Goal: Task Accomplishment & Management: Complete application form

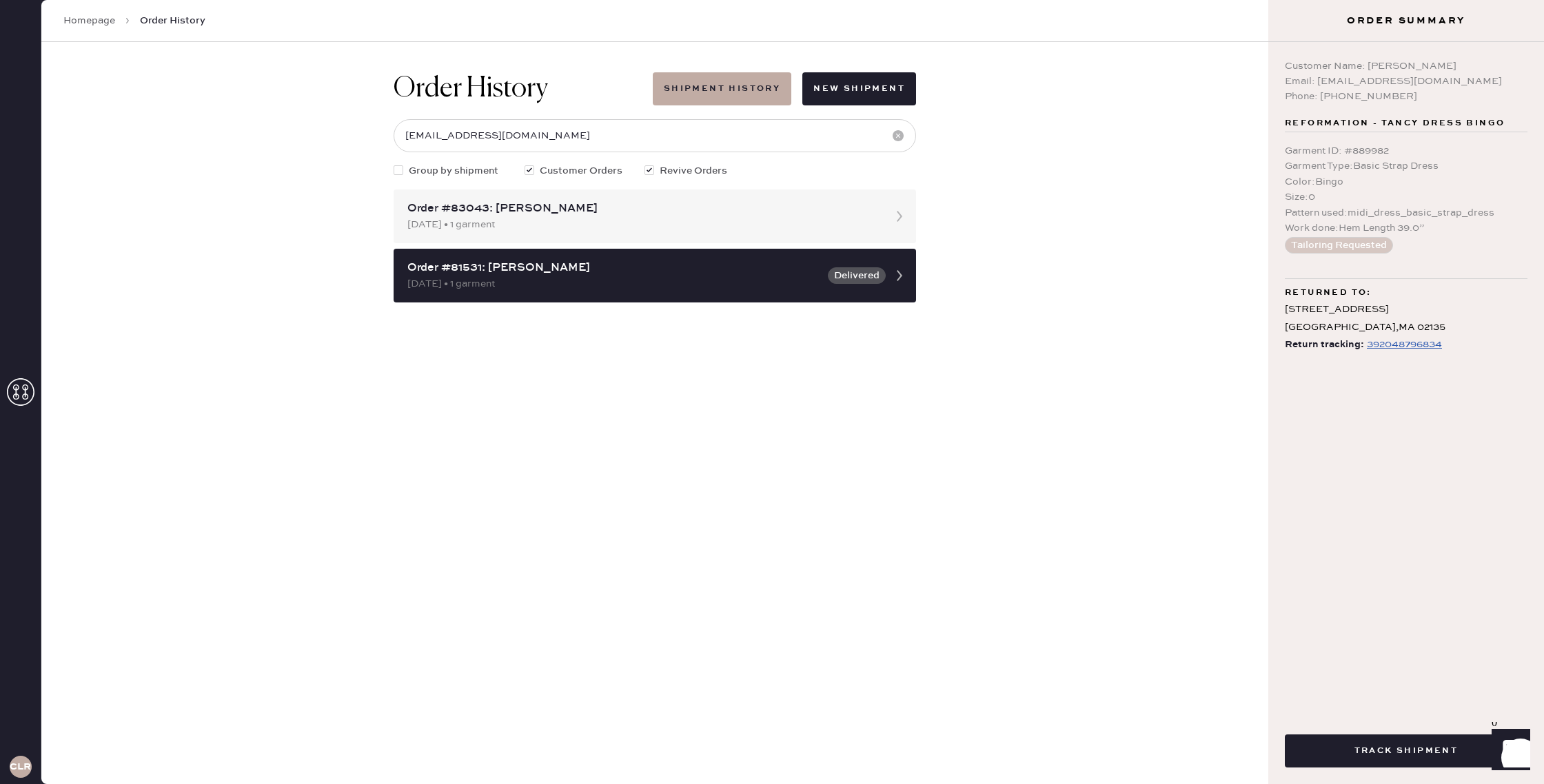
click at [107, 18] on link "Homepage" at bounding box center [89, 21] width 52 height 14
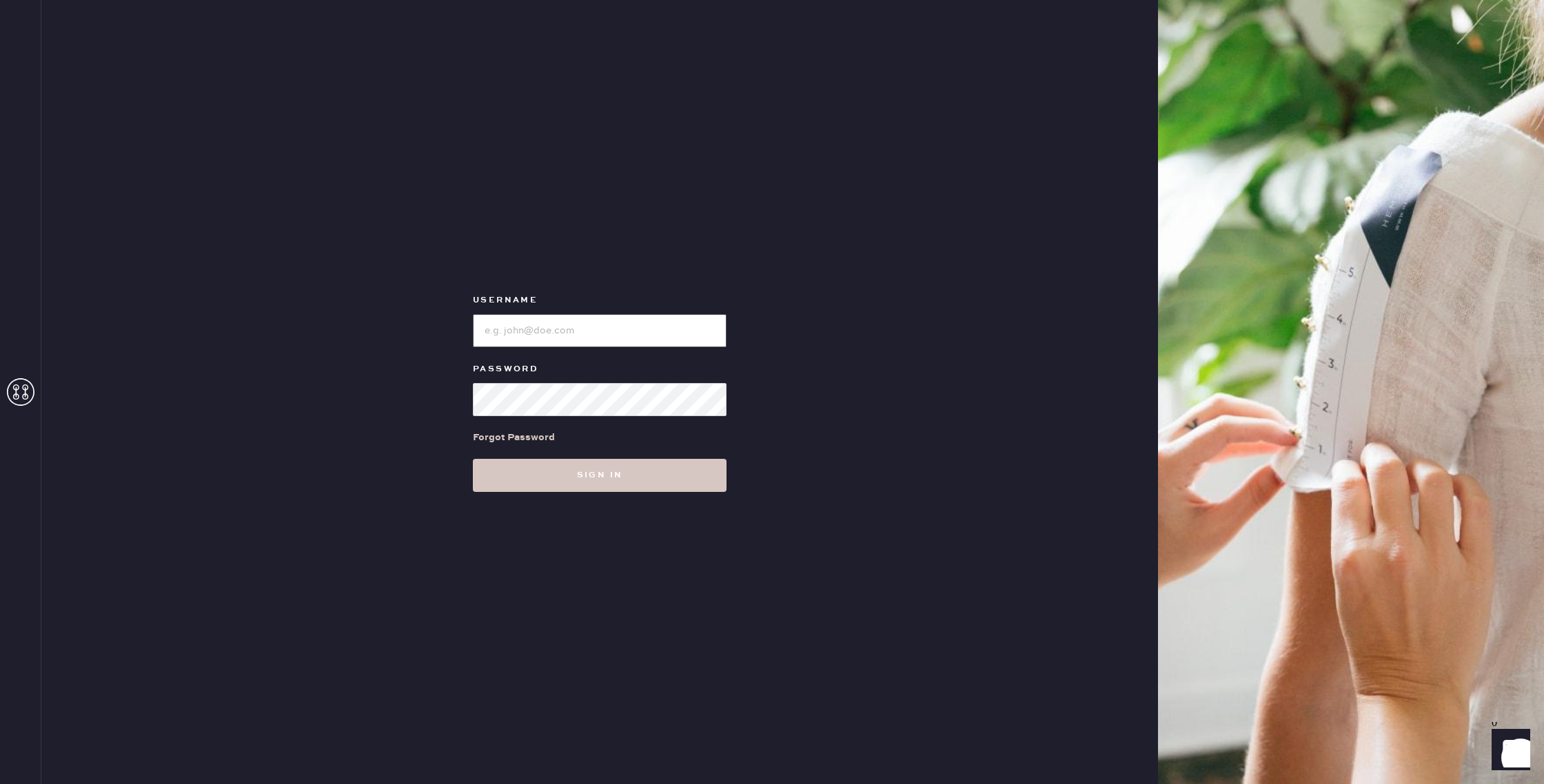
type input "reformationchestnuthill"
click at [678, 478] on button "Sign in" at bounding box center [599, 476] width 253 height 33
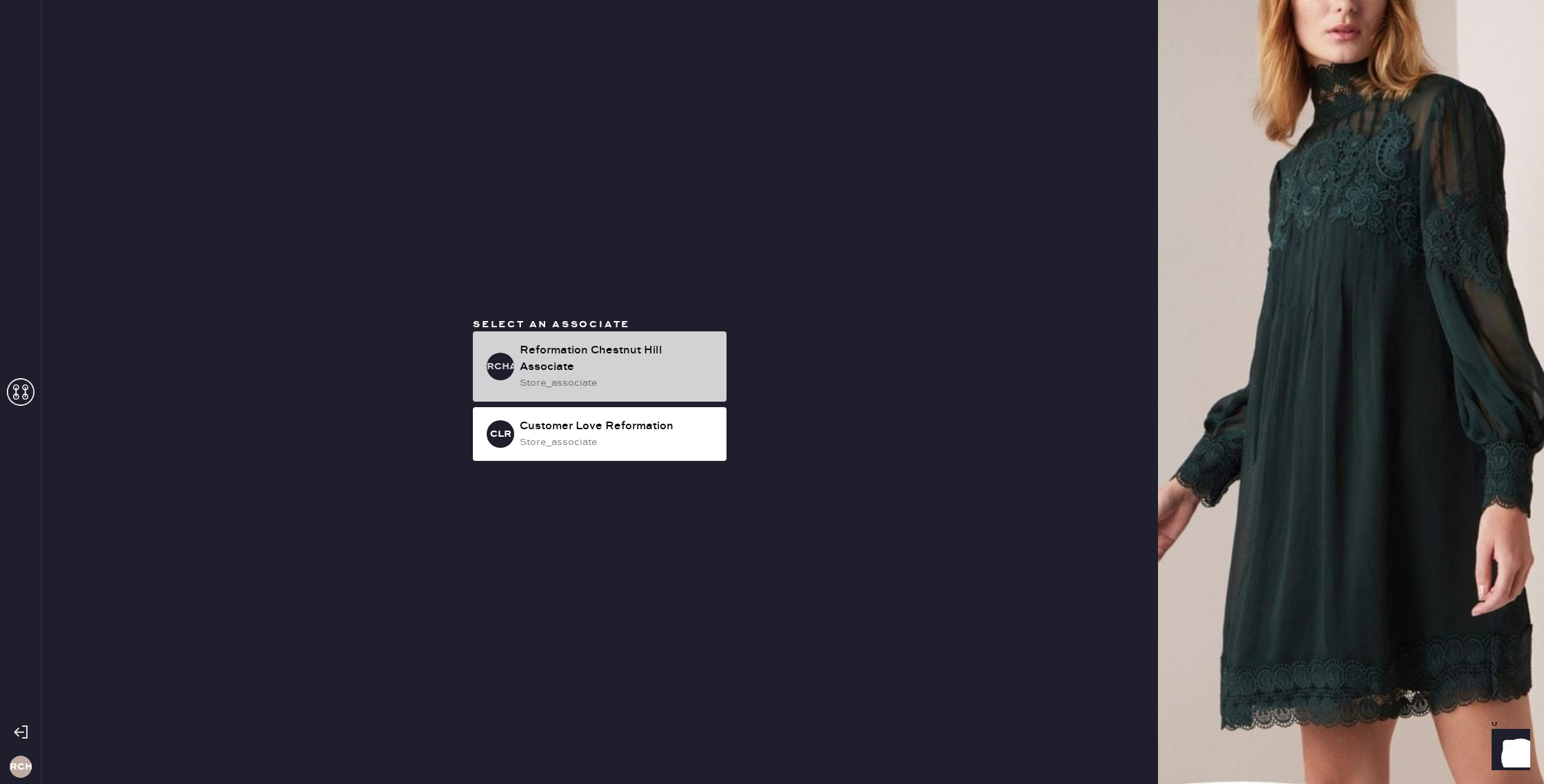
click at [626, 382] on div "store_associate" at bounding box center [617, 382] width 196 height 15
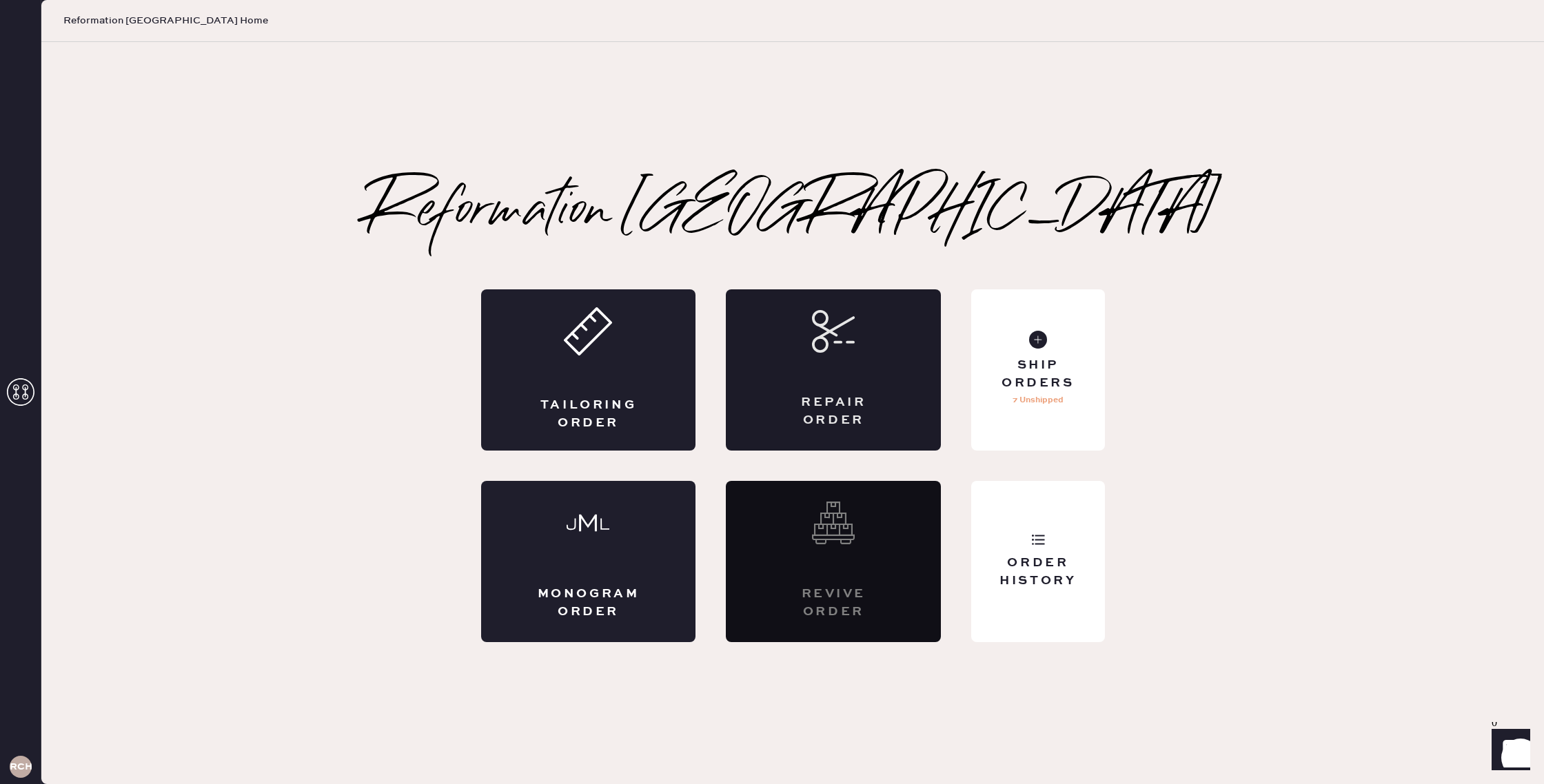
click at [859, 366] on div "Repair Order" at bounding box center [833, 370] width 215 height 162
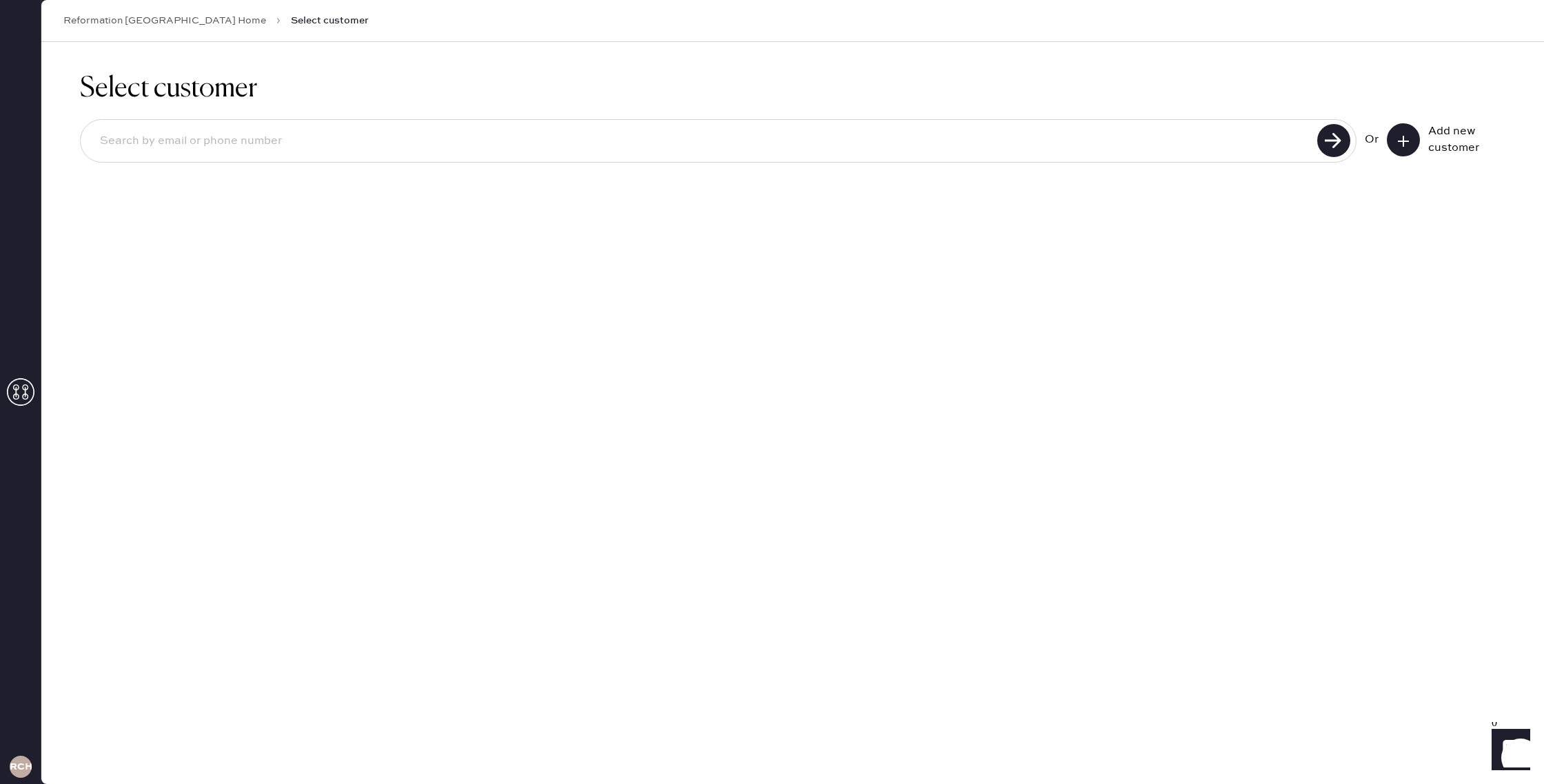
click at [1078, 166] on div "Or Add new customer" at bounding box center [793, 142] width 1425 height 73
click at [1068, 152] on input at bounding box center [701, 141] width 1224 height 31
type input "jmarkhamanderson@gmail.com"
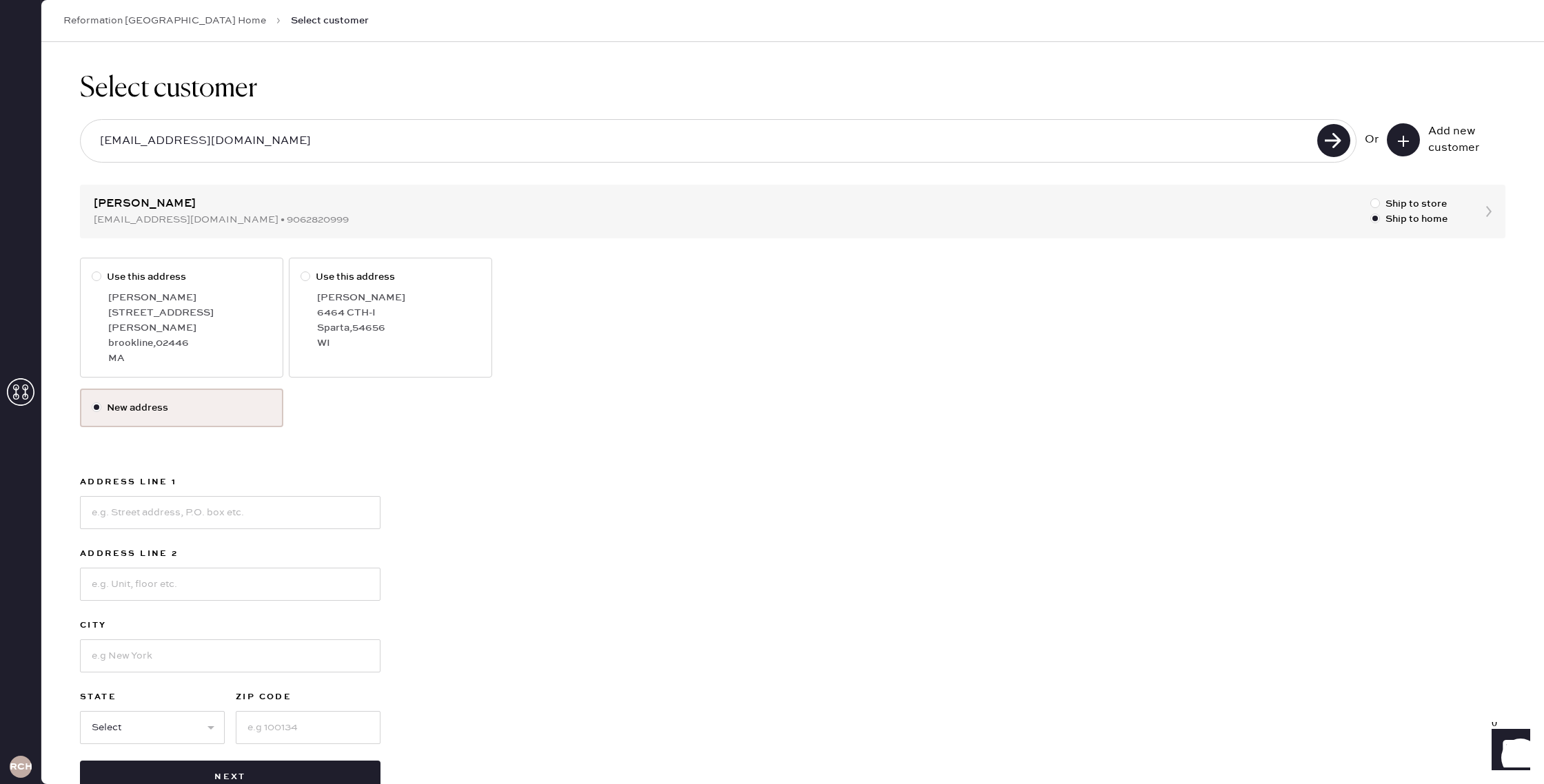
click at [94, 275] on div at bounding box center [96, 276] width 10 height 10
click at [93, 270] on input "Use this address" at bounding box center [92, 270] width 1 height 1
radio input "true"
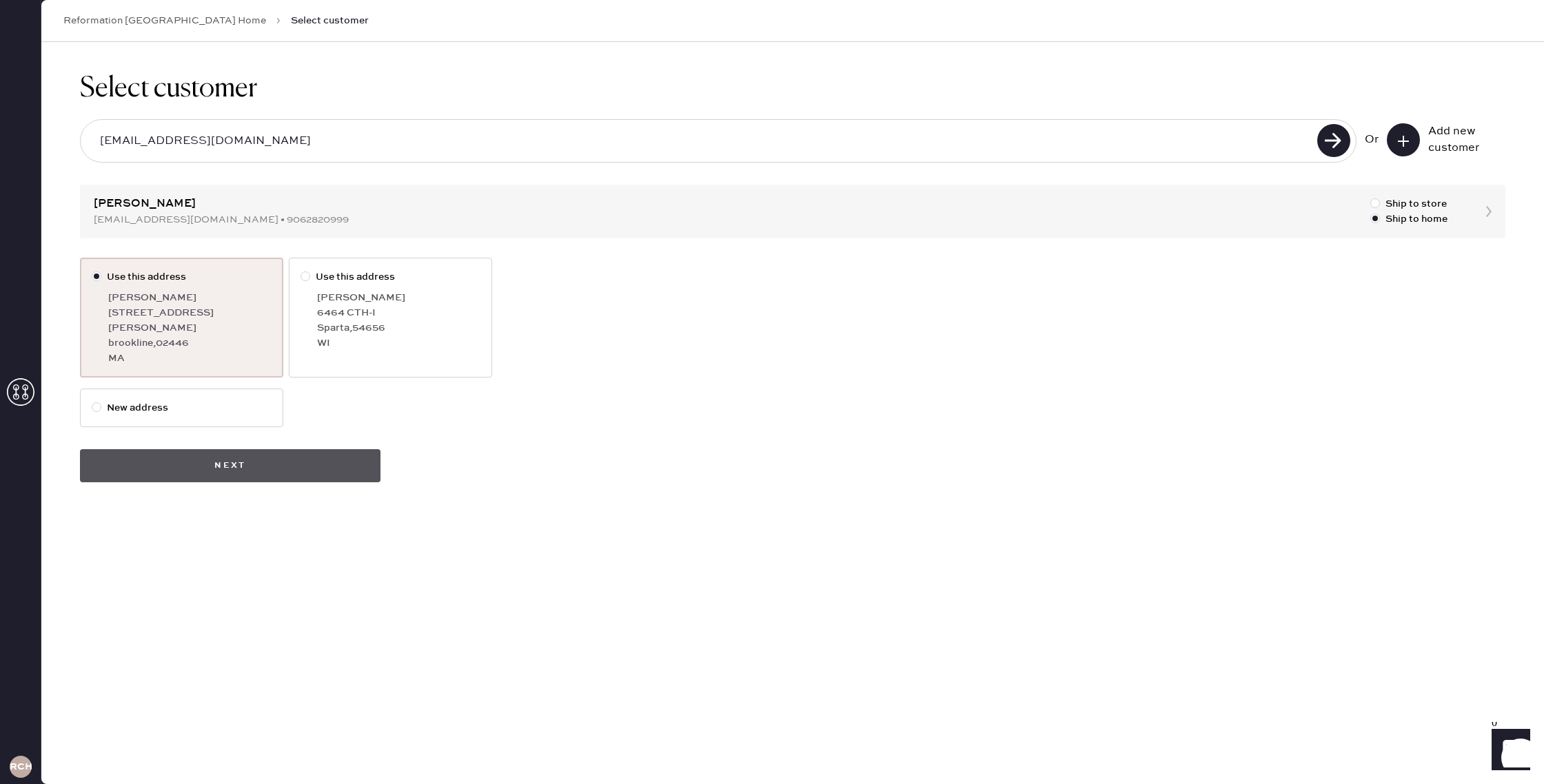
click at [293, 455] on button "Next" at bounding box center [231, 466] width 300 height 33
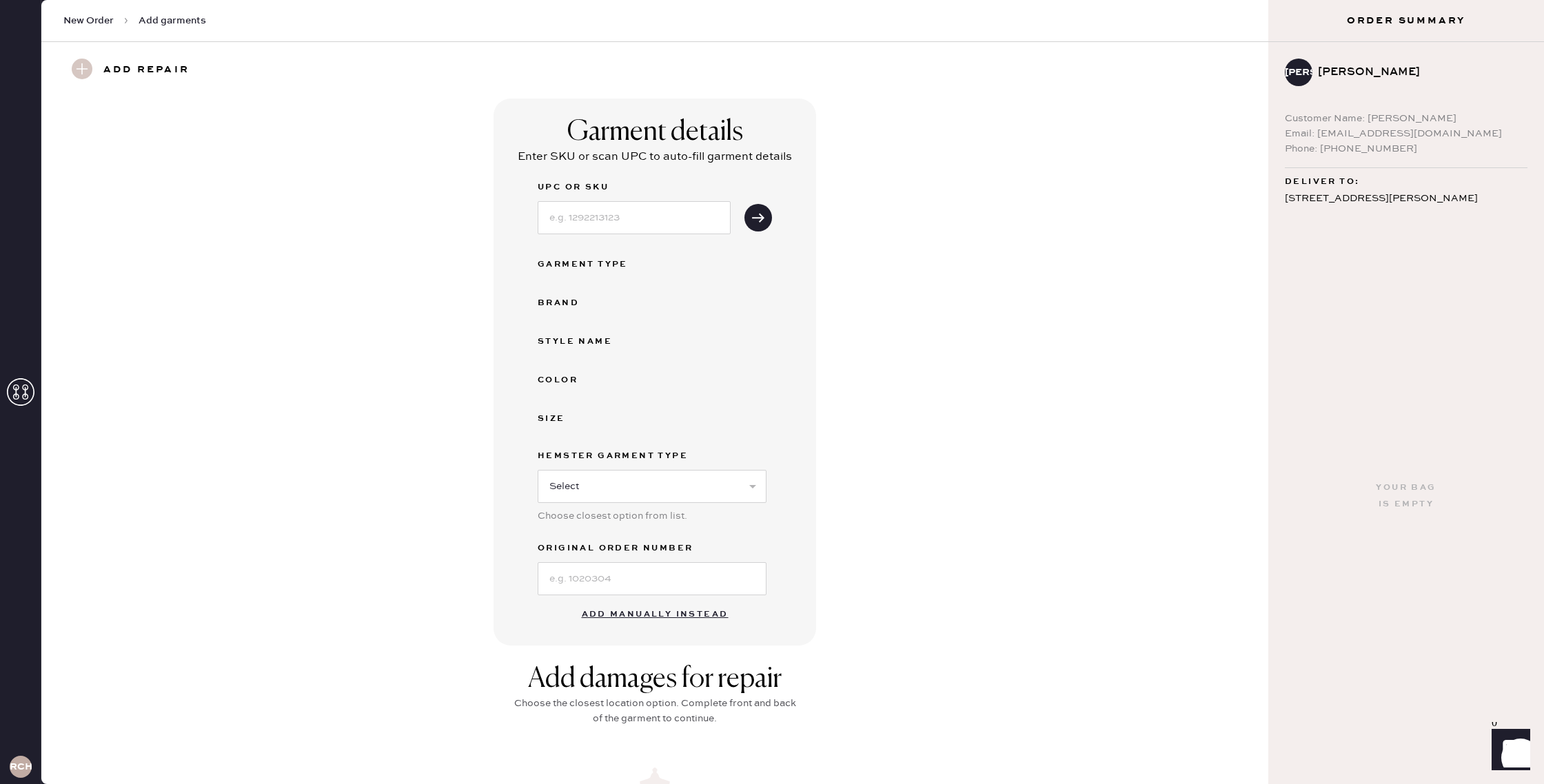
click at [659, 607] on button "Add manually instead" at bounding box center [655, 615] width 163 height 28
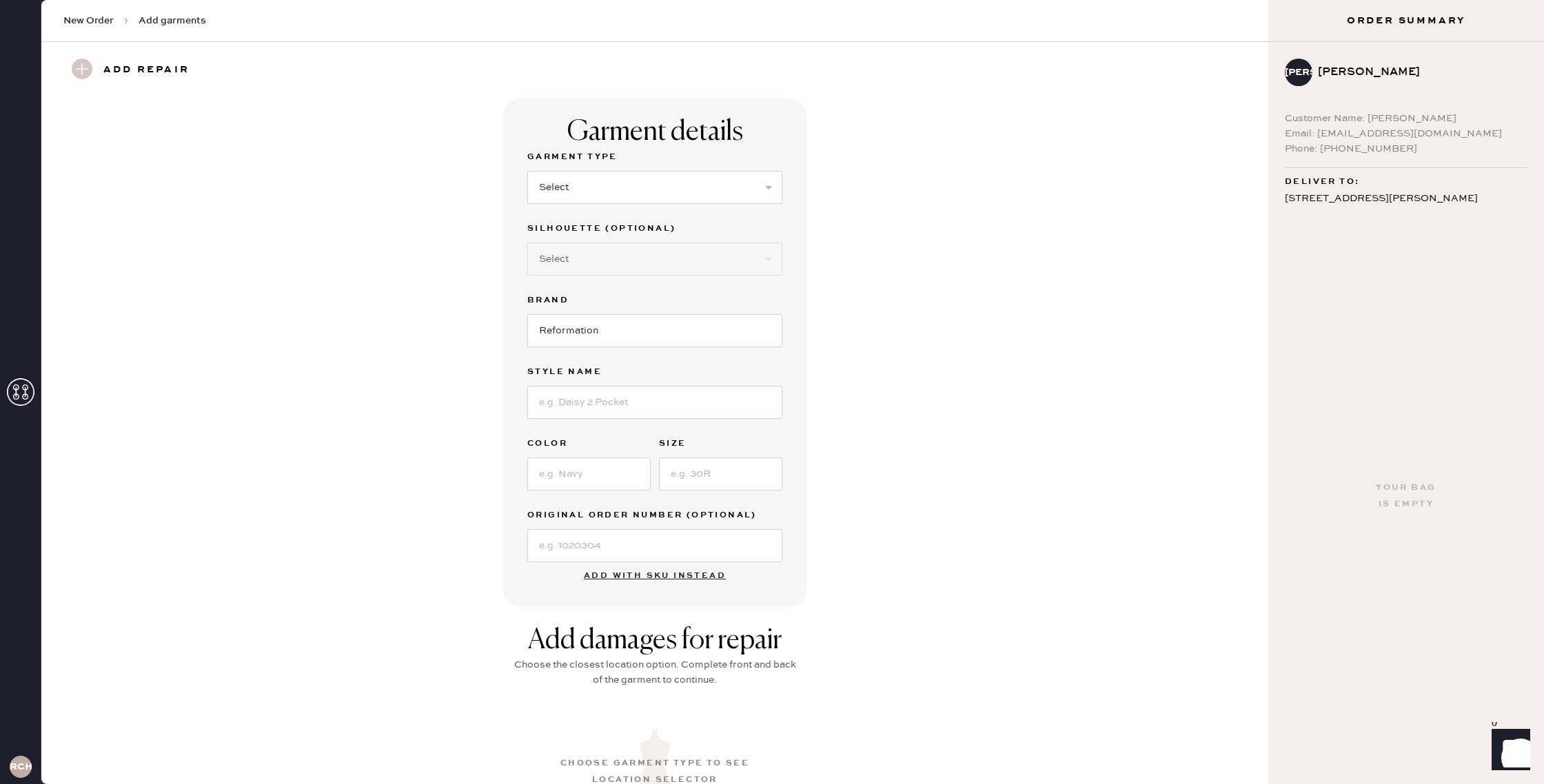
click at [633, 168] on div "Select Basic Skirt Jeans Leggings Pants Shorts Basic Sleeved Dress Basic Sleeve…" at bounding box center [655, 186] width 255 height 36
click at [676, 564] on button "Add with SKU instead" at bounding box center [655, 572] width 159 height 28
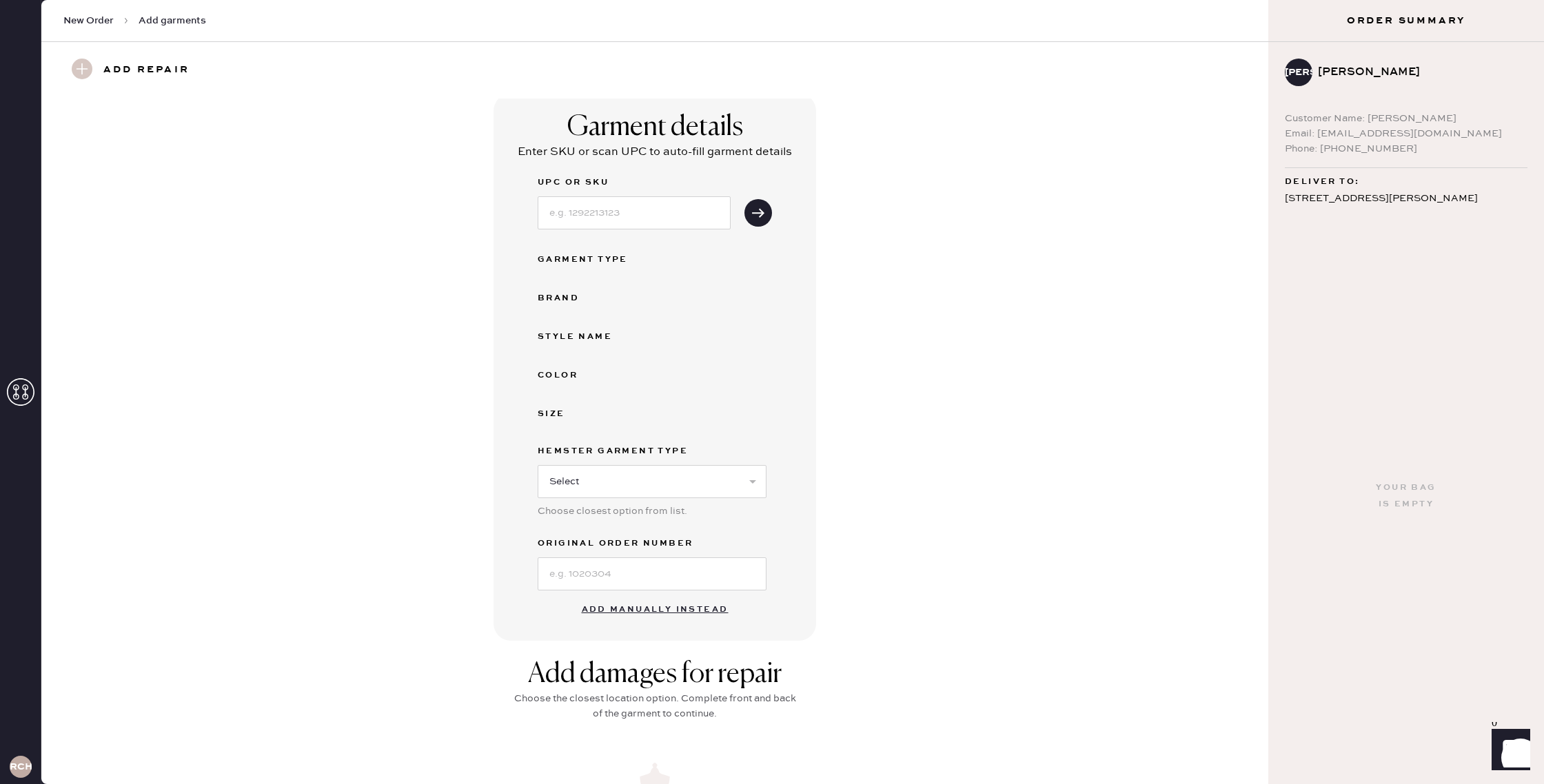
click at [686, 601] on button "Add manually instead" at bounding box center [655, 610] width 163 height 28
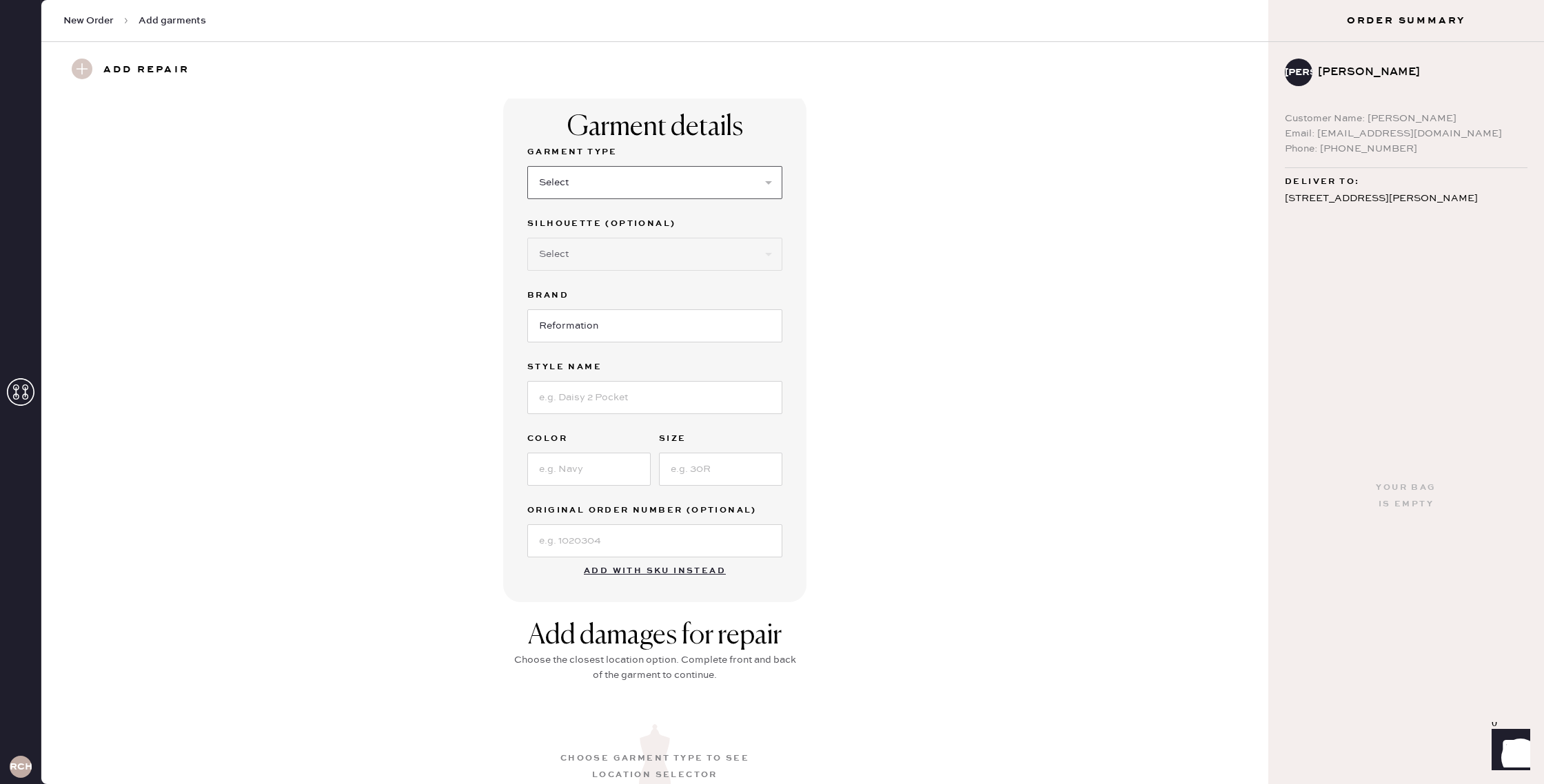
click at [600, 190] on select "Select Basic Skirt Jeans Leggings Pants Shorts Basic Sleeved Dress Basic Sleeve…" at bounding box center [655, 182] width 255 height 33
select select "2"
click at [527, 166] on select "Select Basic Skirt Jeans Leggings Pants Shorts Basic Sleeved Dress Basic Sleeve…" at bounding box center [655, 182] width 255 height 33
click at [614, 257] on select "Select Shorts Cropped Flare Boot Cut Straight Skinny Other" at bounding box center [655, 254] width 255 height 33
select select "7"
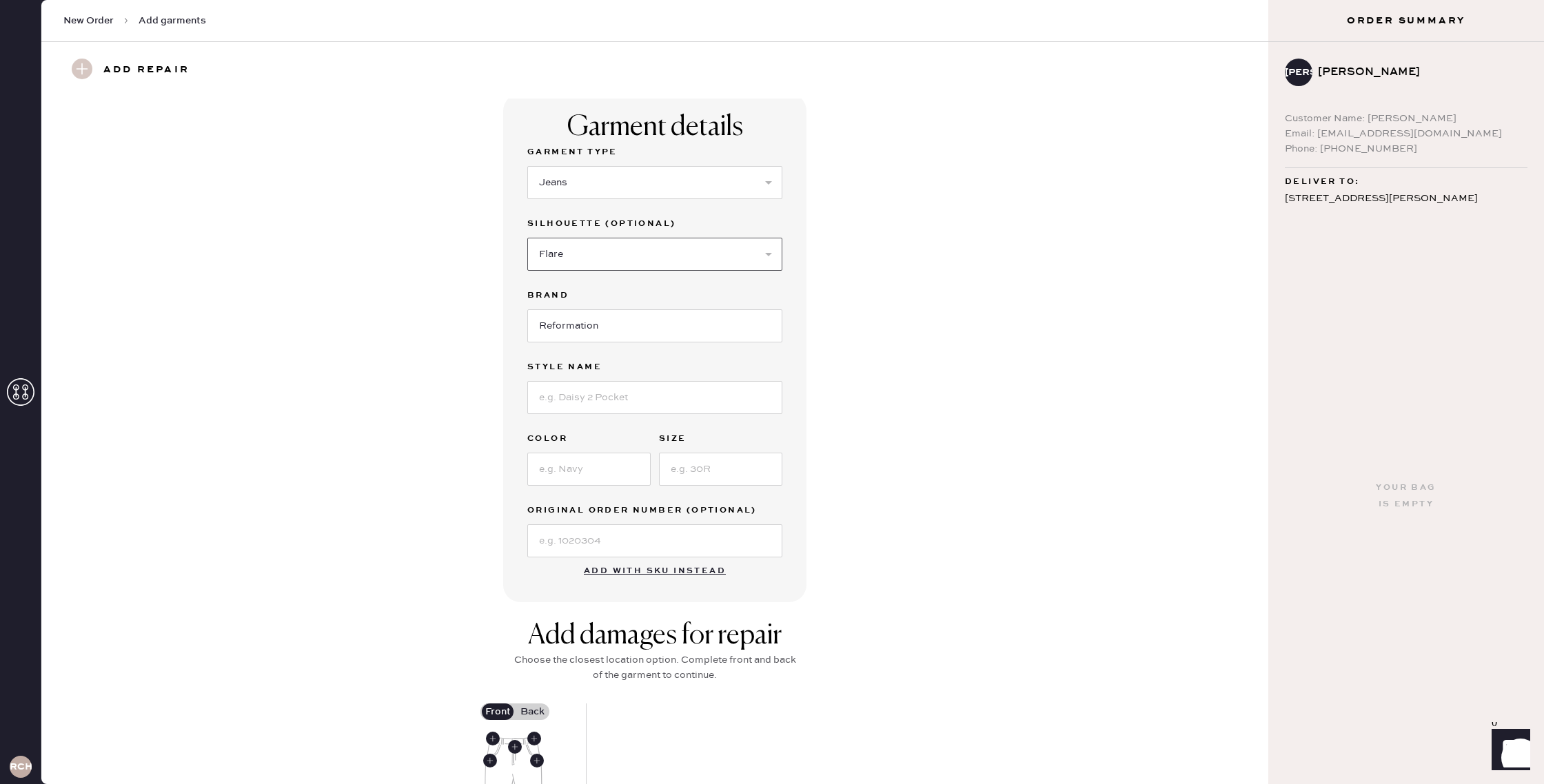
click at [527, 237] on select "Select Shorts Cropped Flare Boot Cut Straight Skinny Other" at bounding box center [655, 254] width 255 height 33
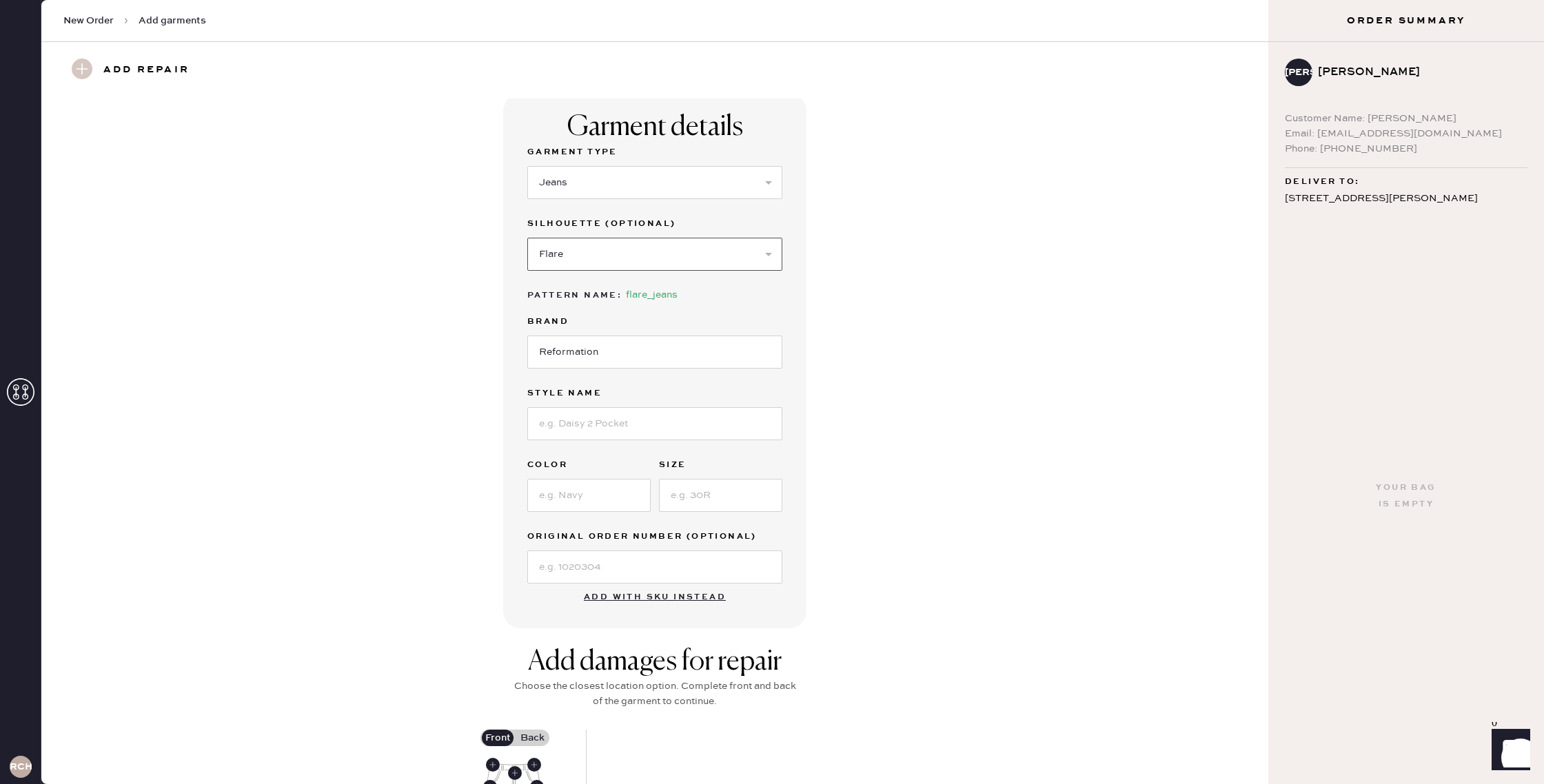
scroll to position [9, 0]
click at [627, 413] on input at bounding box center [655, 420] width 255 height 33
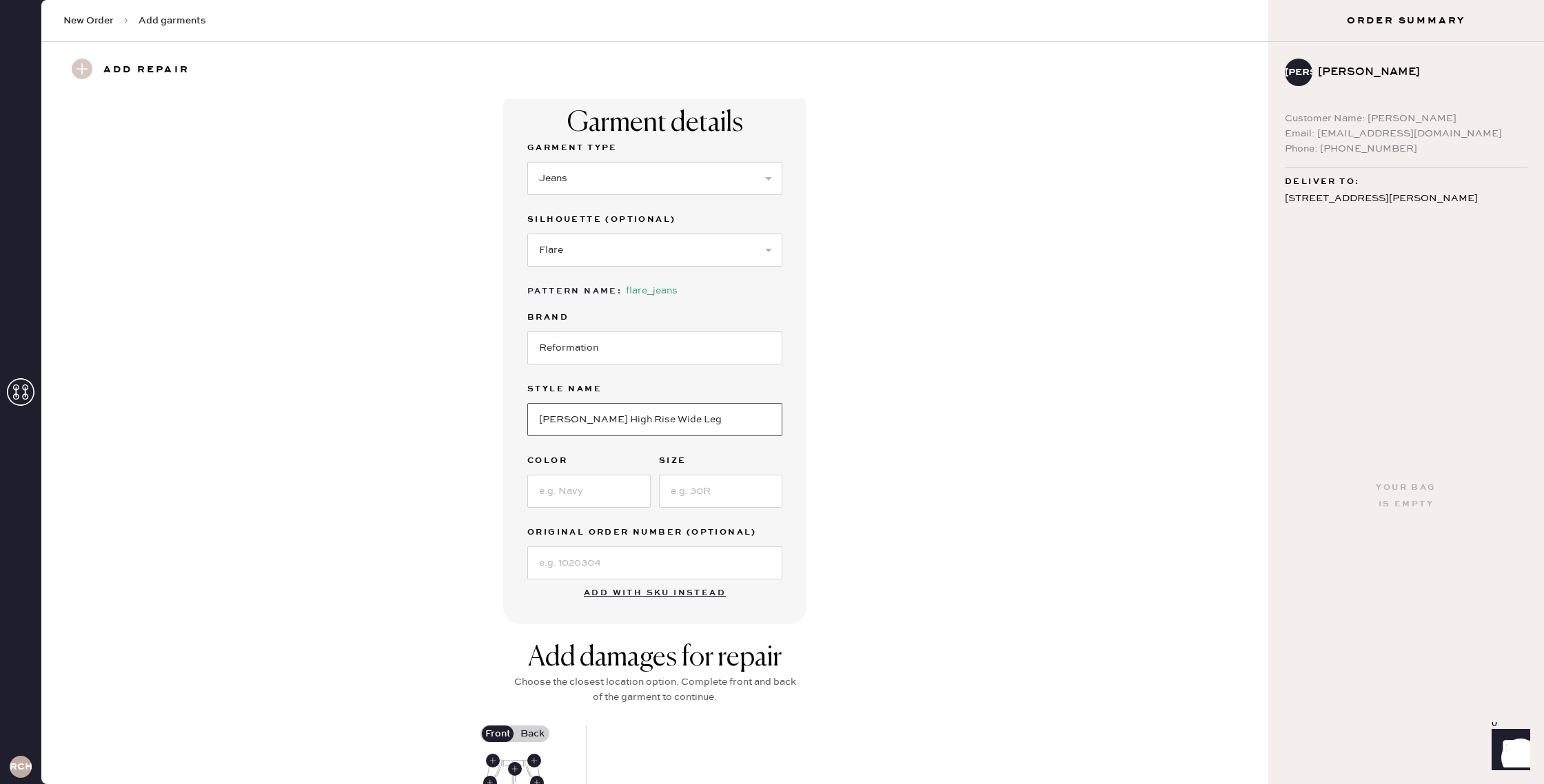
type input "Wilder High Rise Wide Leg"
click at [606, 485] on input at bounding box center [589, 492] width 123 height 33
click at [663, 484] on input at bounding box center [720, 492] width 123 height 33
type input "27"
click at [646, 419] on input "Wilder High Rise Wide Leg" at bounding box center [655, 420] width 255 height 33
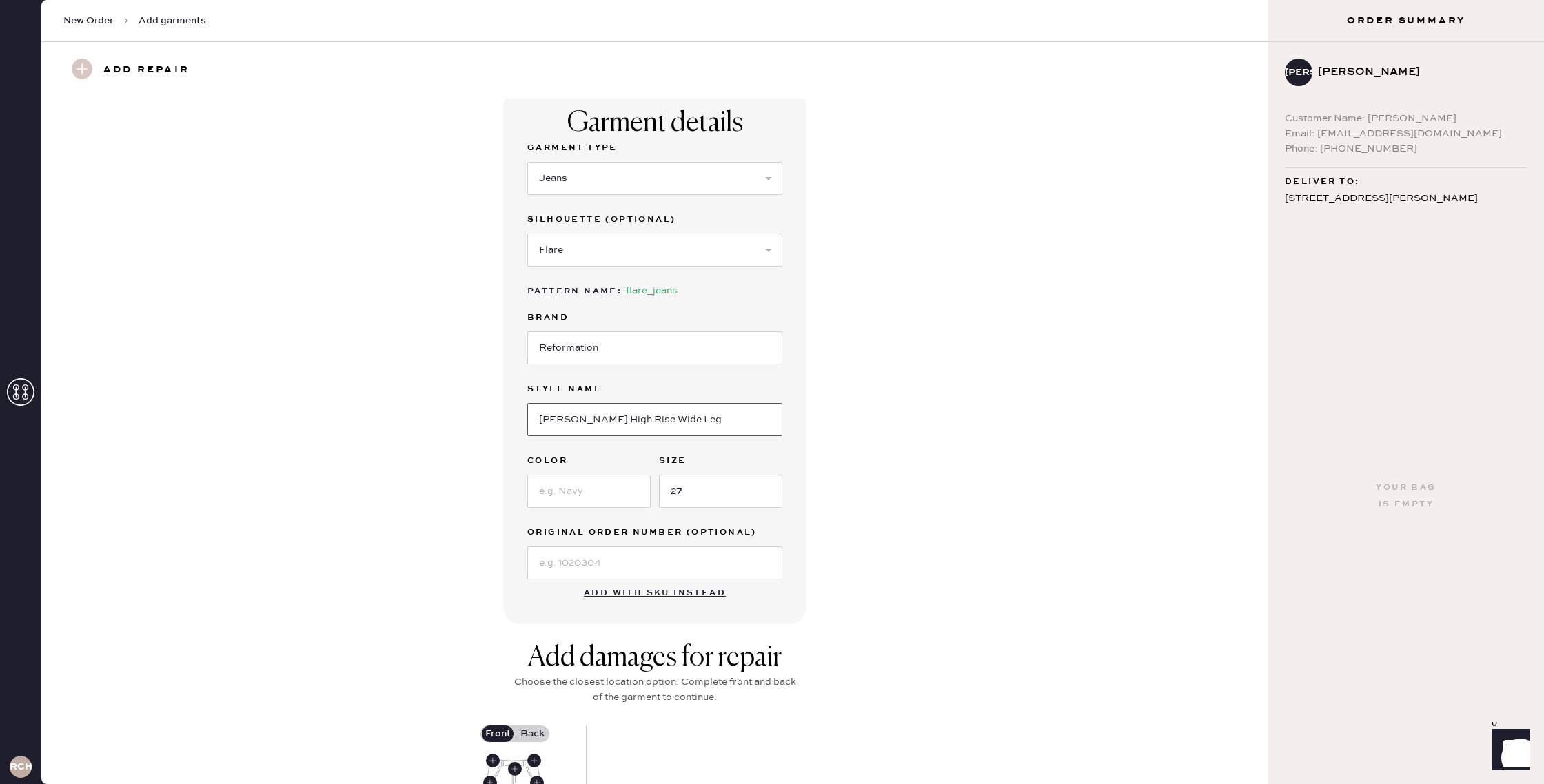
click at [647, 419] on input "Wilder High Rise Wide Leg" at bounding box center [655, 420] width 255 height 33
click at [606, 489] on input at bounding box center [589, 492] width 123 height 33
type input "Summit"
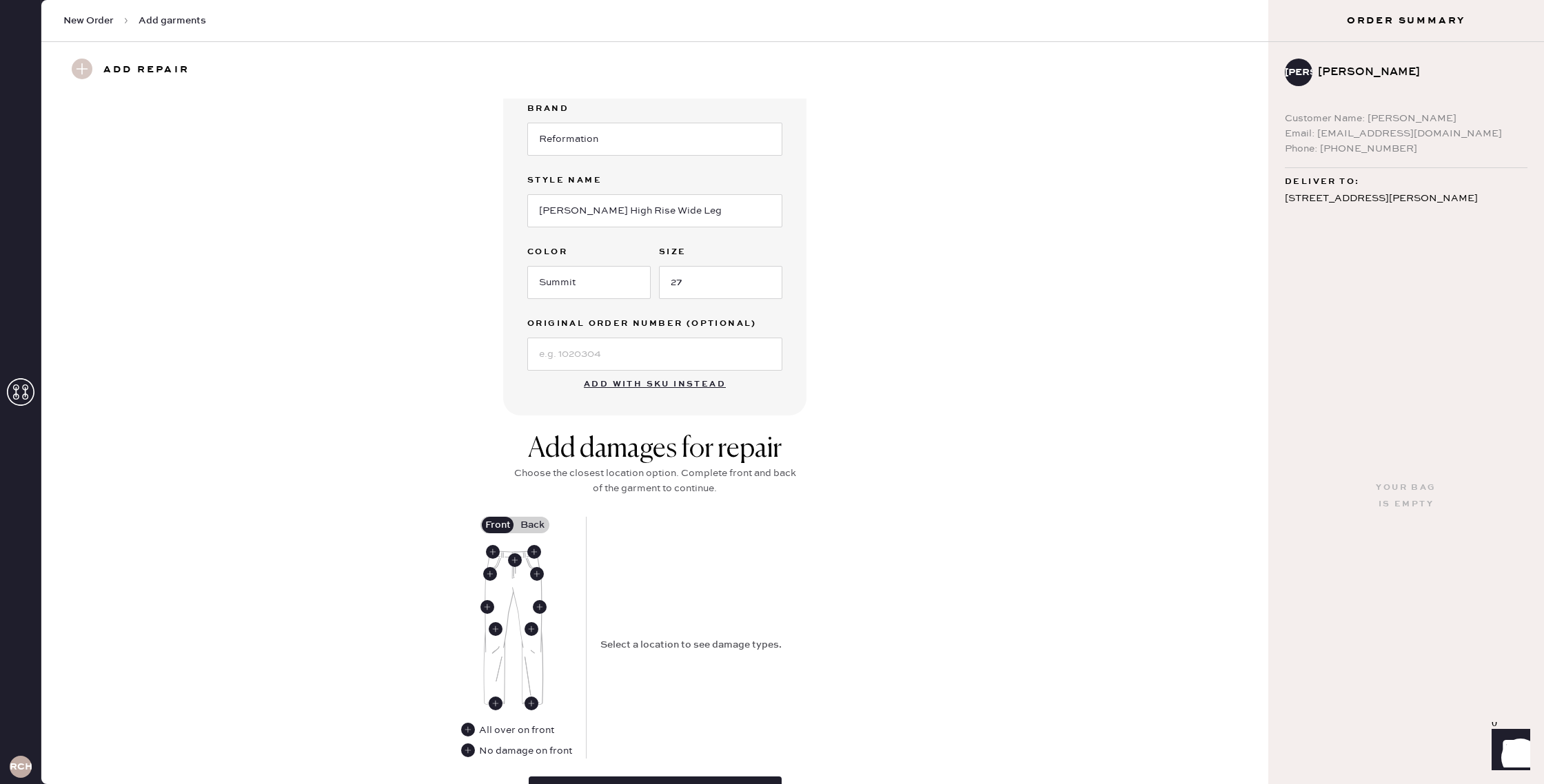
scroll to position [232, 0]
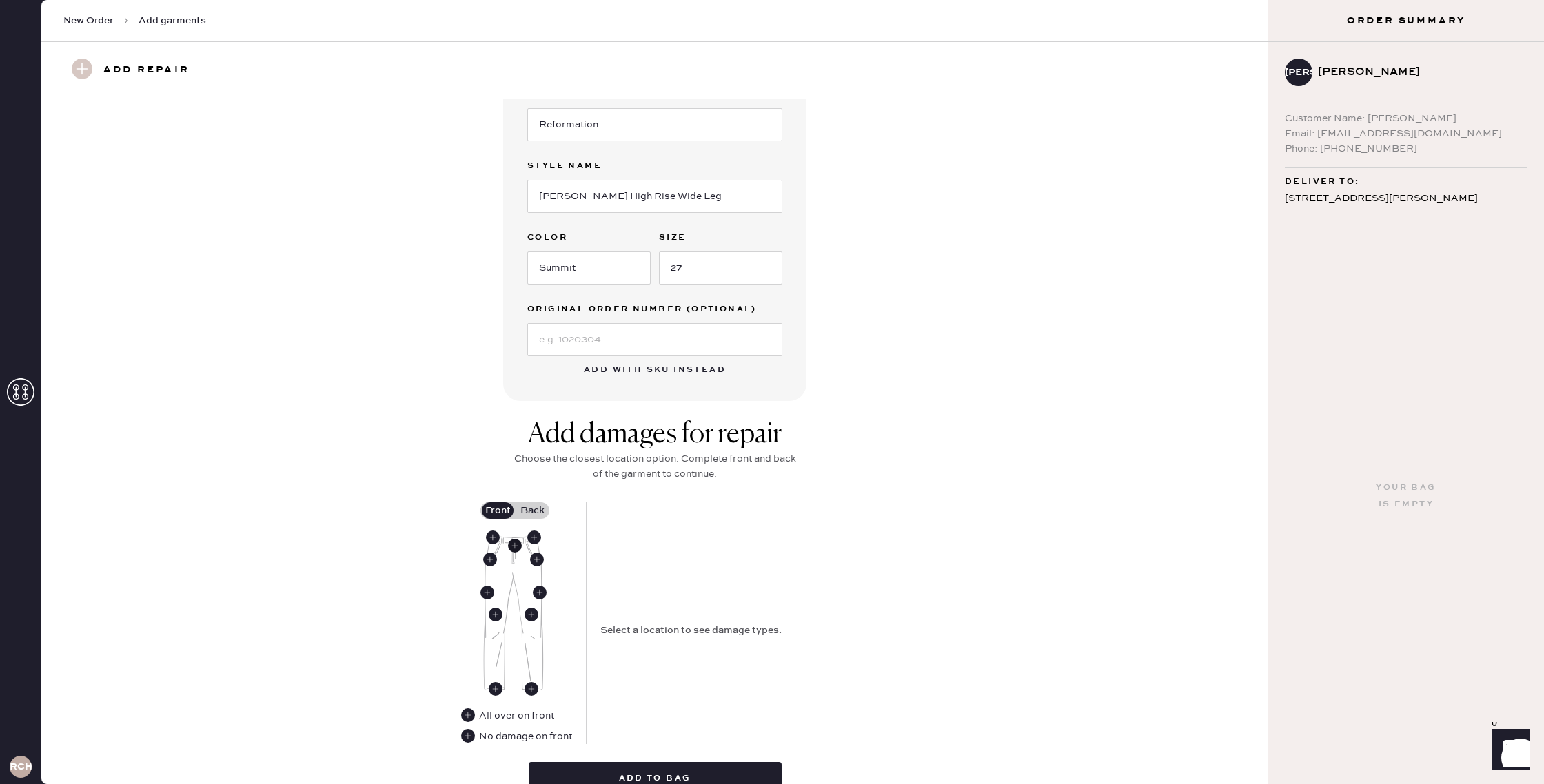
click at [515, 543] on use at bounding box center [515, 546] width 14 height 14
click at [768, 664] on select "Select Broken / Ripped Hem Broken Beads Broken Belt Loop Broken Button Broken E…" at bounding box center [725, 657] width 248 height 33
select select "1740"
click at [601, 640] on select "Select Broken / Ripped Hem Broken Beads Broken Belt Loop Broken Button Broken E…" at bounding box center [725, 657] width 248 height 33
select select
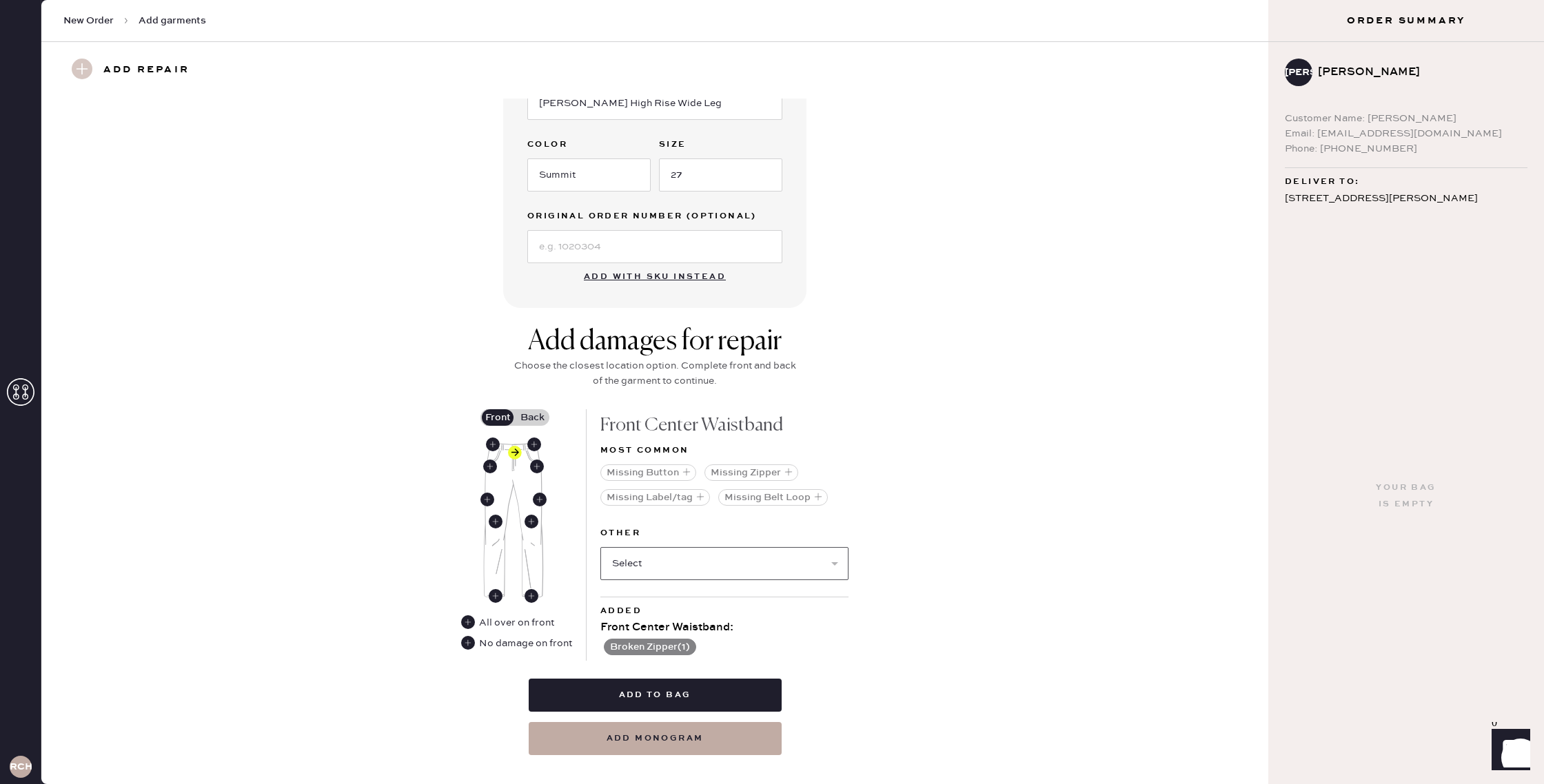
scroll to position [346, 0]
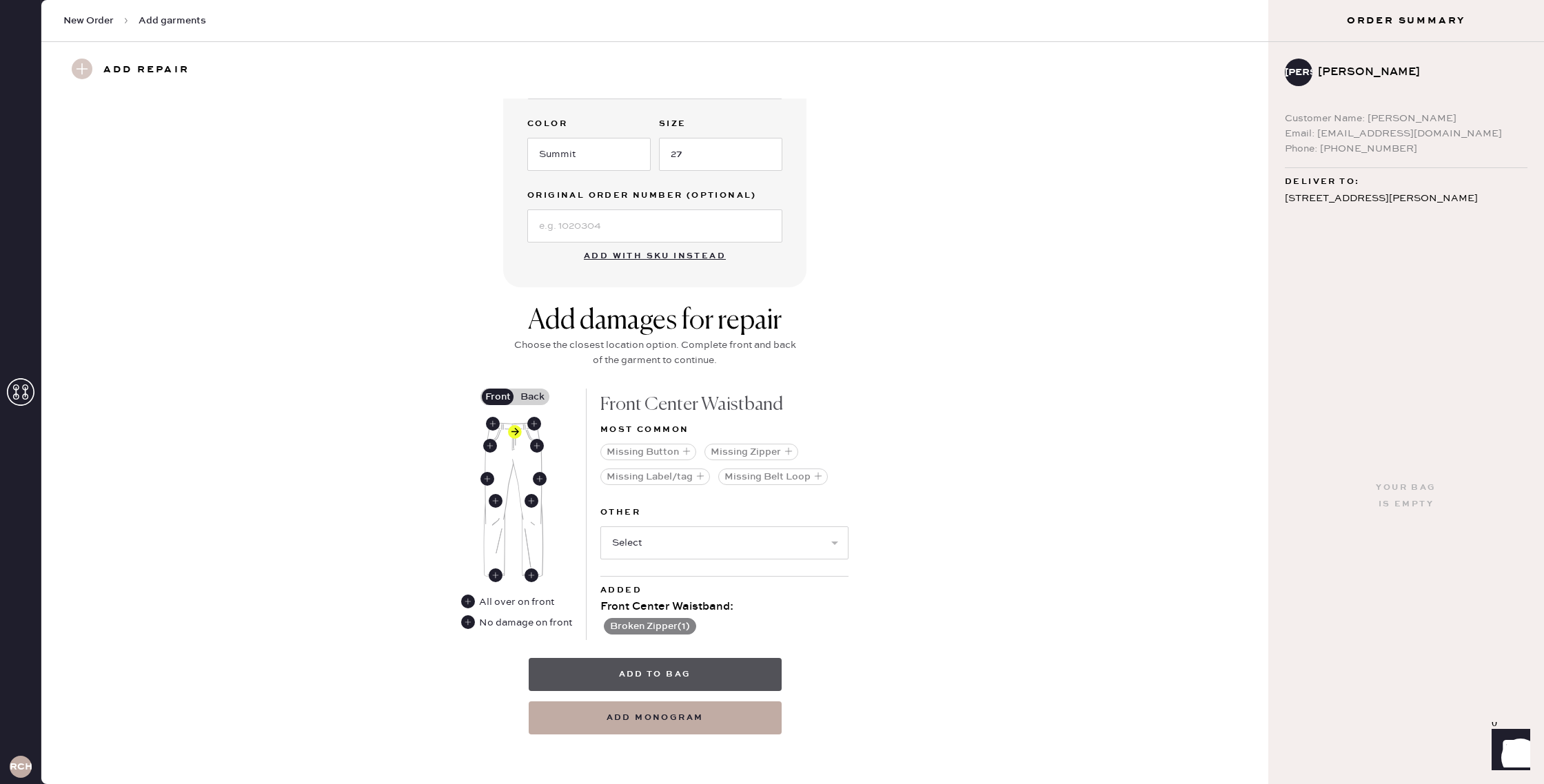
click at [743, 678] on button "Add to bag" at bounding box center [655, 675] width 253 height 33
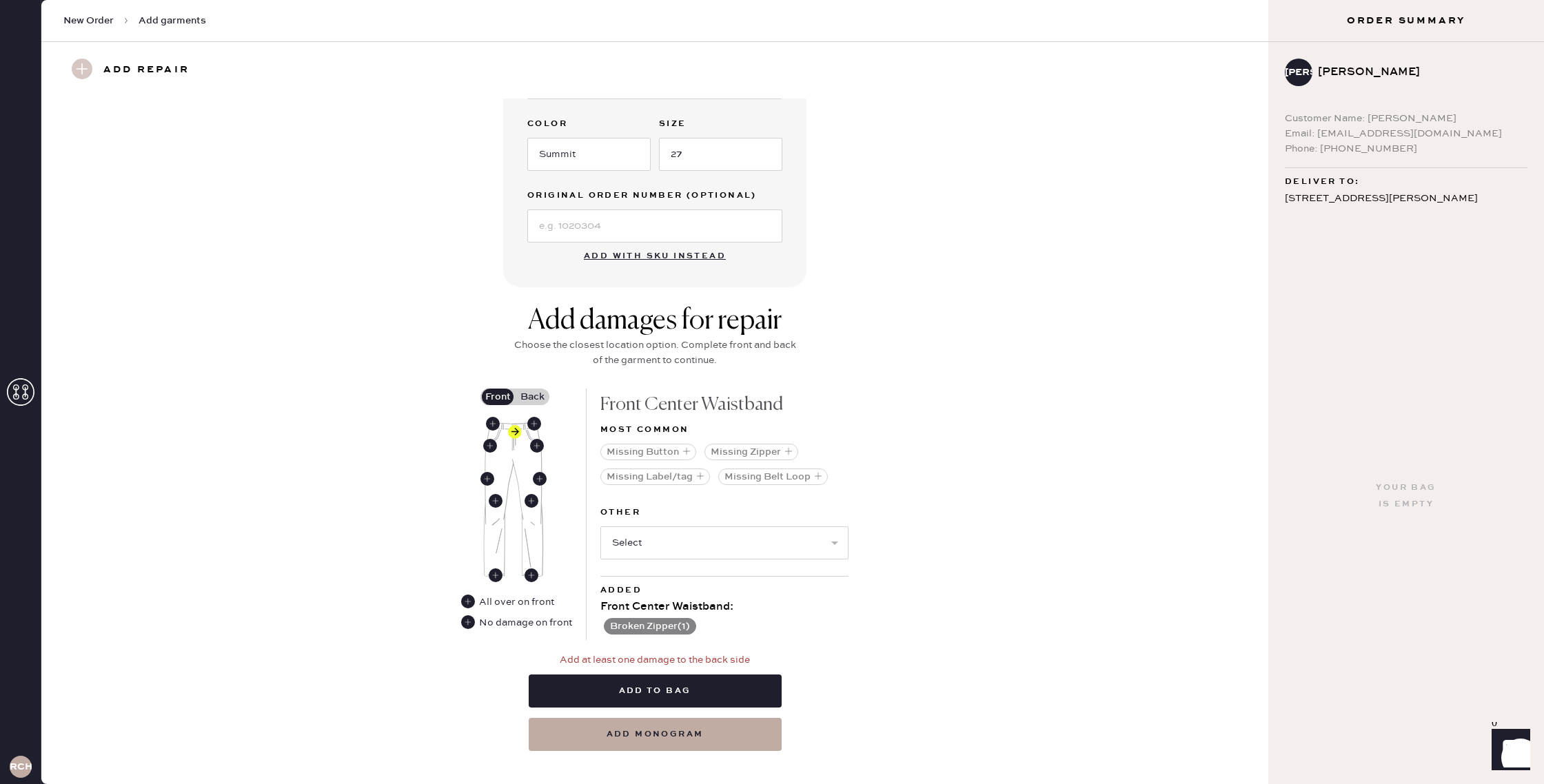
scroll to position [359, 0]
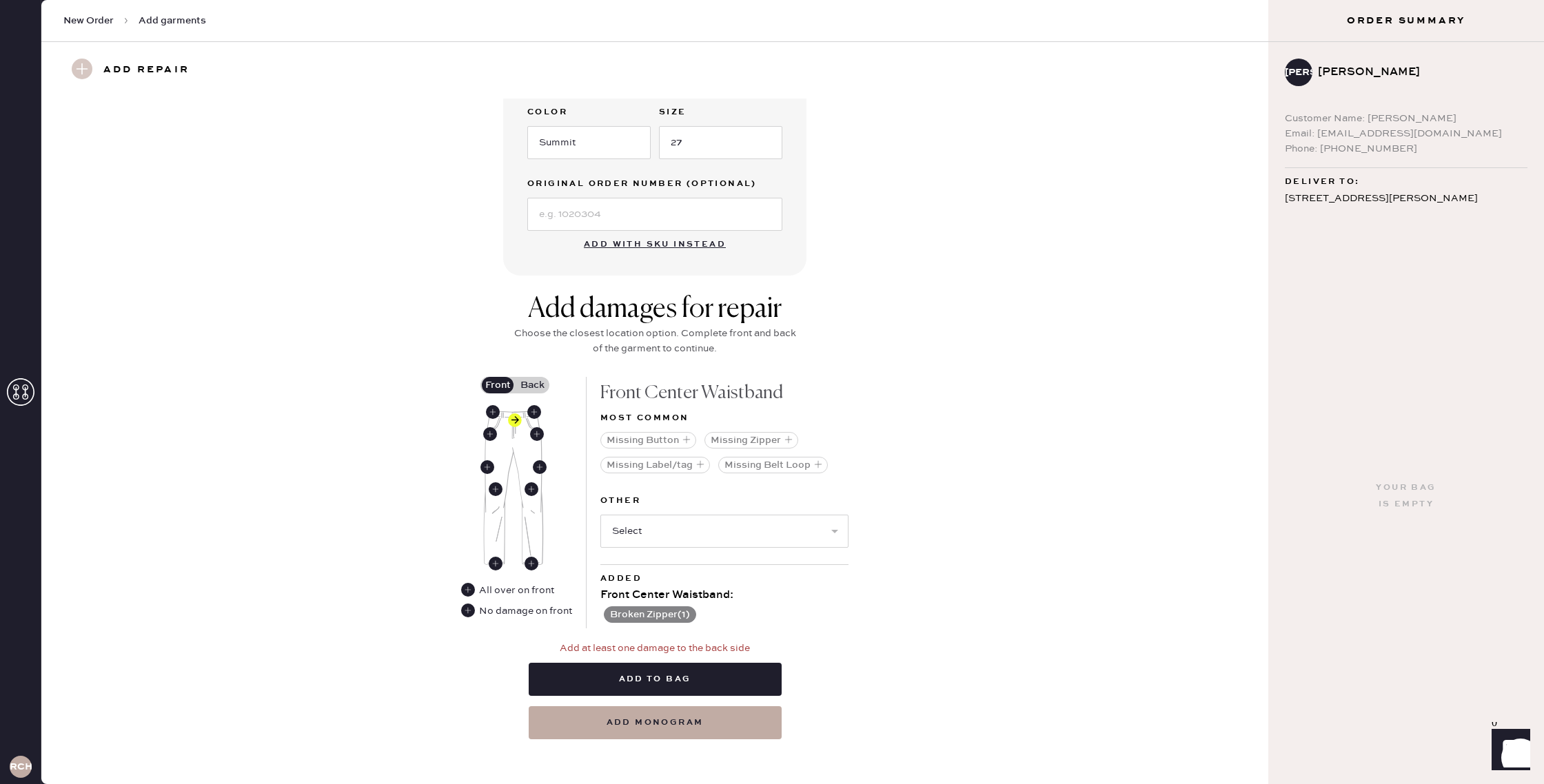
click at [706, 656] on div "Add to bag add monogram" at bounding box center [655, 692] width 253 height 94
click at [704, 662] on div "Add to bag add monogram" at bounding box center [655, 693] width 253 height 94
click at [705, 676] on button "Add to bag" at bounding box center [655, 680] width 253 height 33
click at [820, 590] on div "Added Front Center Waistband : Broken Zipper ( 1 )" at bounding box center [725, 598] width 248 height 64
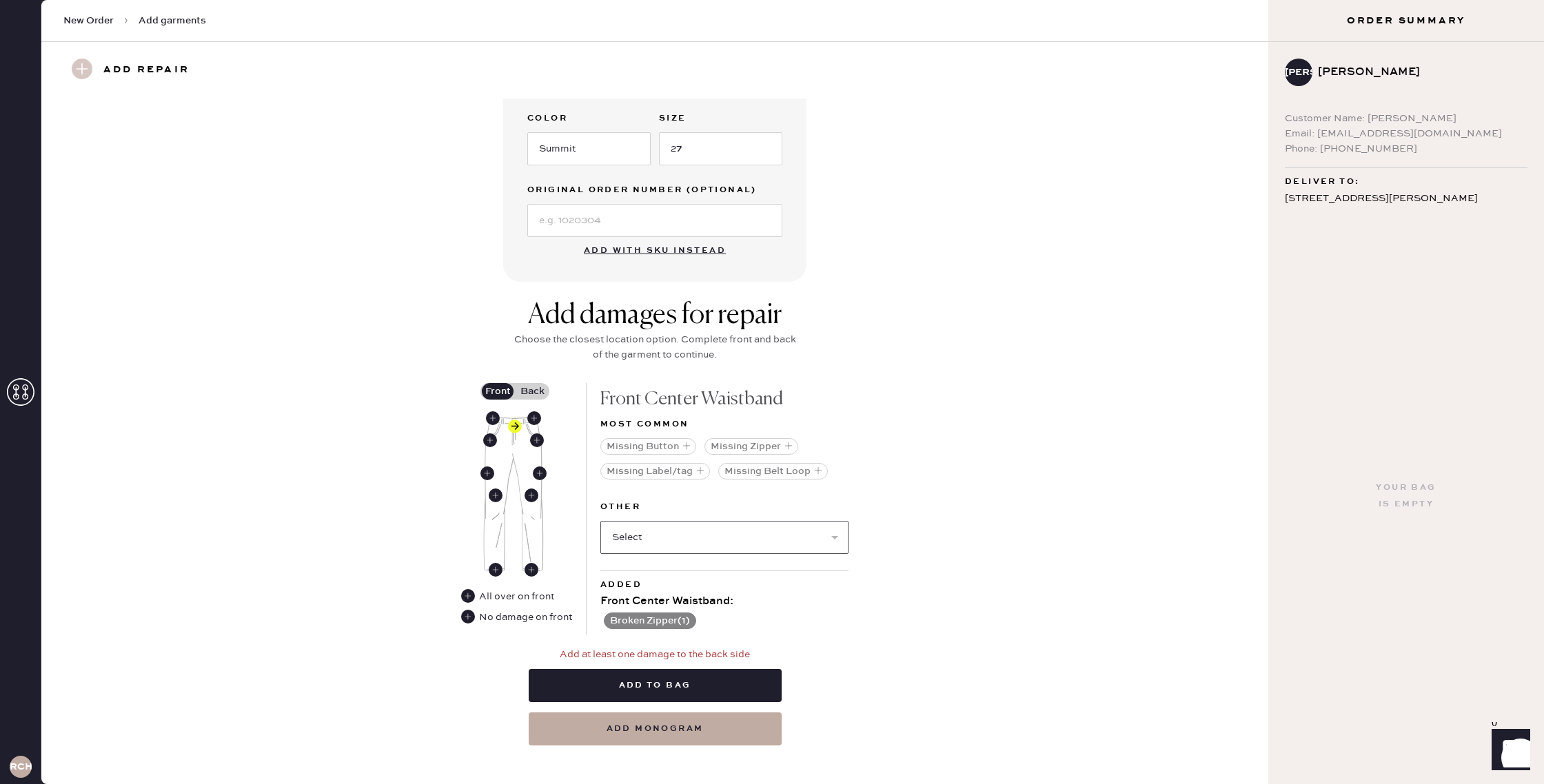
click at [805, 537] on select "Select Broken / Ripped Hem Broken Beads Broken Belt Loop Broken Button Broken E…" at bounding box center [725, 538] width 248 height 33
click at [823, 476] on button "Missing Belt Loop" at bounding box center [773, 471] width 110 height 17
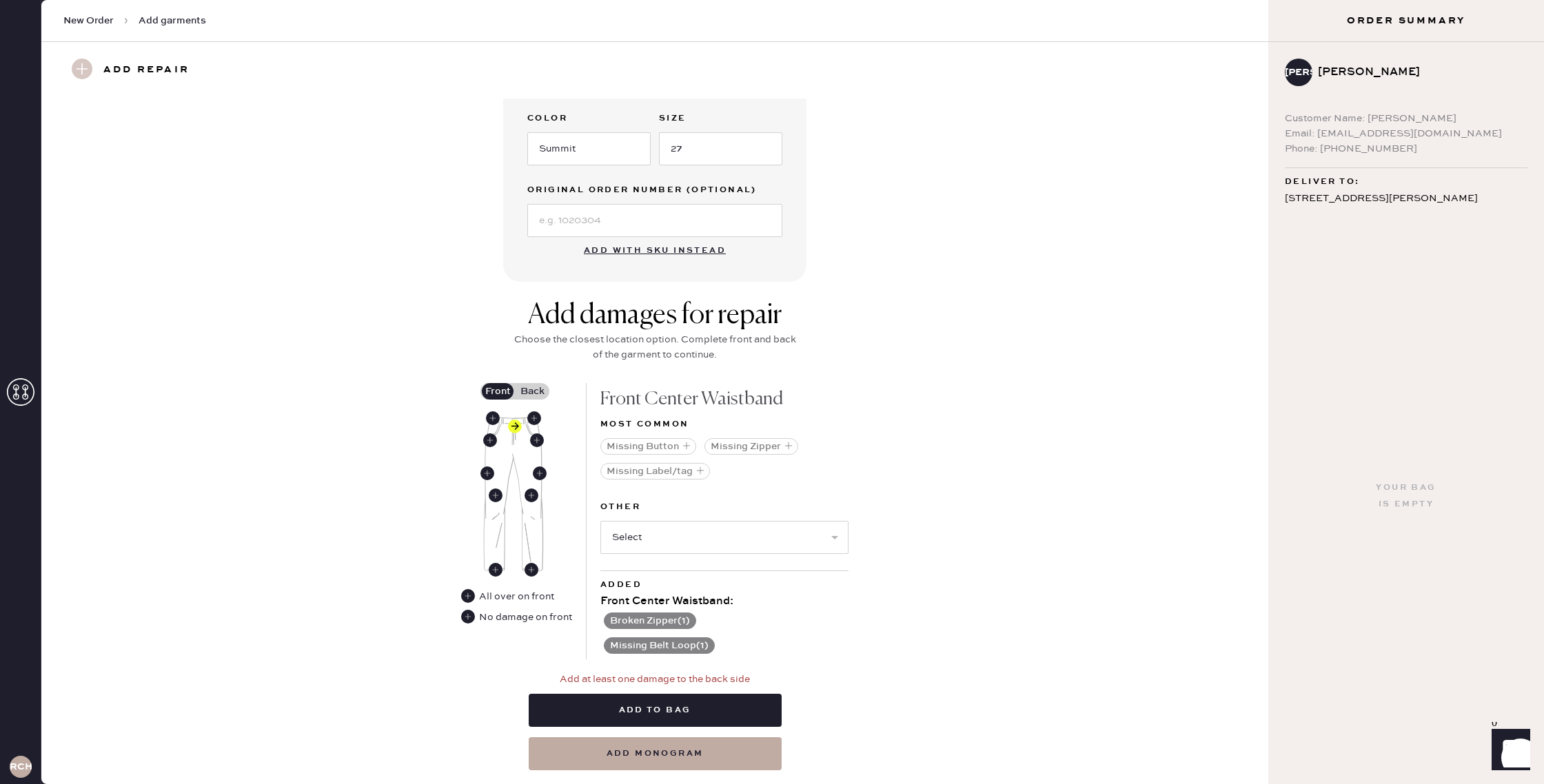
click at [705, 641] on button "Missing Belt Loop ( 1 )" at bounding box center [658, 645] width 111 height 17
click at [607, 643] on use at bounding box center [609, 647] width 14 height 14
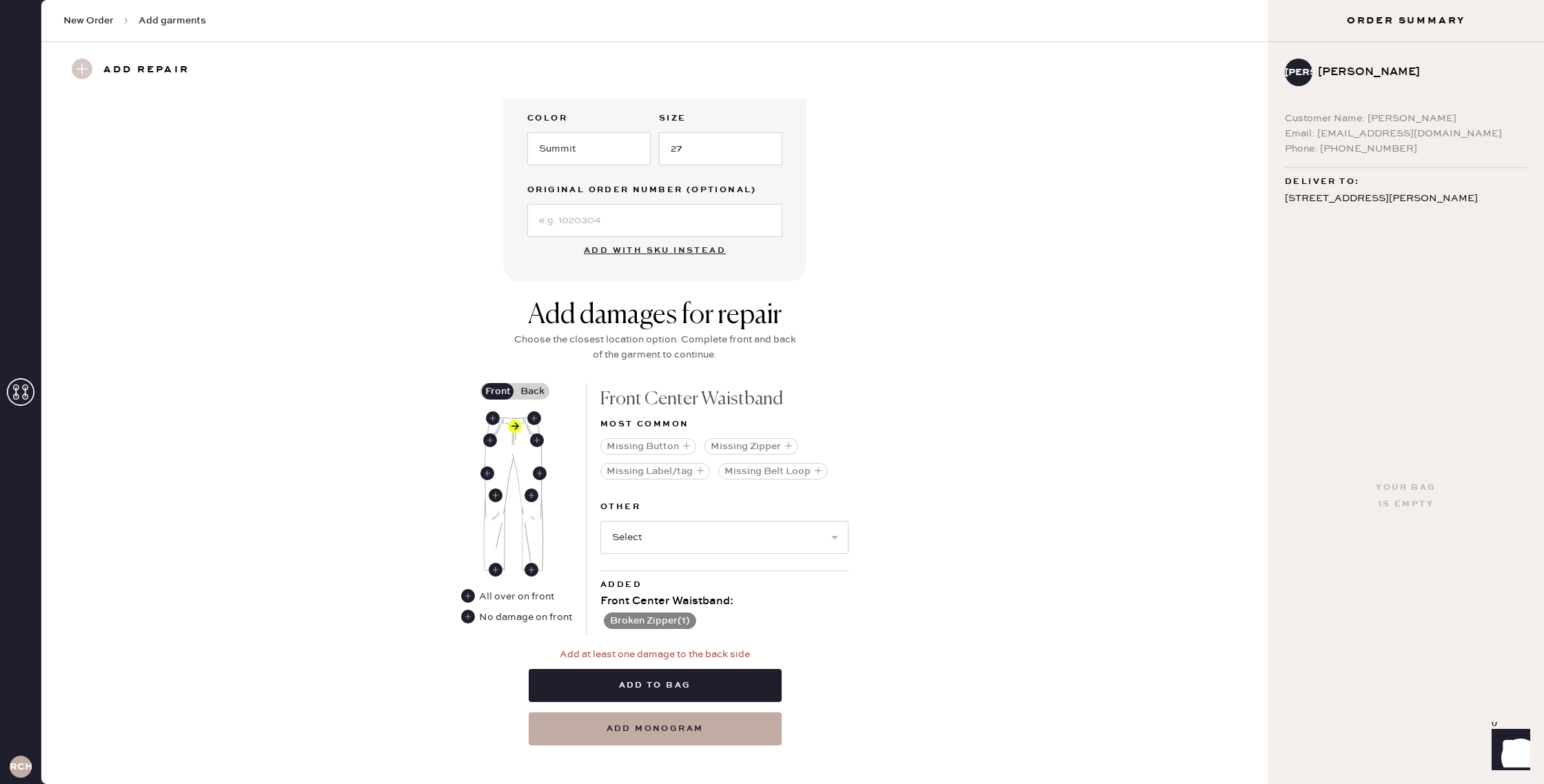
click at [948, 588] on div "Add damages for repair Choose the closest location option. Complete front and b…" at bounding box center [655, 522] width 1177 height 446
click at [720, 689] on button "Add to bag" at bounding box center [655, 685] width 253 height 33
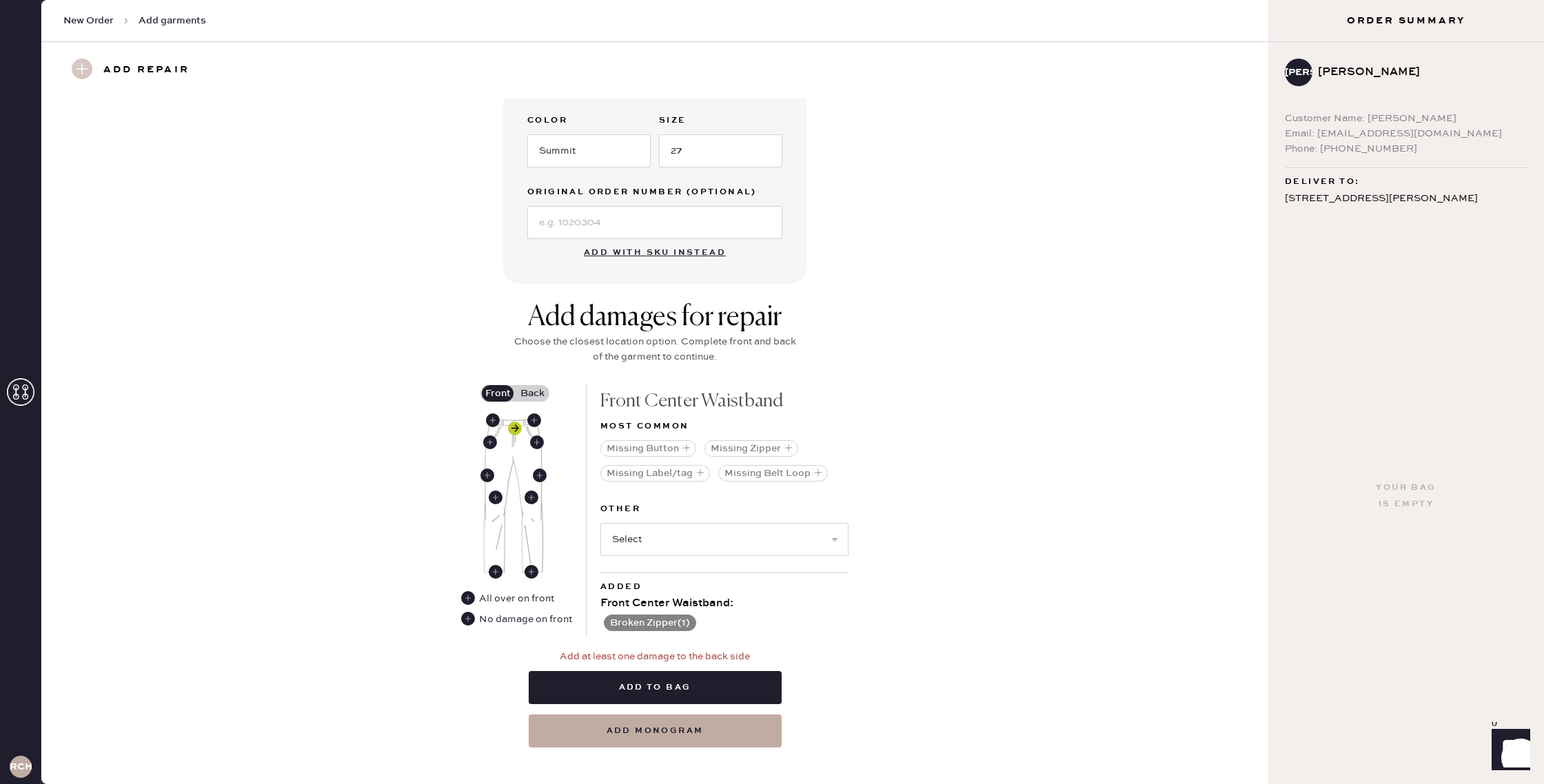
click at [514, 423] on use at bounding box center [515, 429] width 14 height 14
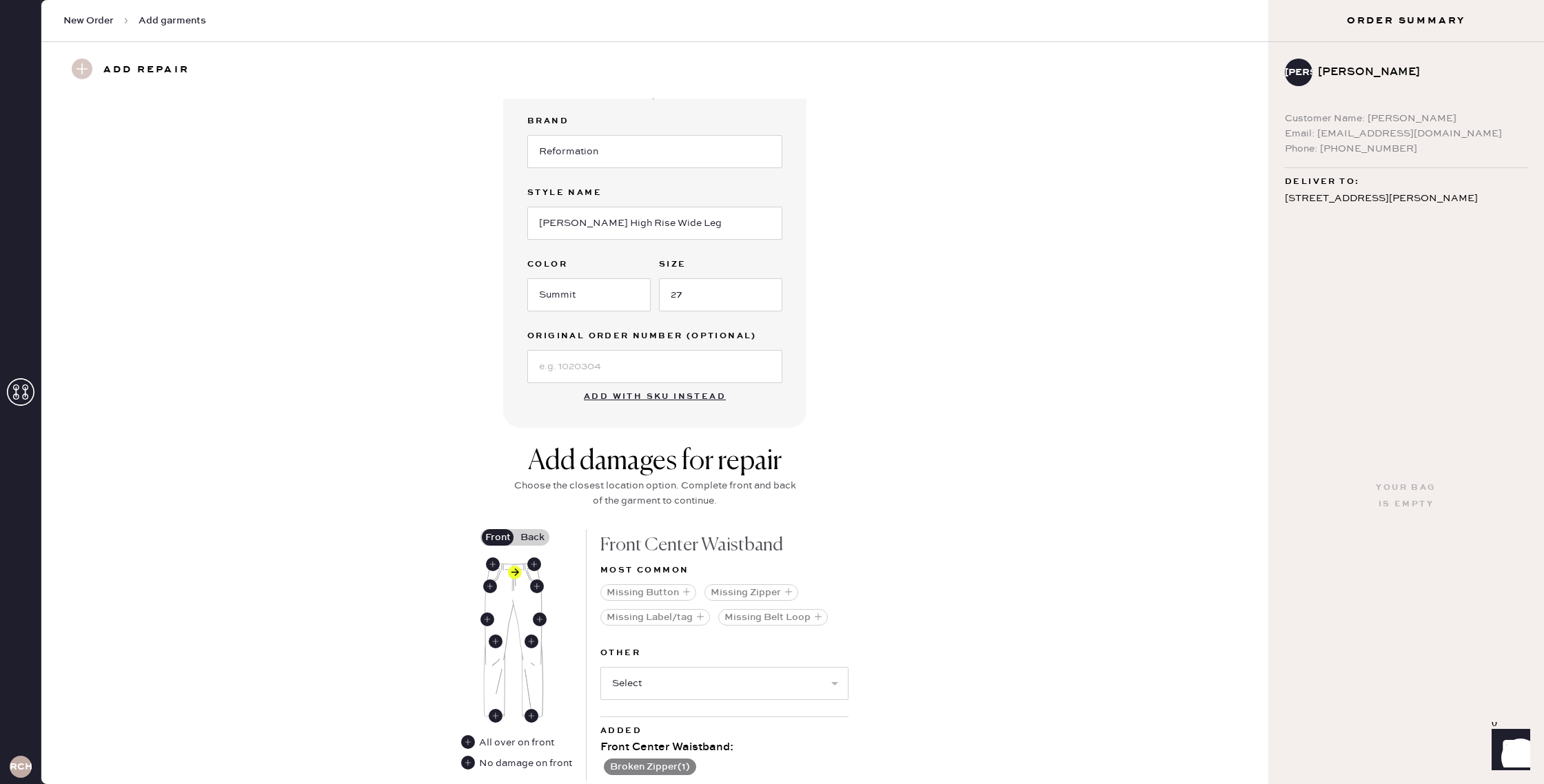
scroll to position [0, 0]
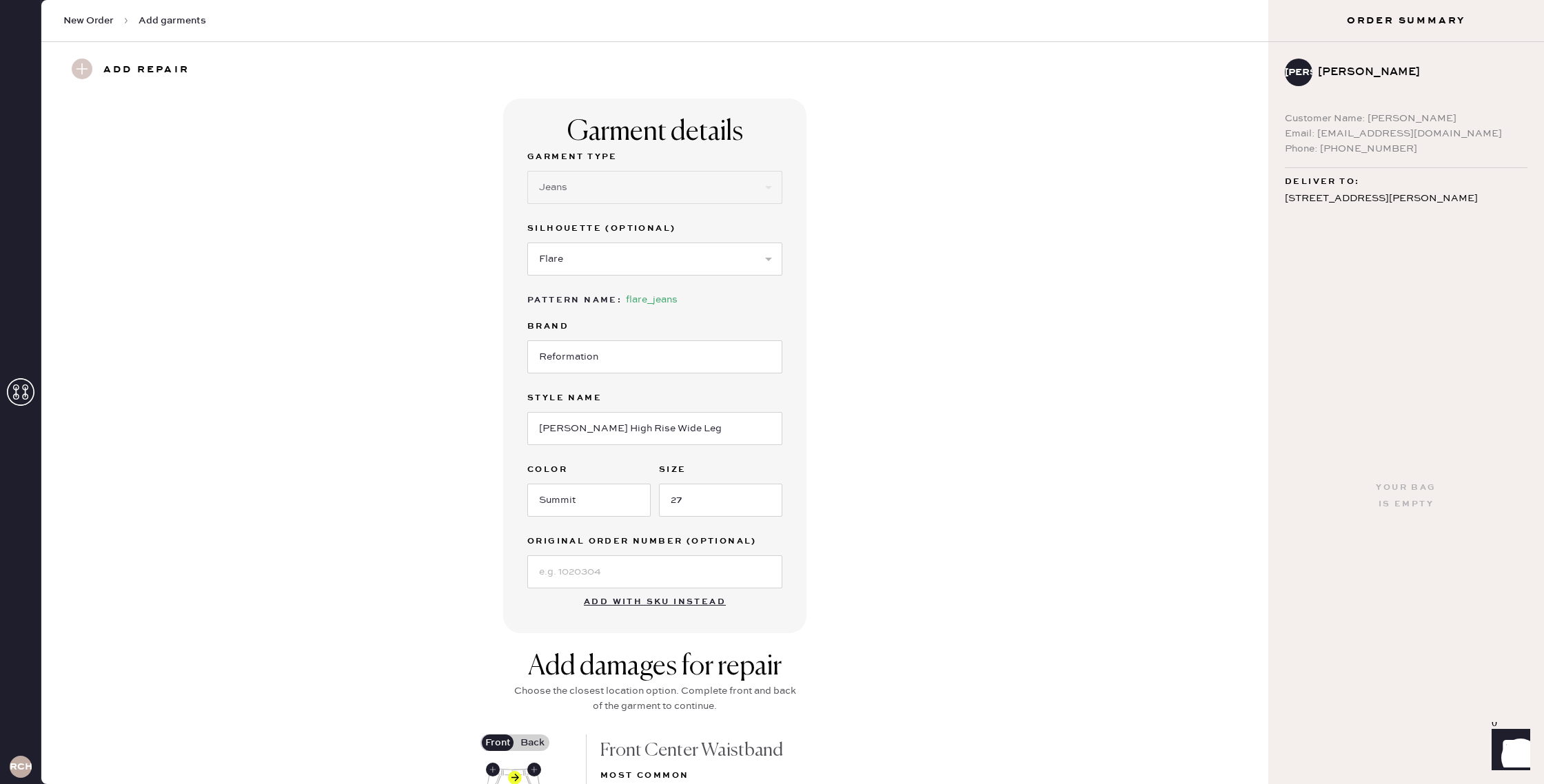
click at [917, 427] on div "Garment details Garment Type Select Basic Skirt Jeans Leggings Pants Shorts Bas…" at bounding box center [655, 366] width 1177 height 535
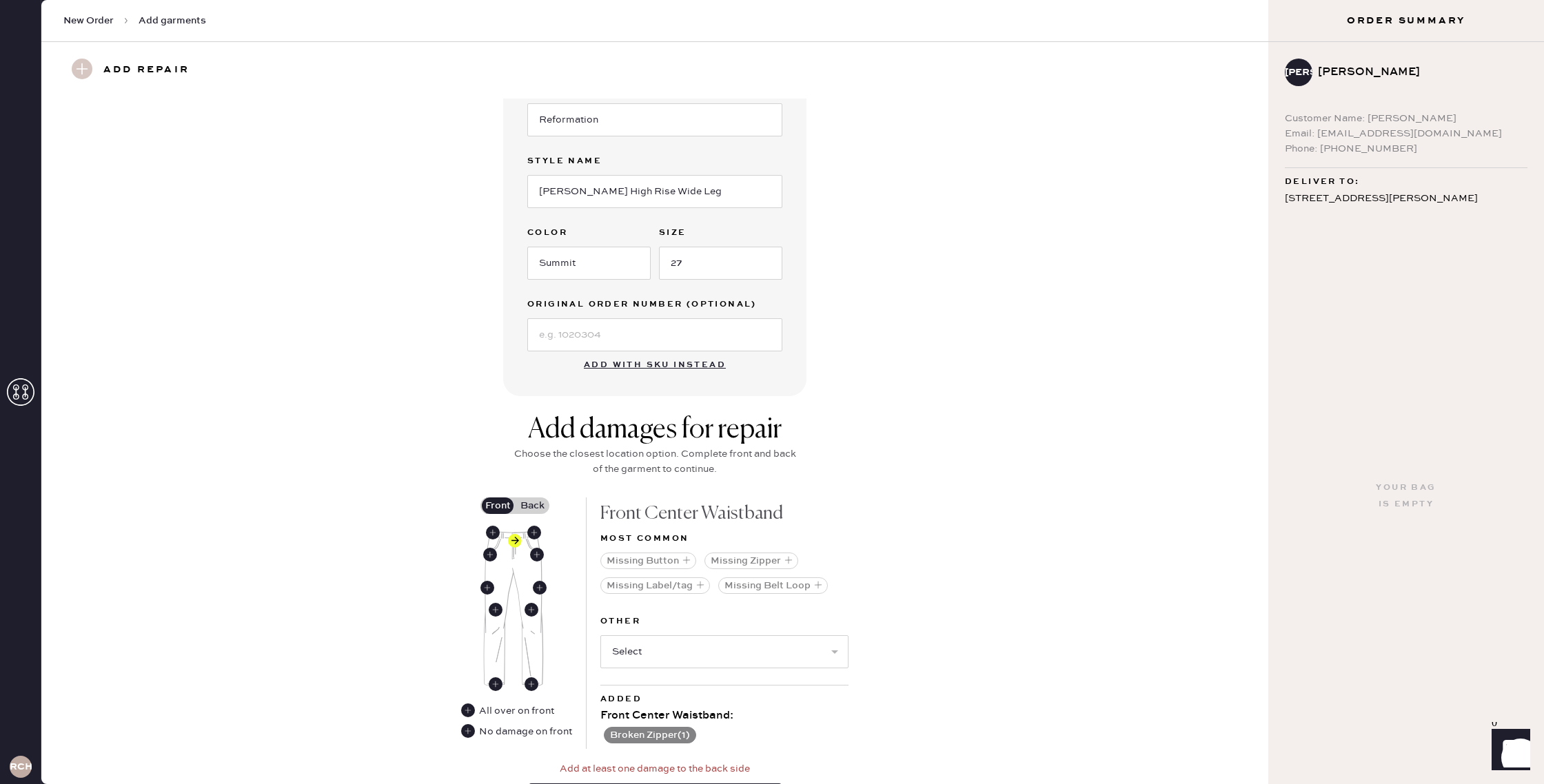
scroll to position [362, 0]
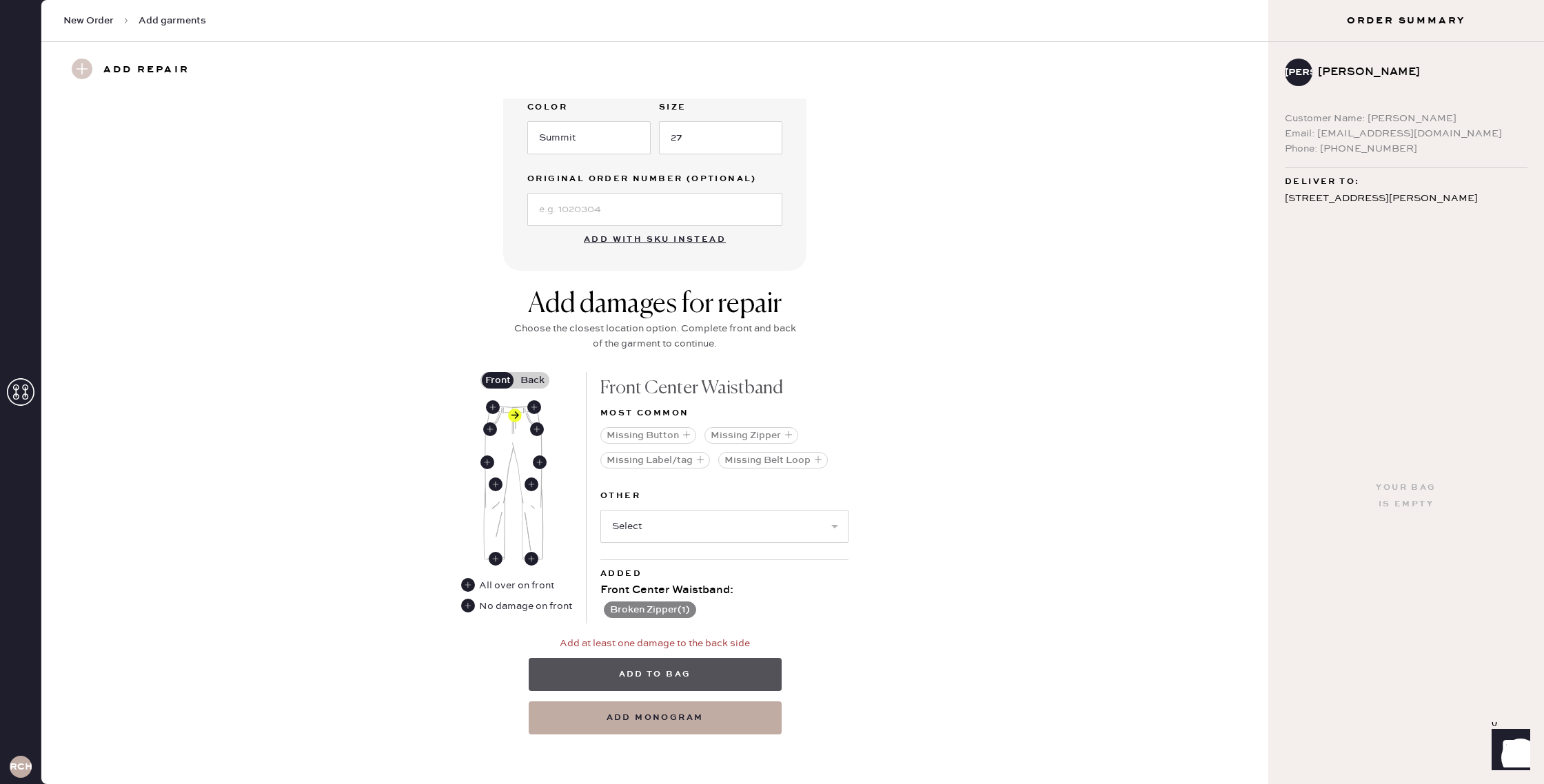
click at [700, 673] on button "Add to bag" at bounding box center [655, 675] width 253 height 33
click at [538, 379] on label "Back" at bounding box center [532, 380] width 34 height 17
click at [532, 381] on input "Back" at bounding box center [532, 381] width 0 height 0
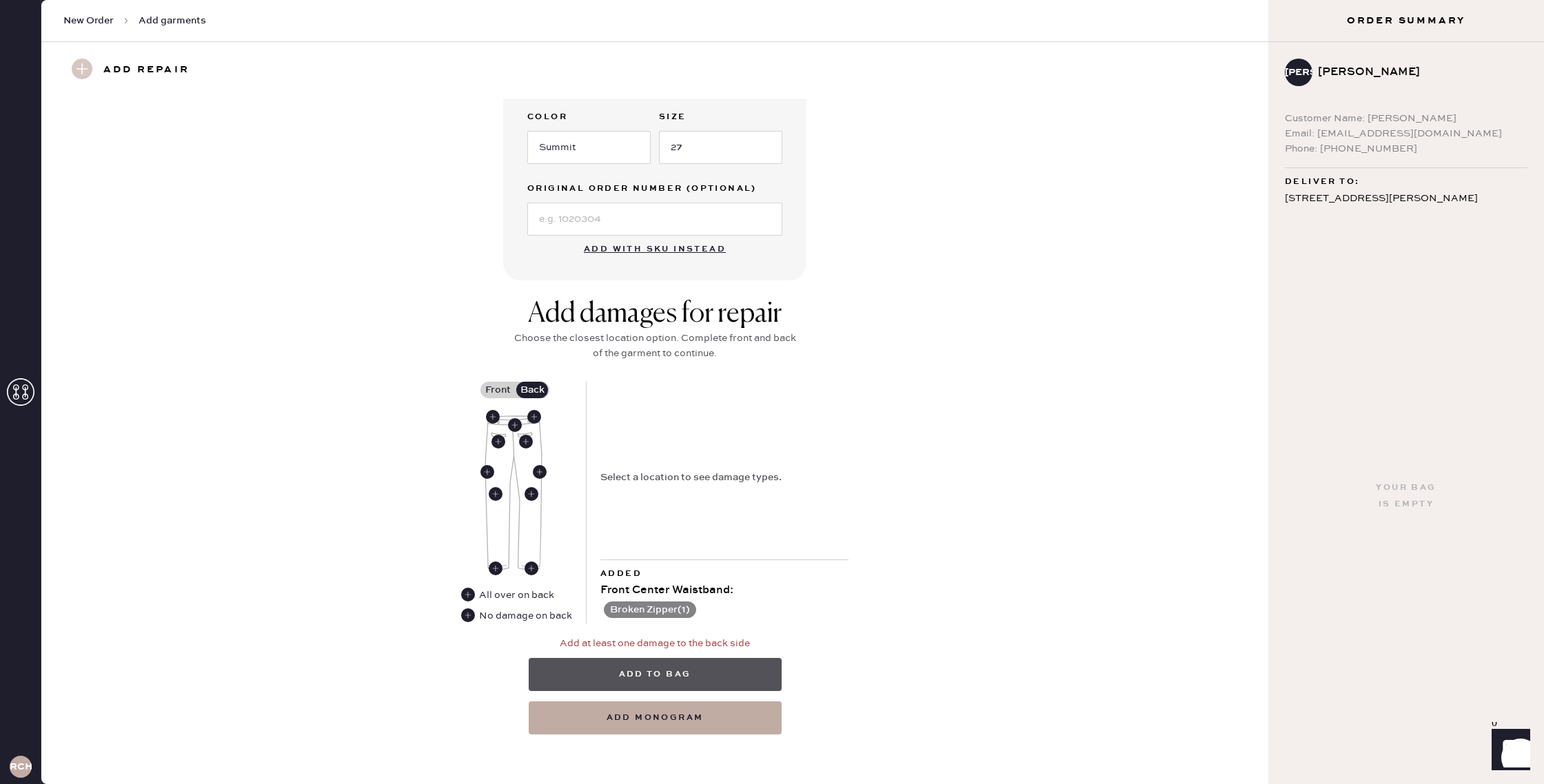
click at [712, 667] on button "Add to bag" at bounding box center [655, 675] width 253 height 33
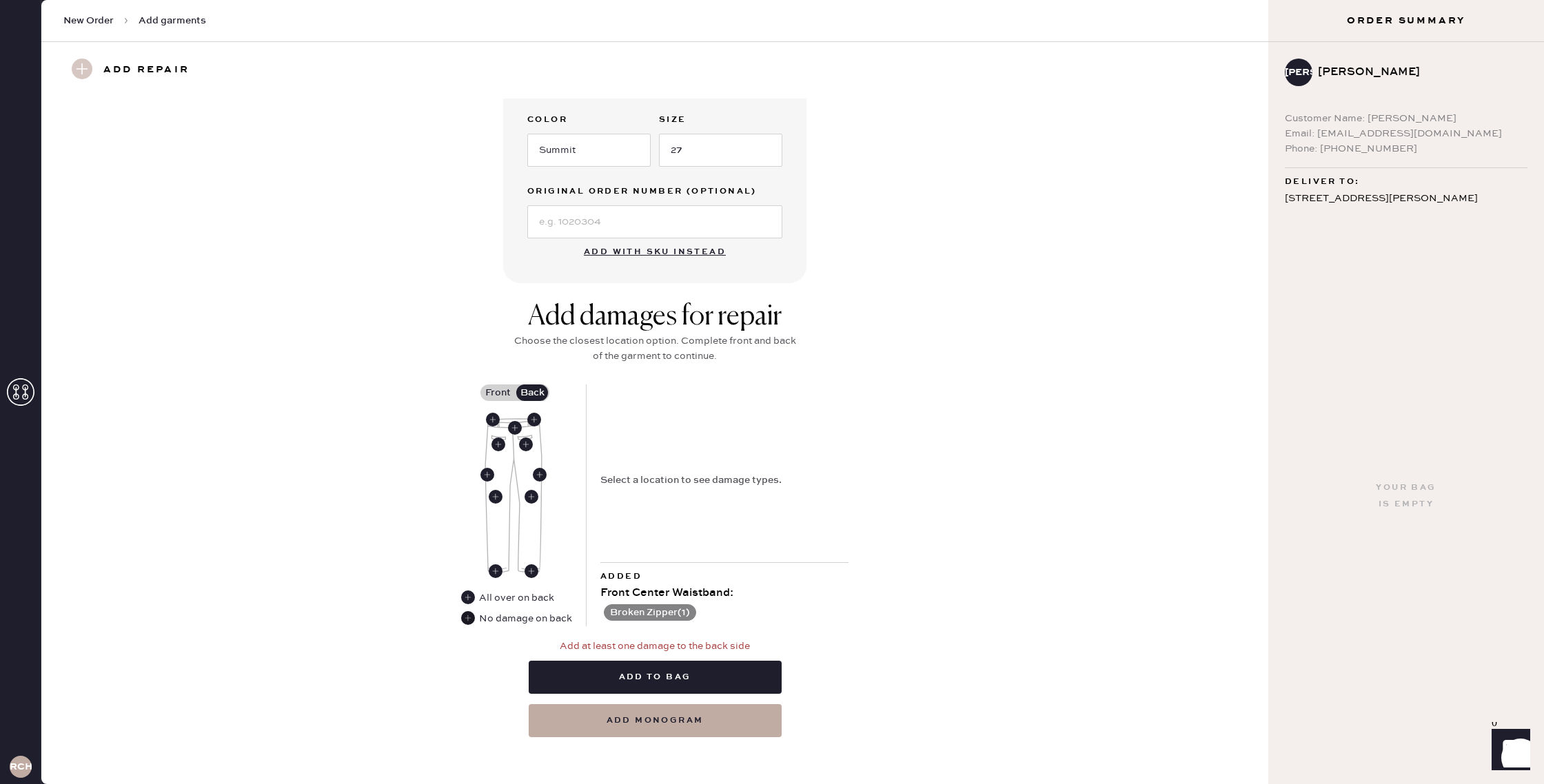
click at [468, 621] on use at bounding box center [468, 618] width 14 height 14
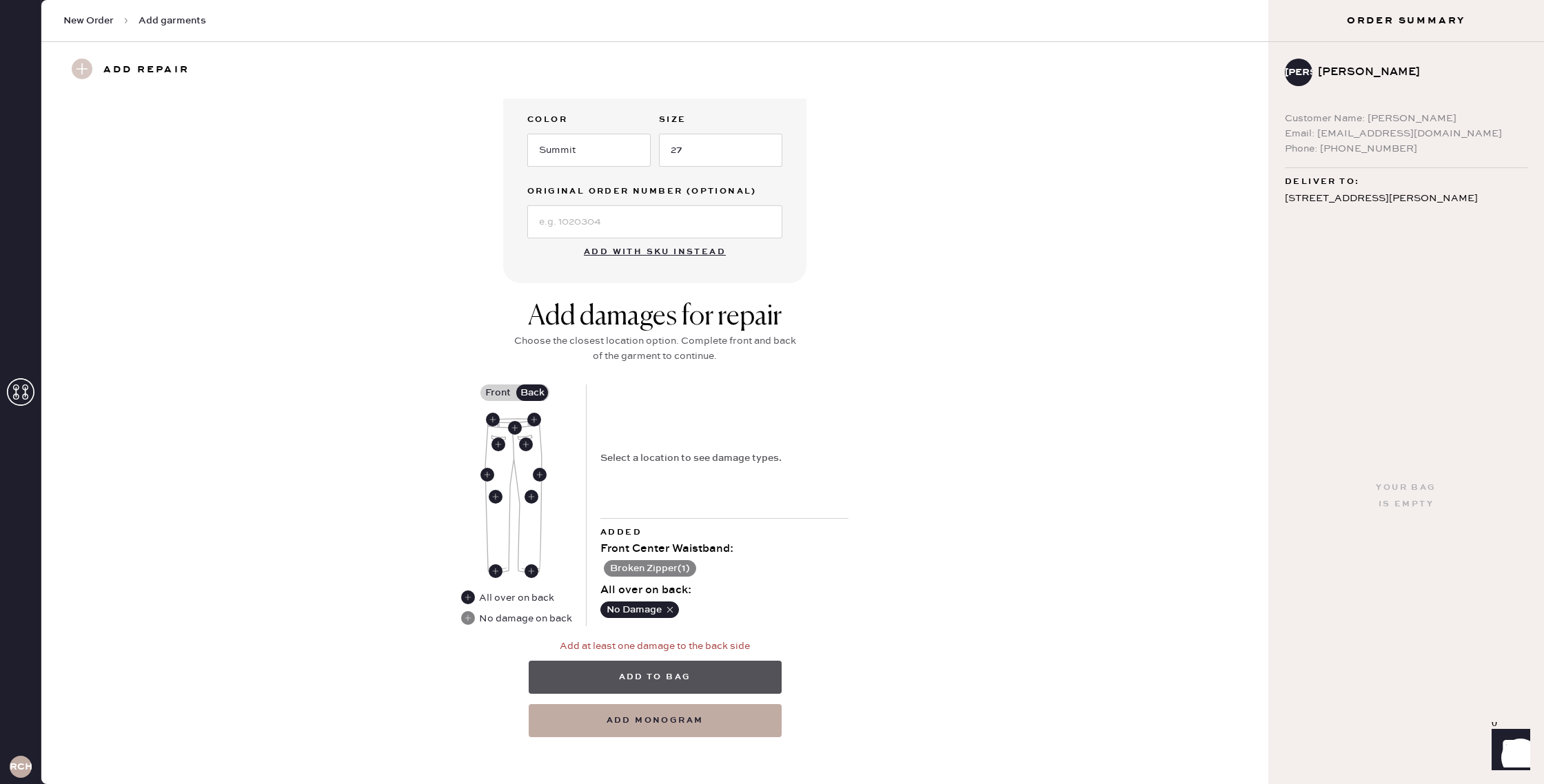
click at [688, 676] on button "Add to bag" at bounding box center [655, 677] width 253 height 33
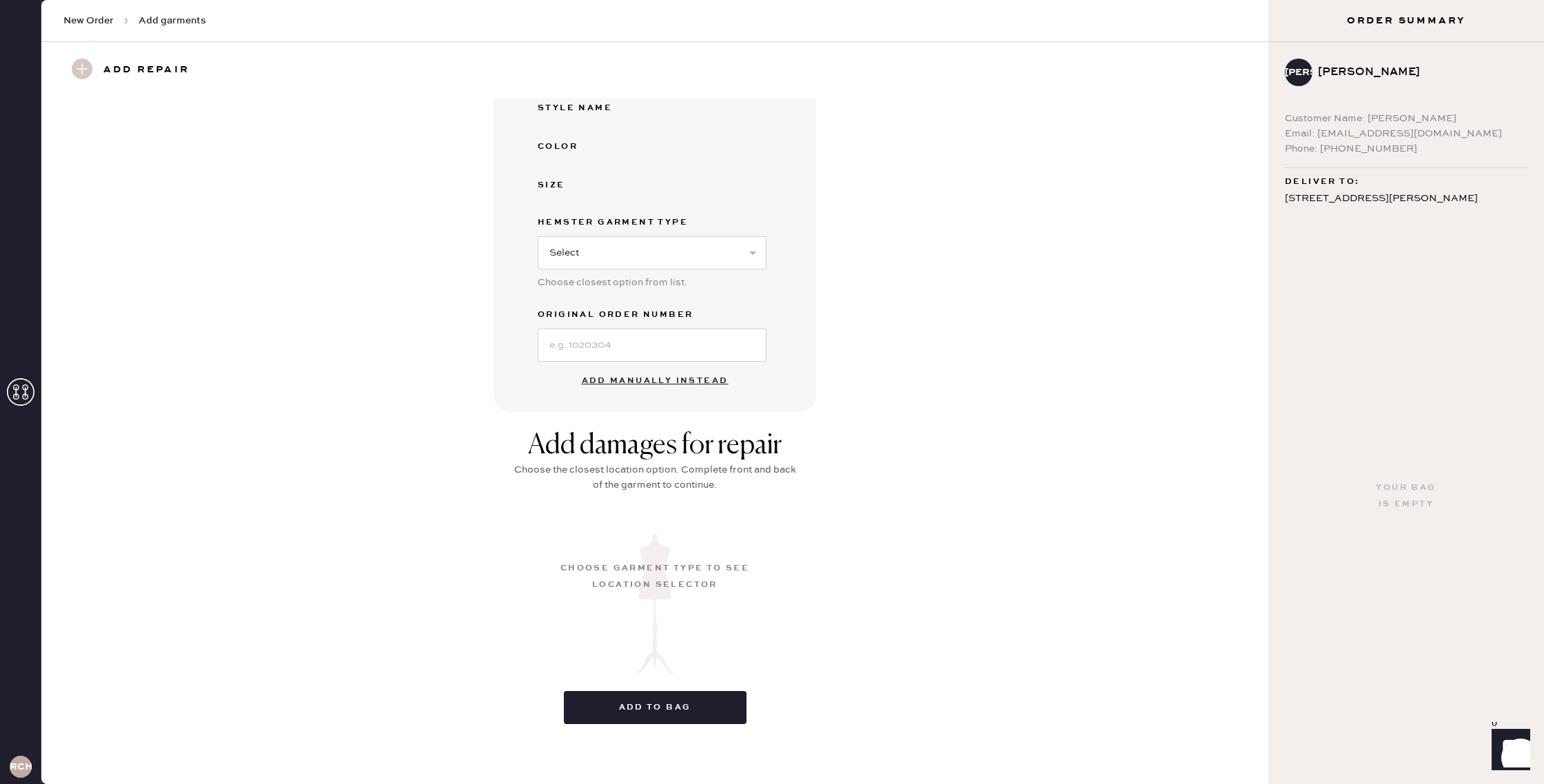
scroll to position [0, 0]
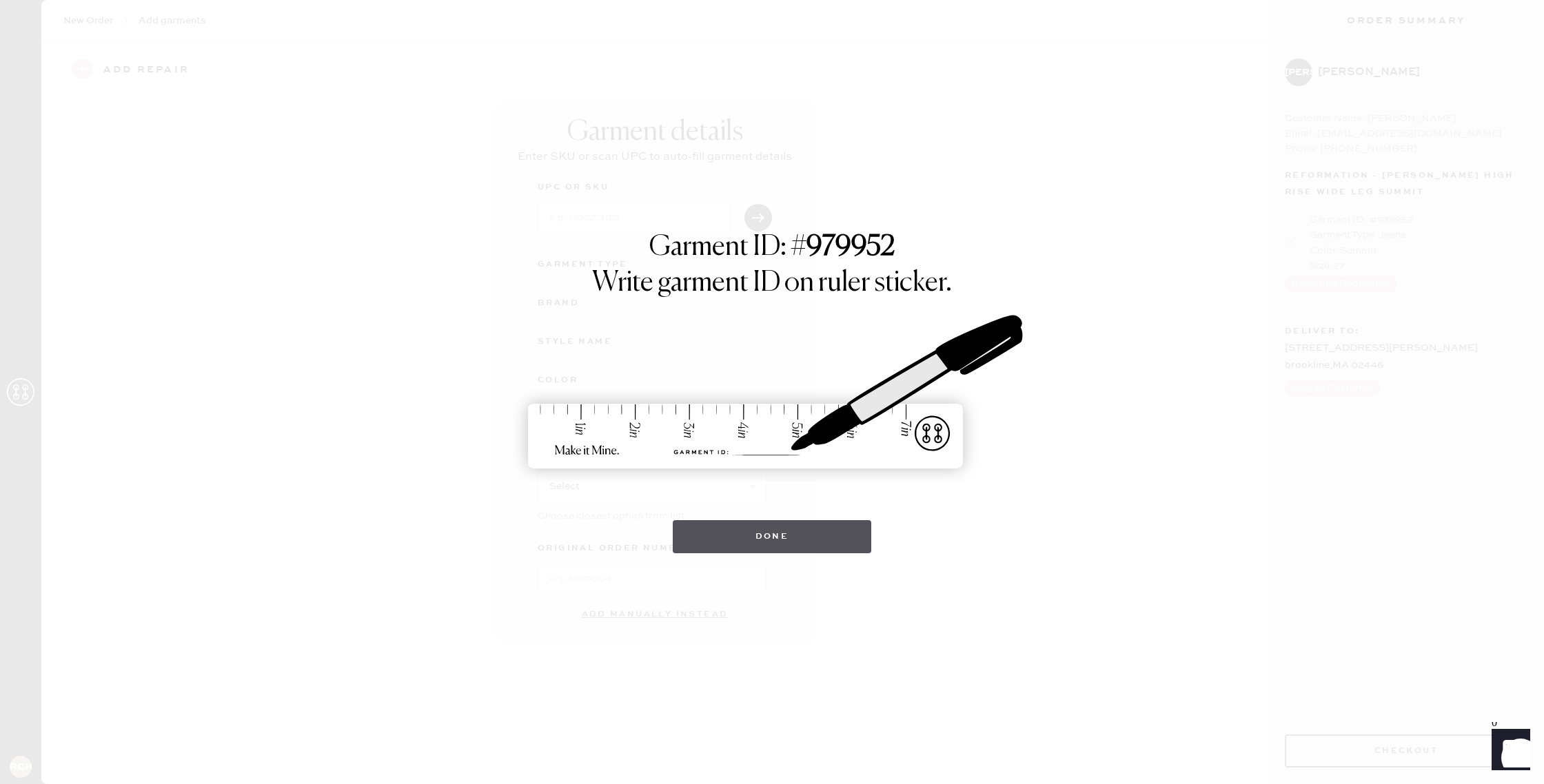
click at [797, 530] on button "Done" at bounding box center [772, 537] width 199 height 33
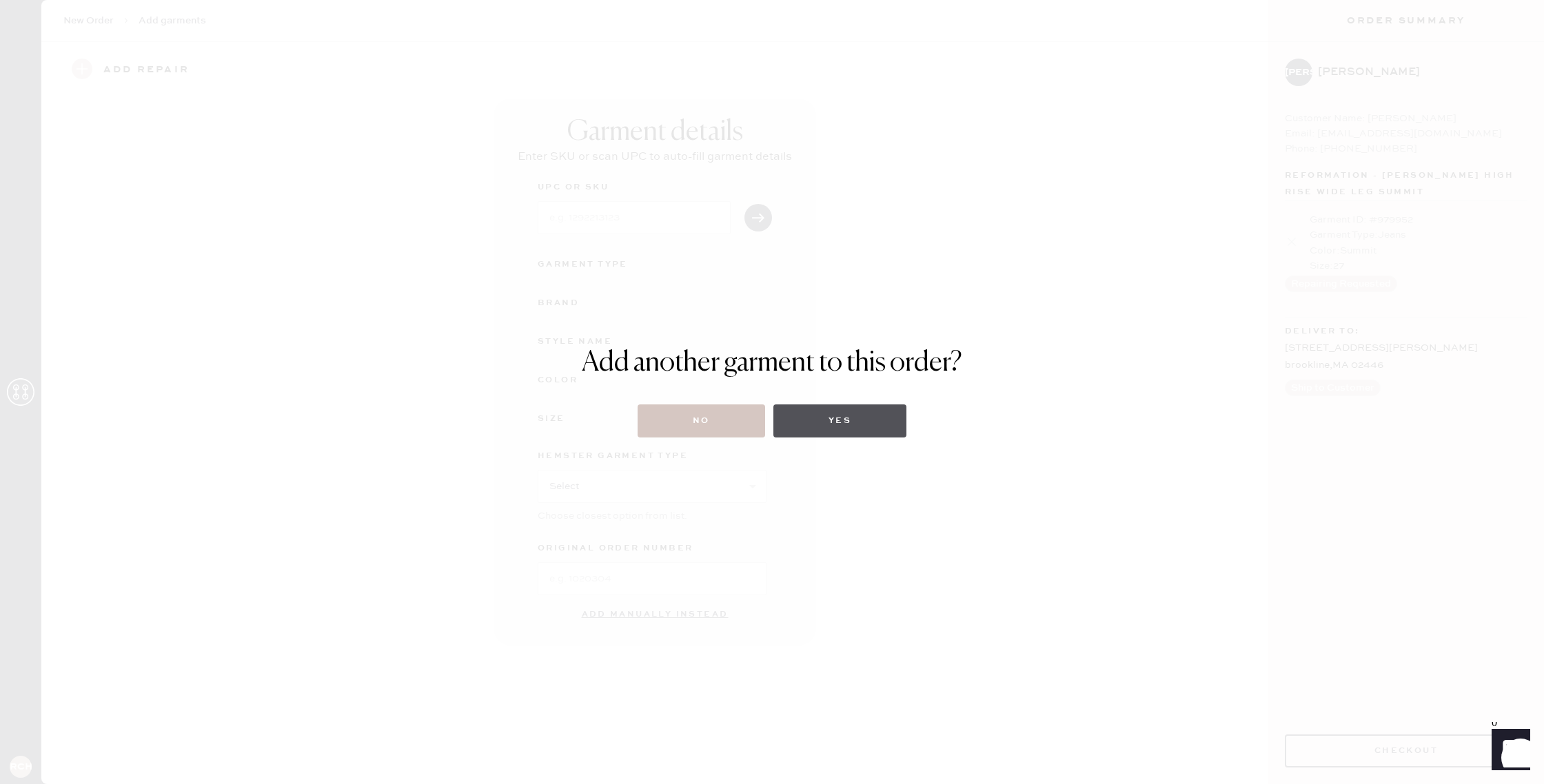
click at [849, 428] on button "Yes" at bounding box center [840, 421] width 133 height 33
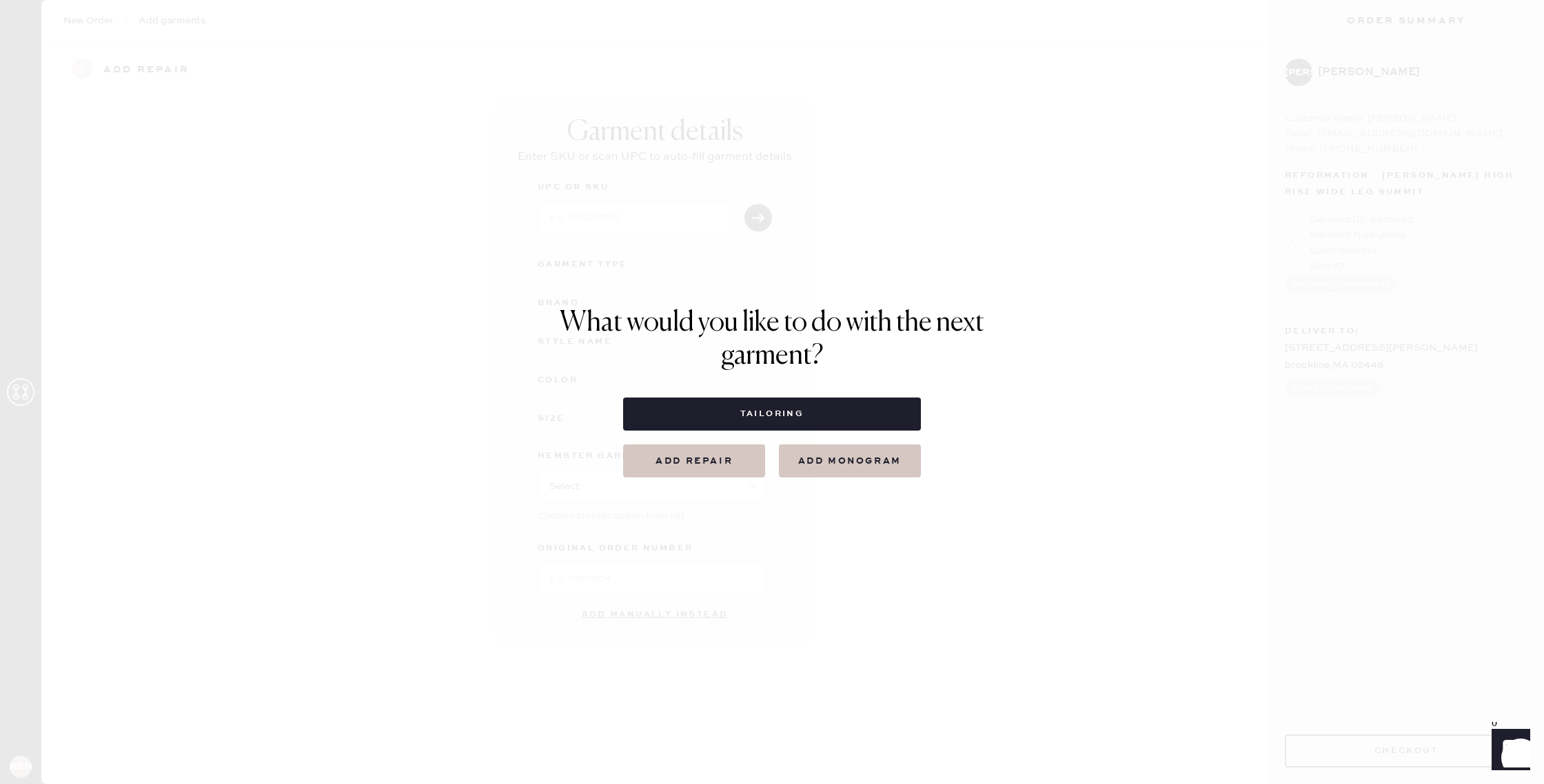
click at [715, 466] on button "Add repair" at bounding box center [694, 461] width 142 height 33
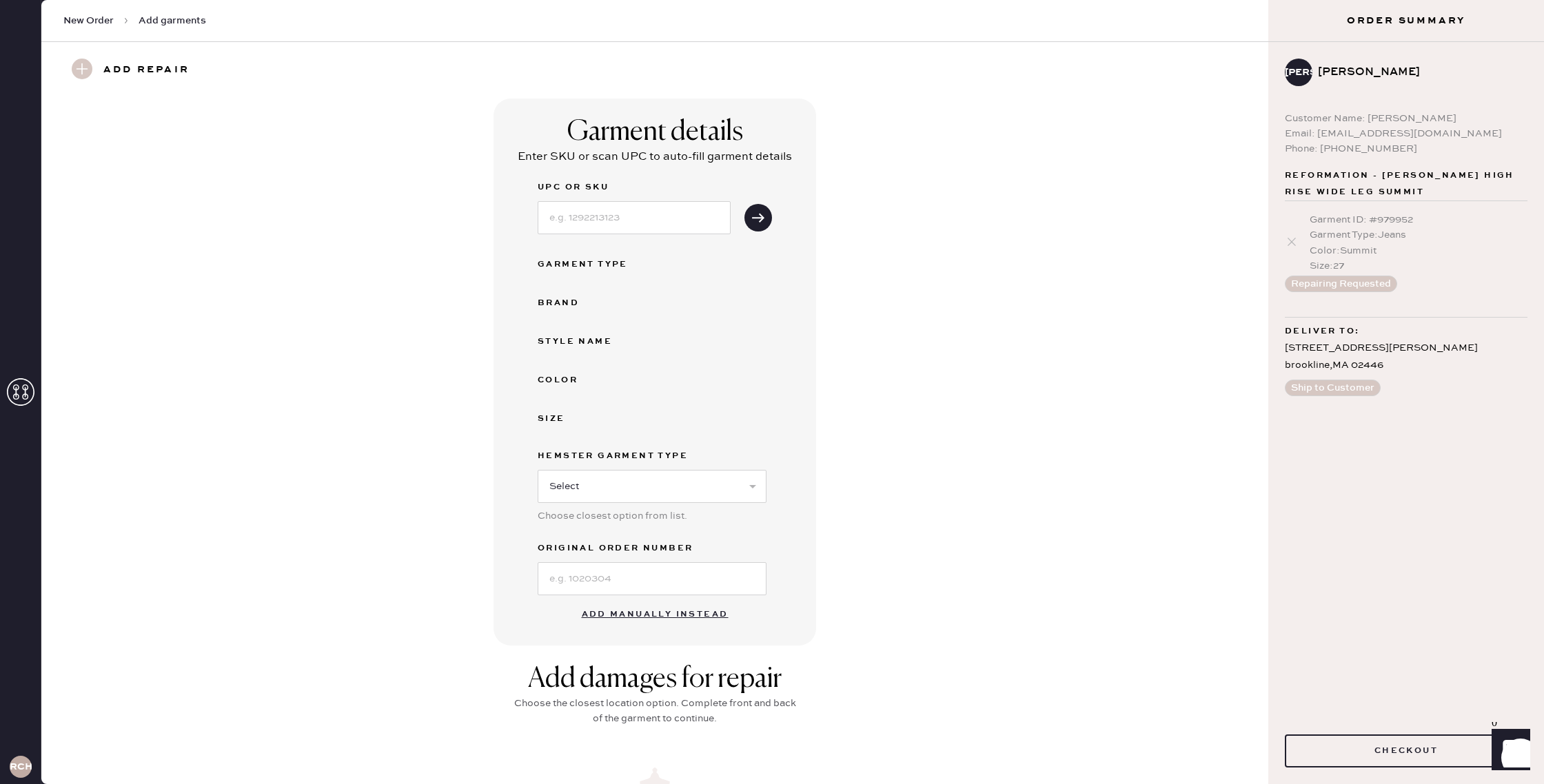
click at [695, 609] on button "Add manually instead" at bounding box center [655, 615] width 163 height 28
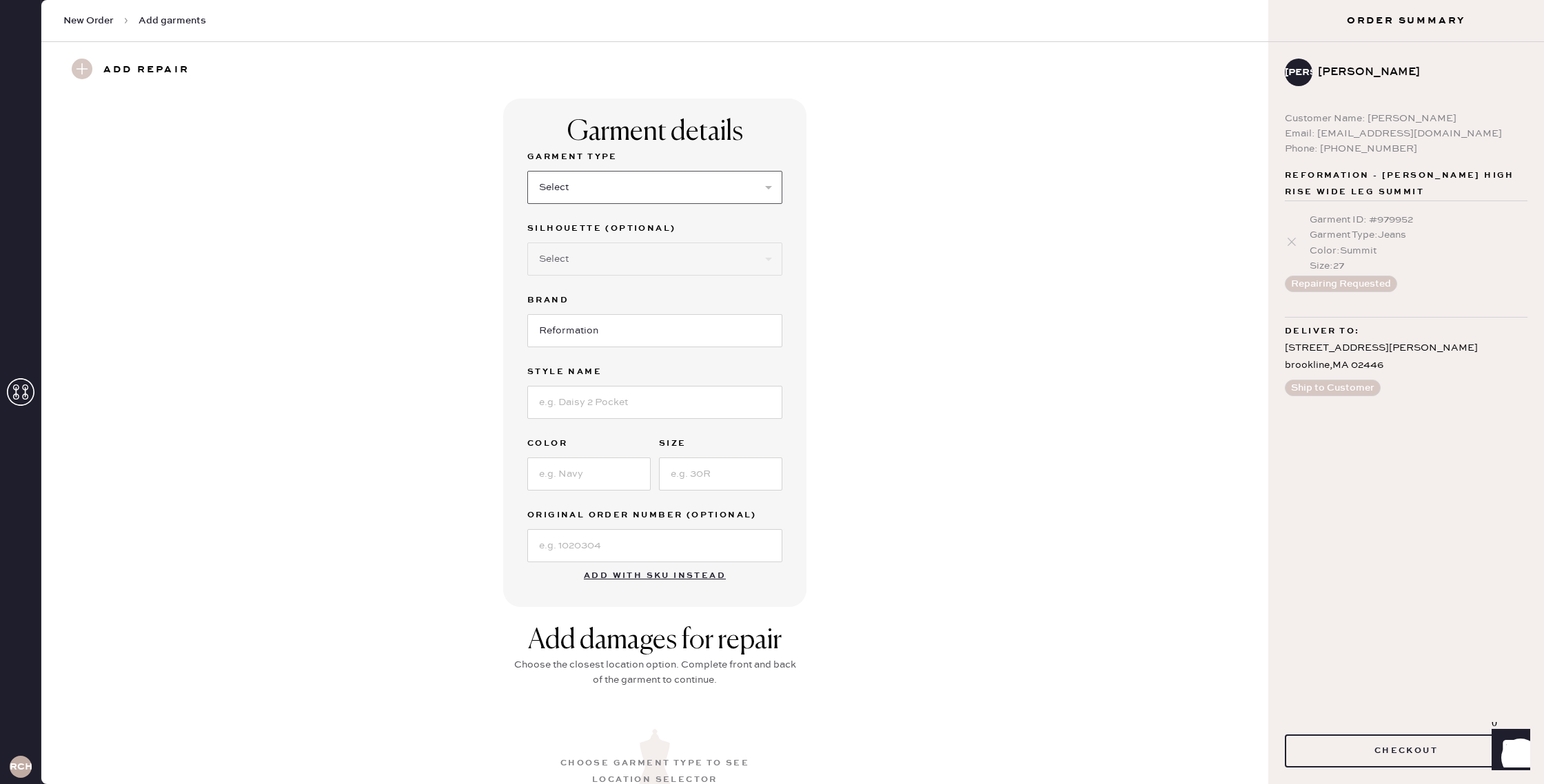
click at [693, 195] on select "Select Basic Skirt Jeans Leggings Pants Shorts Basic Sleeved Dress Basic Sleeve…" at bounding box center [655, 188] width 255 height 33
select select "20"
click at [527, 171] on select "Select Basic Skirt Jeans Leggings Pants Shorts Basic Sleeved Dress Basic Sleeve…" at bounding box center [655, 188] width 255 height 33
click at [658, 258] on select "Select Shorts Cropped Flare Boot Cut Straight Skinny Other" at bounding box center [655, 259] width 255 height 33
select select "62"
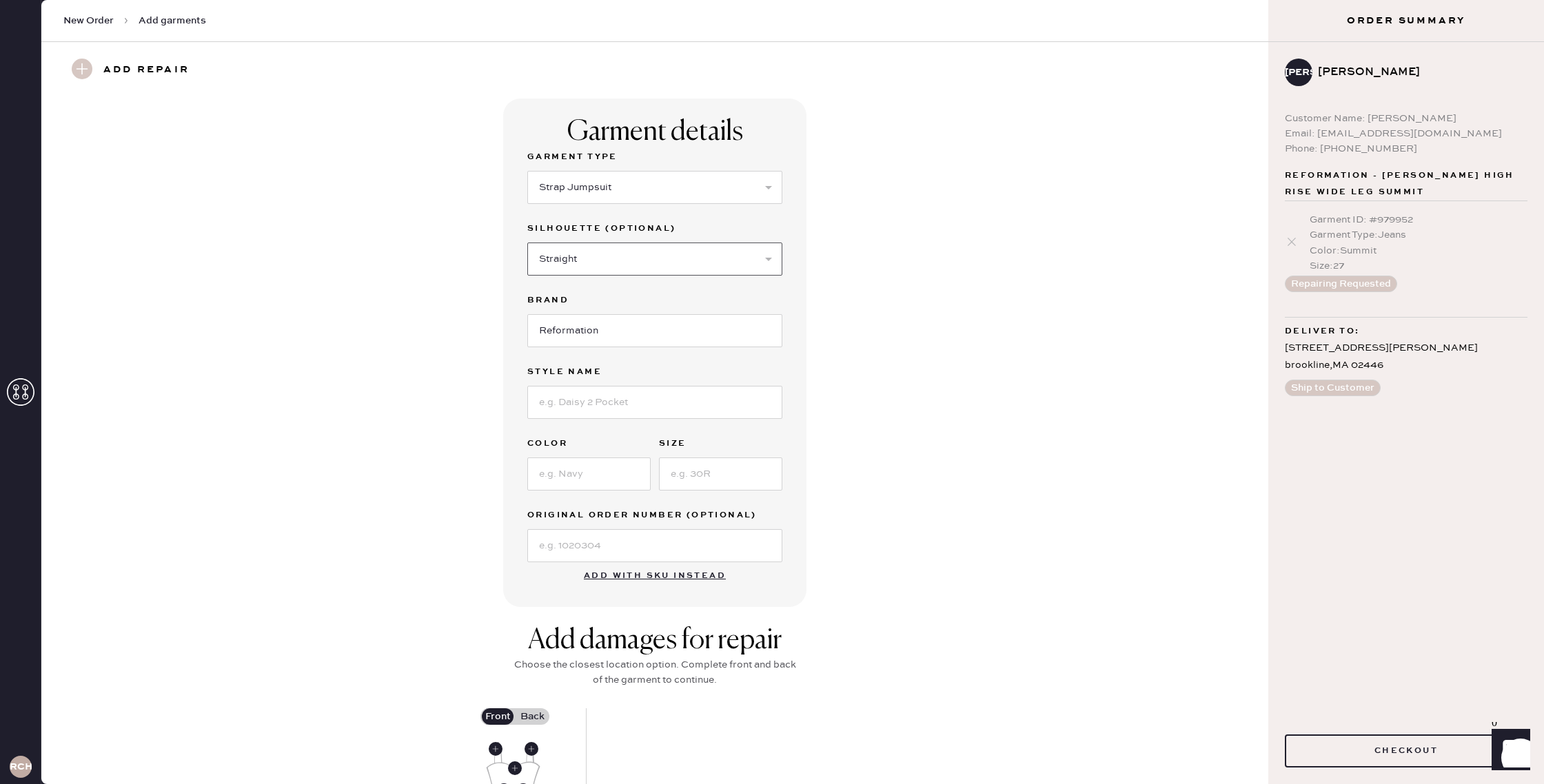
click at [527, 243] on select "Select Shorts Cropped Flare Boot Cut Straight Skinny Other" at bounding box center [655, 259] width 255 height 33
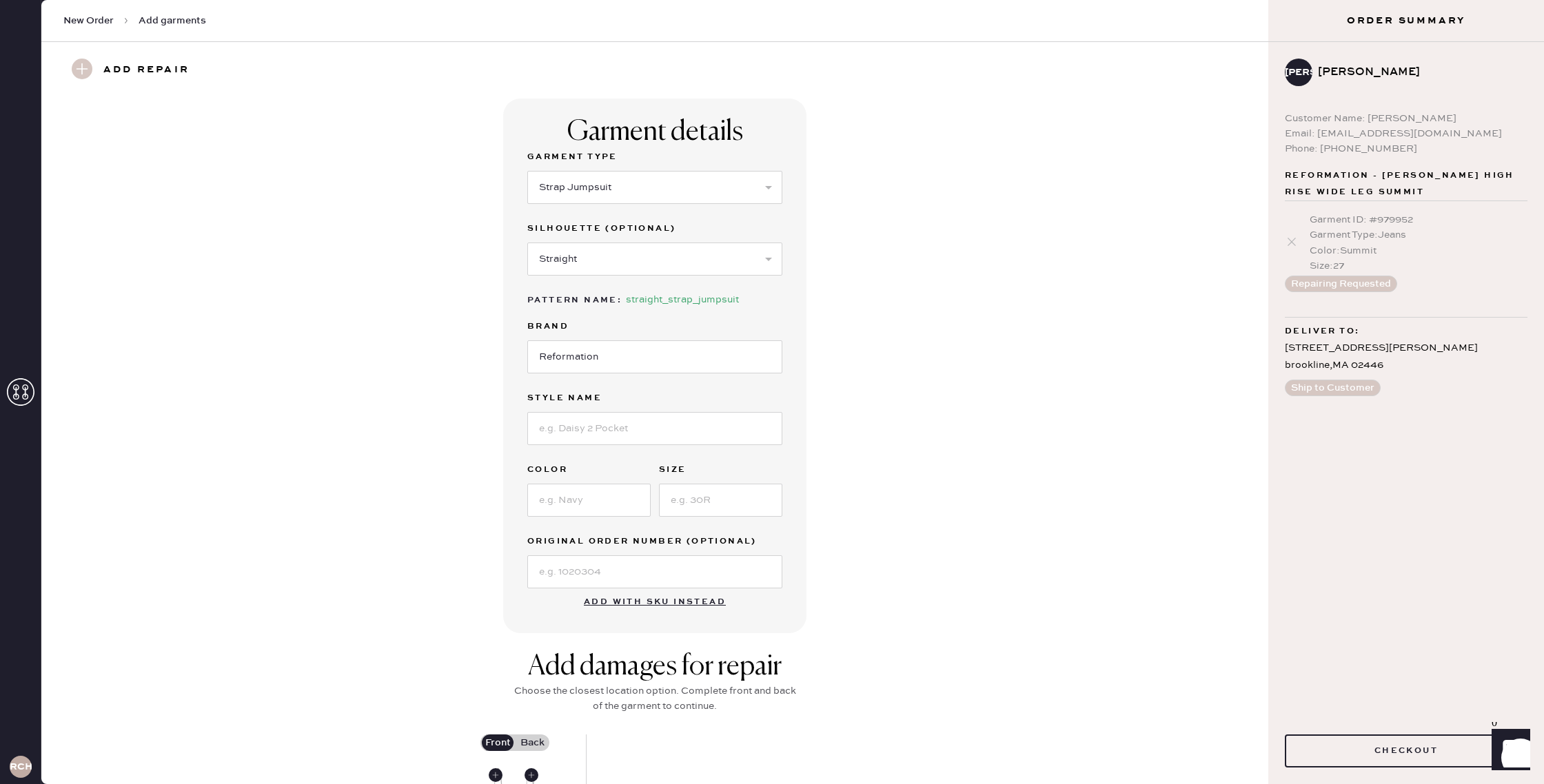
drag, startPoint x: 1003, startPoint y: 335, endPoint x: 996, endPoint y: 333, distance: 7.3
click at [1003, 335] on div "Garment details Garment Type Select Basic Skirt Jeans Leggings Pants Shorts Bas…" at bounding box center [655, 366] width 1177 height 535
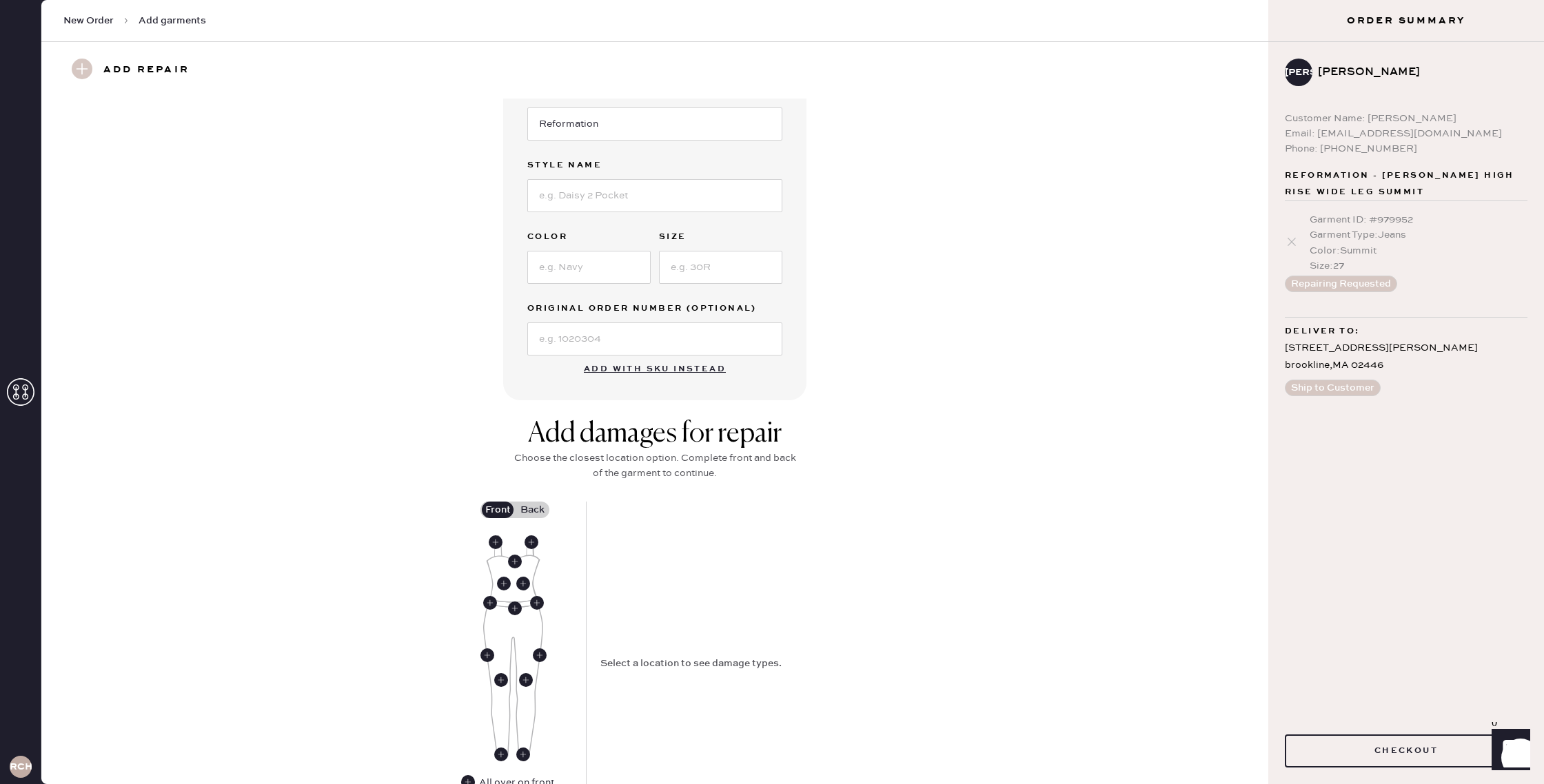
scroll to position [354, 0]
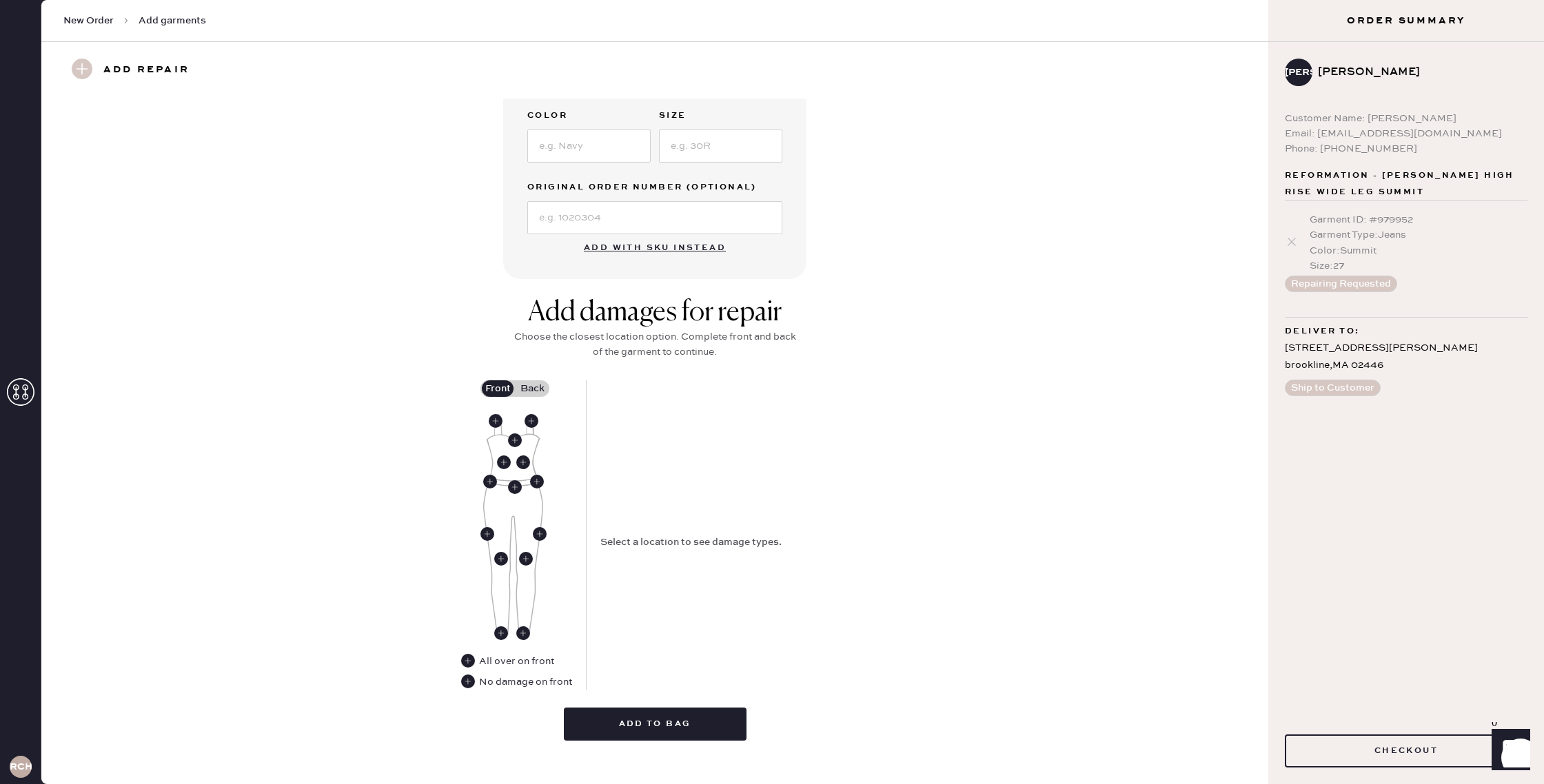
click at [526, 389] on label "Back" at bounding box center [532, 389] width 34 height 17
click at [532, 389] on input "Back" at bounding box center [532, 389] width 0 height 0
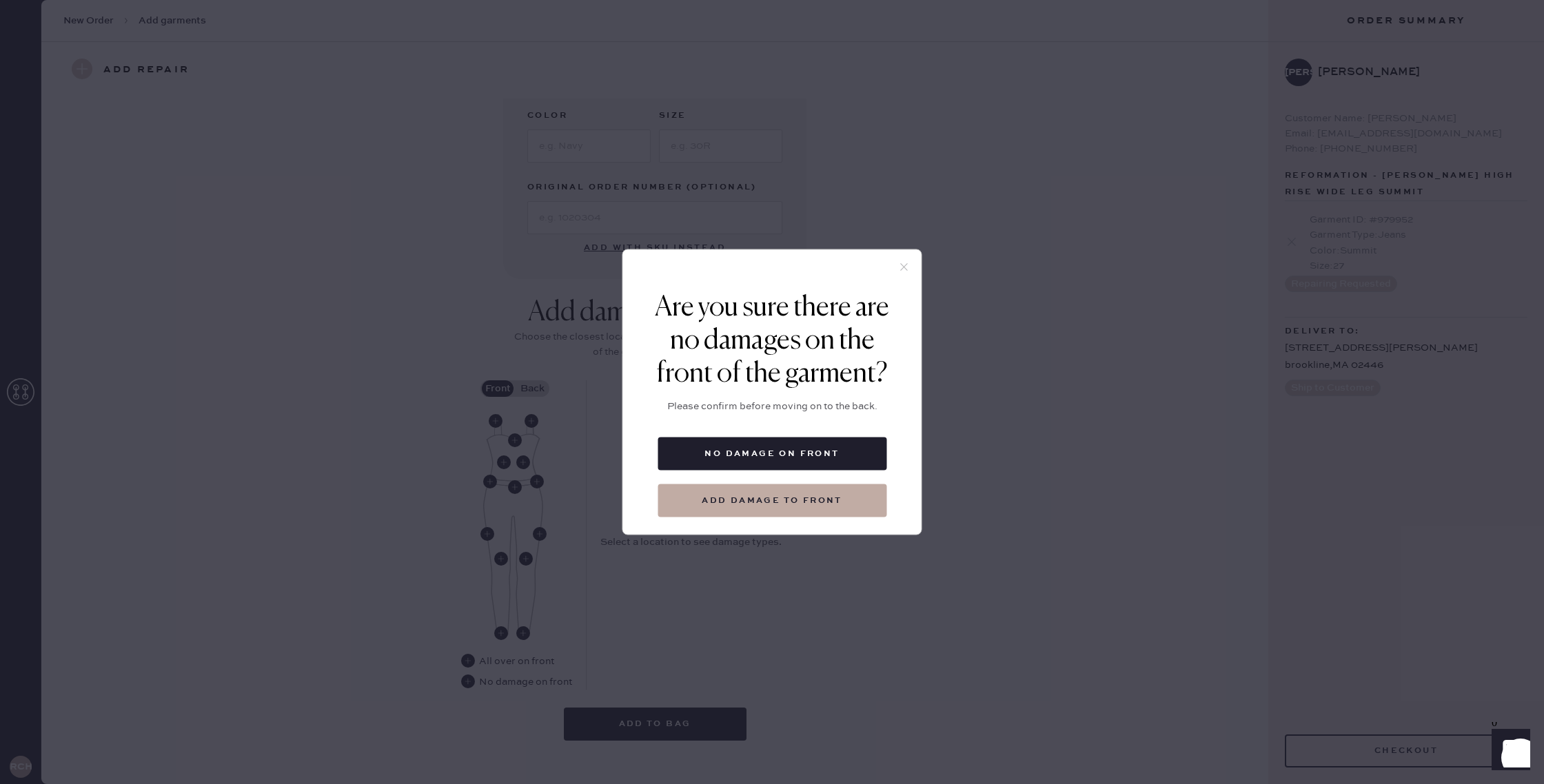
click at [906, 266] on icon at bounding box center [905, 267] width 12 height 12
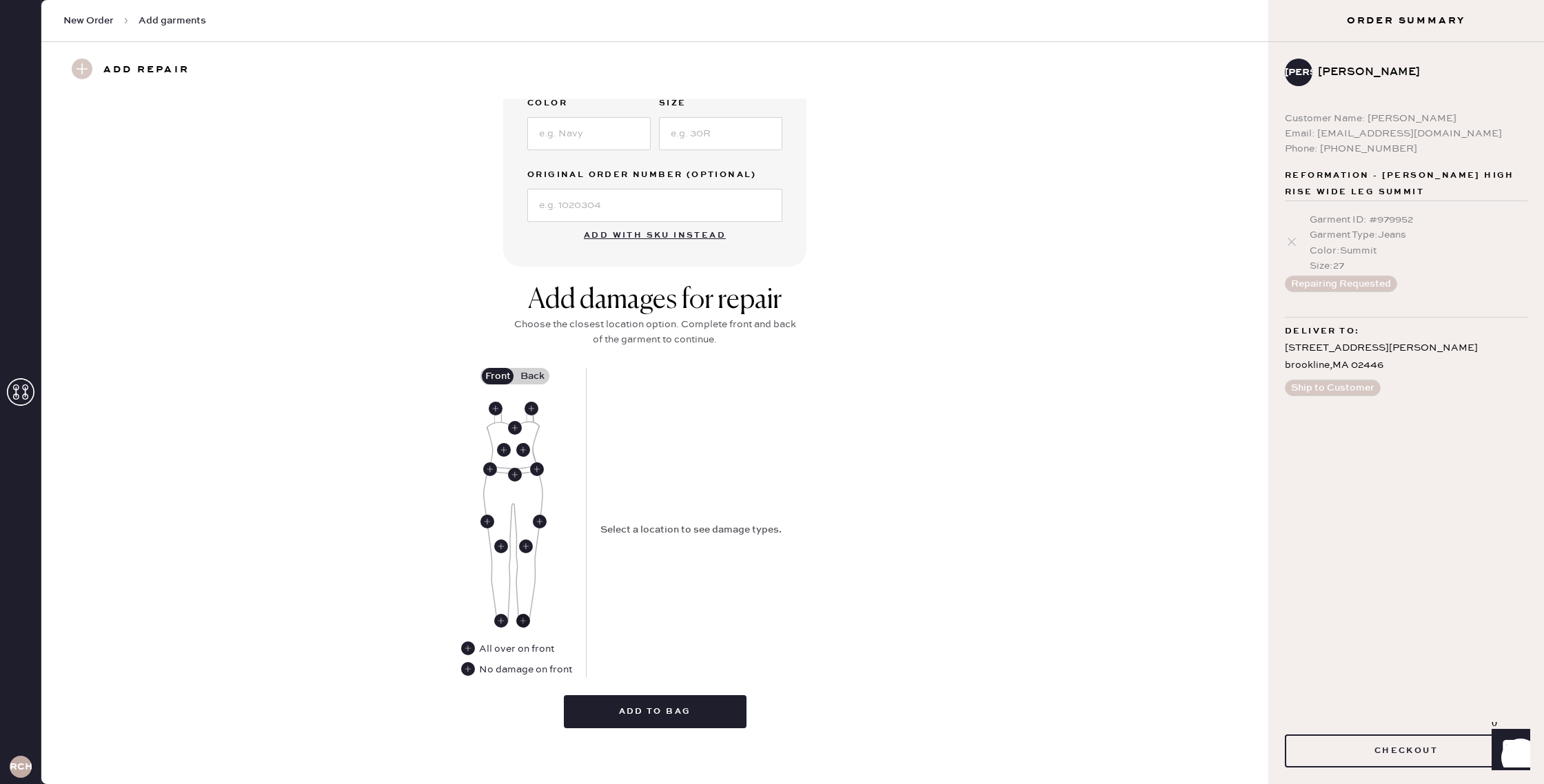
scroll to position [368, 0]
click at [496, 404] on use at bounding box center [496, 407] width 14 height 14
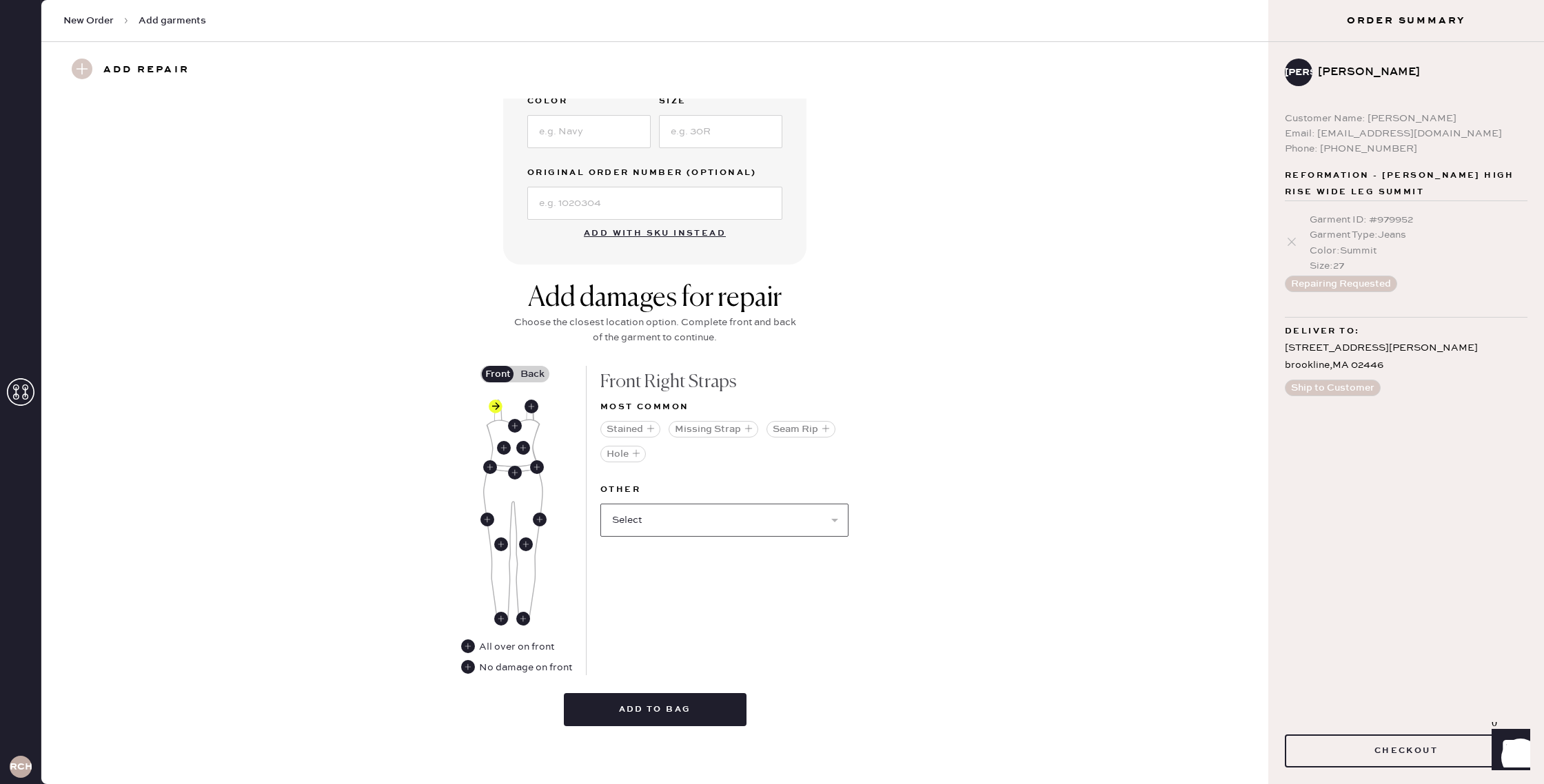
click at [731, 528] on select "Select Broken / Ripped Hem Broken Beads Broken Belt Loop Broken Button Broken C…" at bounding box center [725, 520] width 248 height 33
select select "1406"
click at [601, 504] on select "Select Broken / Ripped Hem Broken Beads Broken Belt Loop Broken Button Broken C…" at bounding box center [725, 520] width 248 height 33
select select
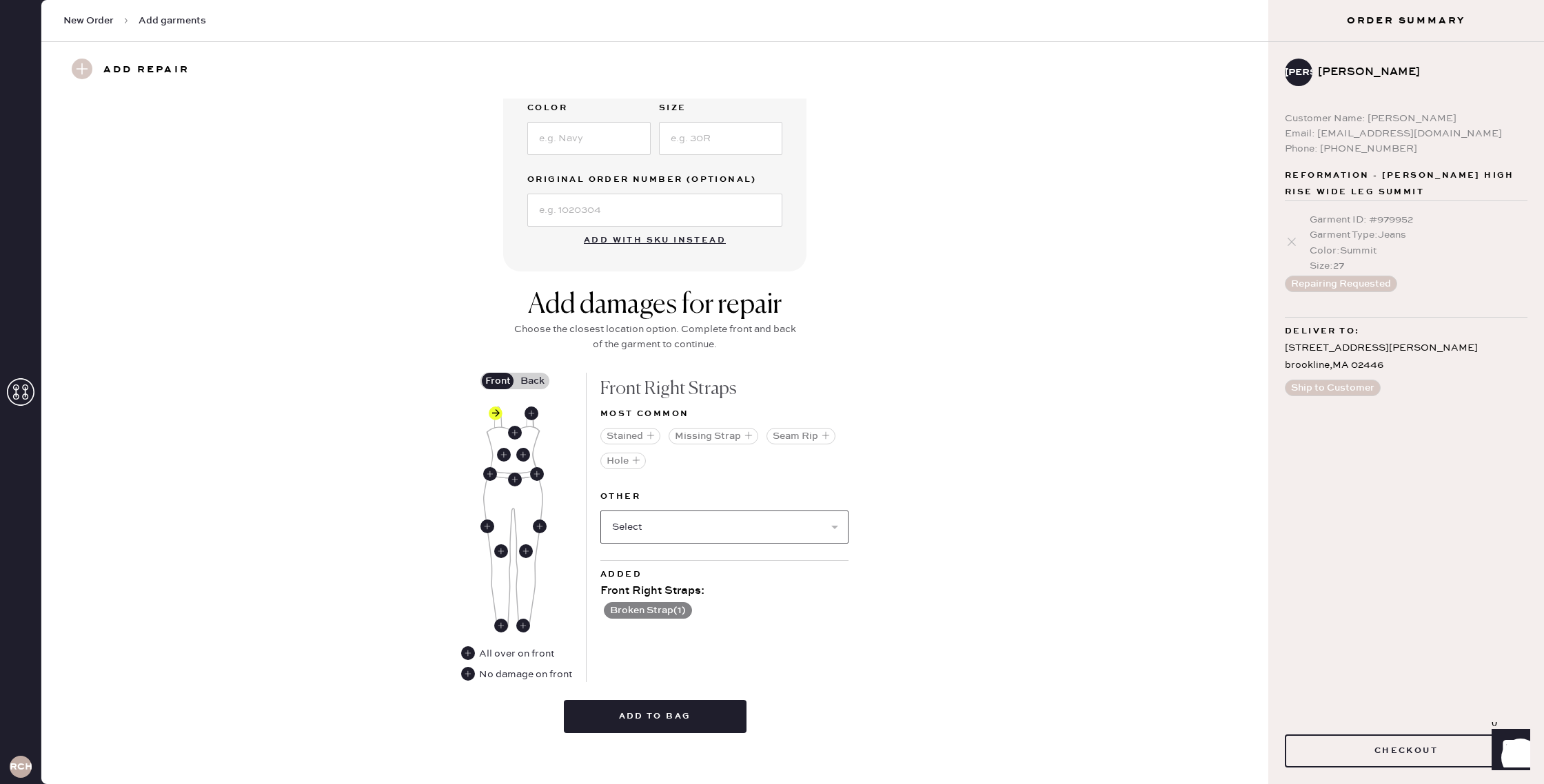
scroll to position [361, 0]
click at [532, 375] on label "Back" at bounding box center [532, 382] width 34 height 17
click at [532, 382] on input "Back" at bounding box center [532, 382] width 0 height 0
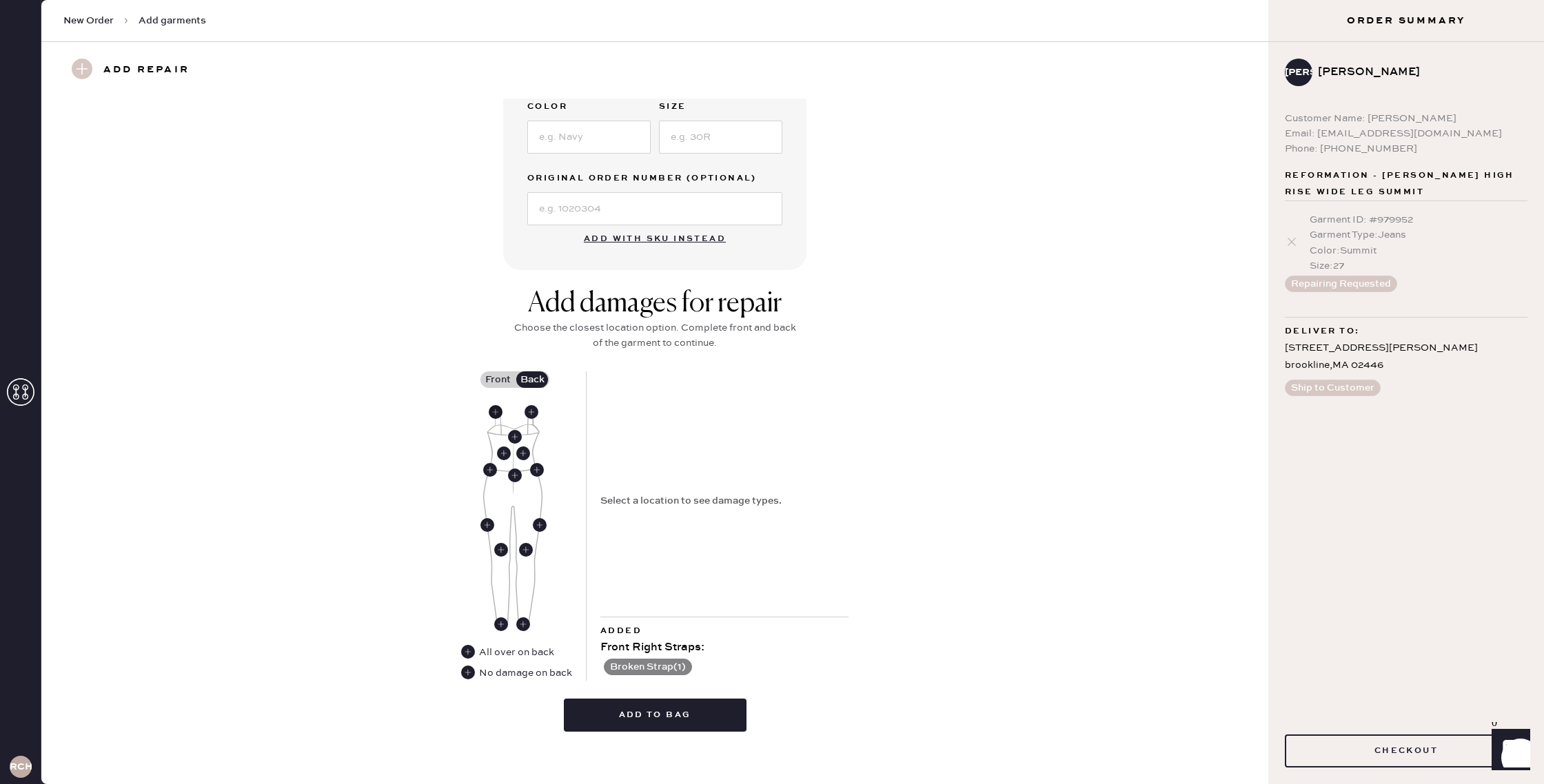
click at [494, 409] on use at bounding box center [496, 412] width 14 height 14
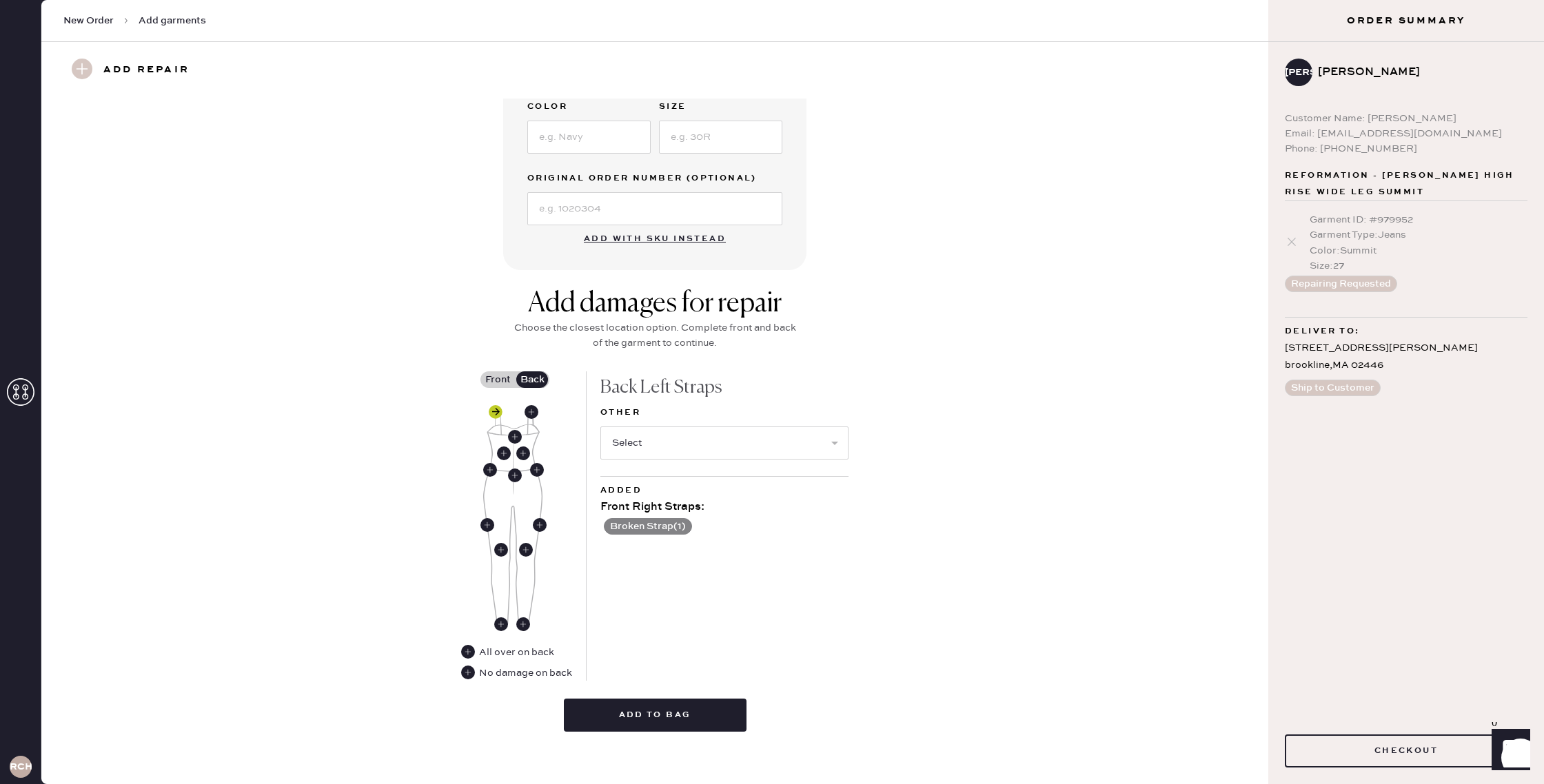
scroll to position [364, 0]
click at [672, 519] on select "Select Broken / Ripped Hem Broken Beads Broken Belt Loop Broken Button Broken C…" at bounding box center [725, 526] width 248 height 33
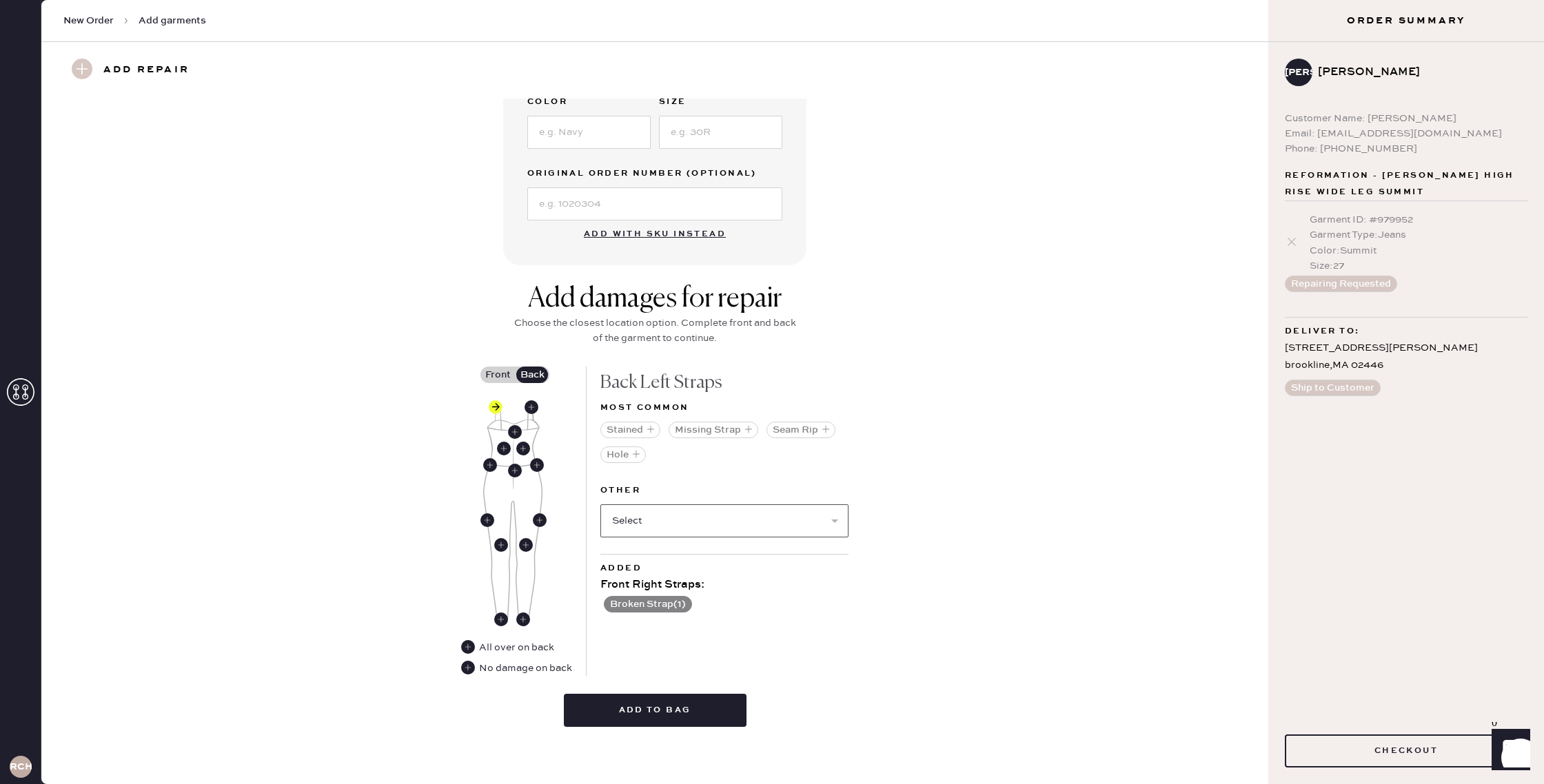
scroll to position [371, 0]
select select "1406"
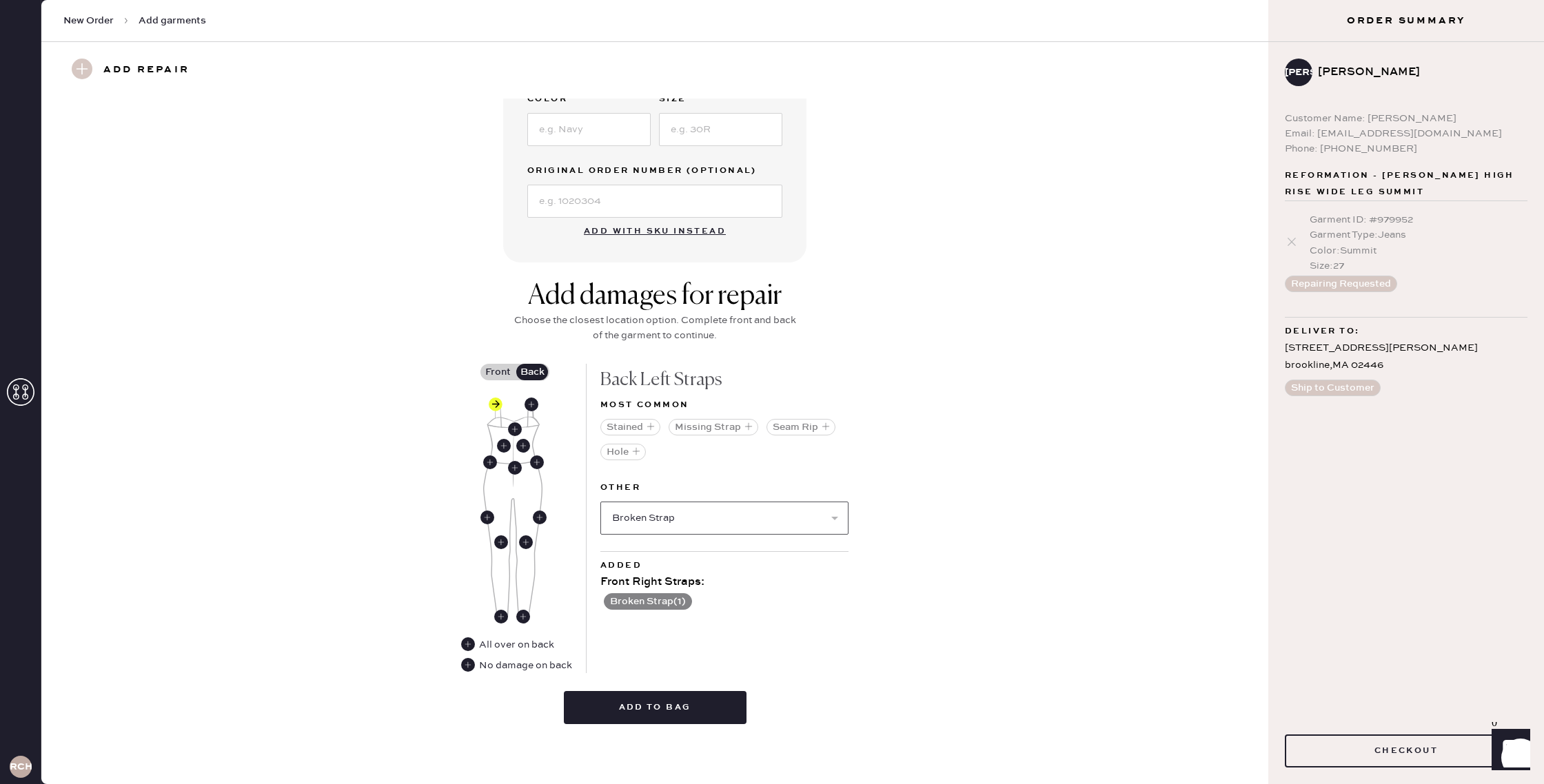
click at [601, 502] on select "Select Broken / Ripped Hem Broken Beads Broken Belt Loop Broken Button Broken C…" at bounding box center [725, 519] width 248 height 33
select select
click at [697, 708] on button "Add to bag" at bounding box center [655, 708] width 183 height 33
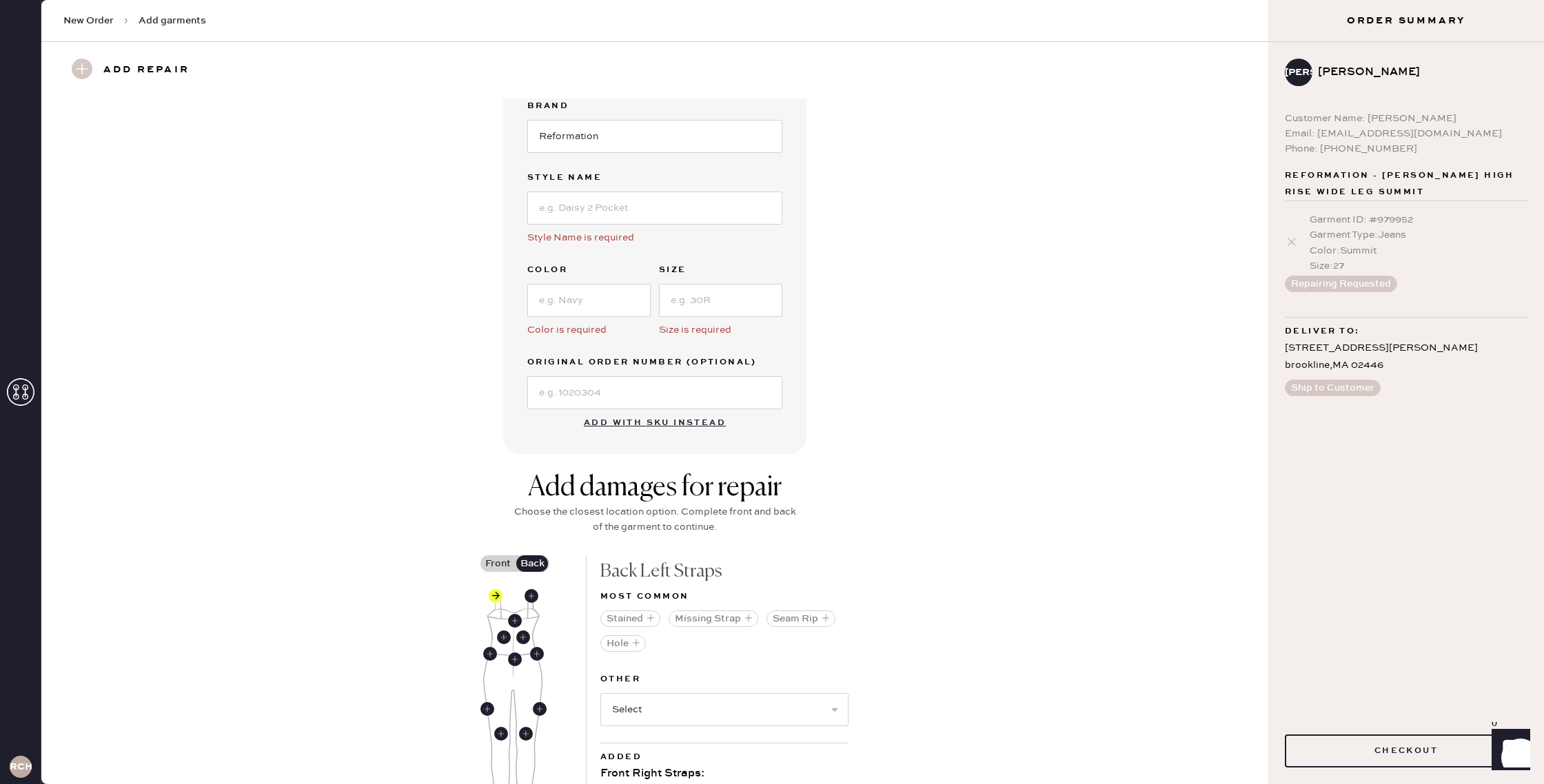
scroll to position [201, 0]
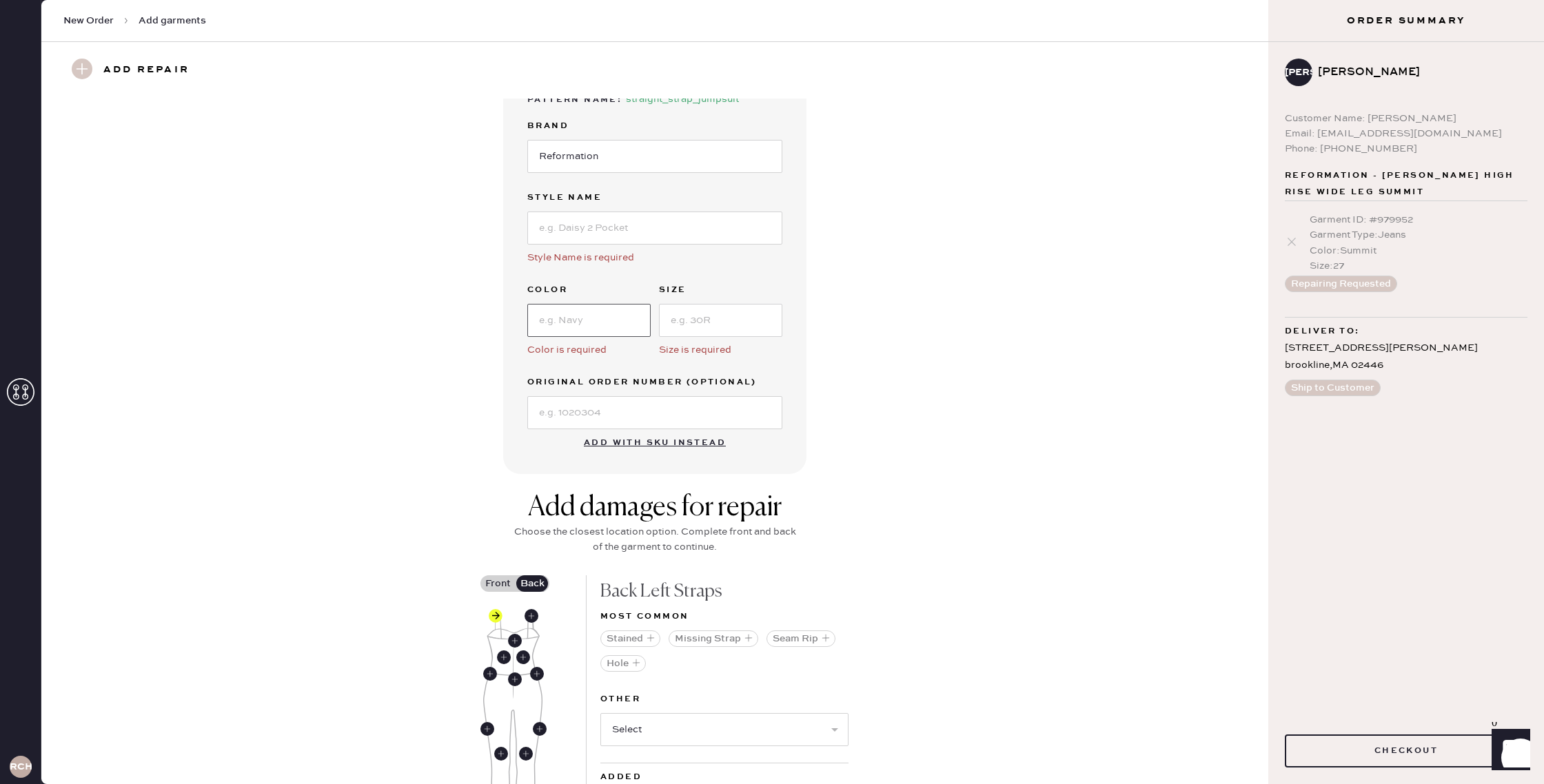
click at [591, 316] on input at bounding box center [589, 320] width 123 height 33
type input "Black"
click at [740, 309] on input at bounding box center [720, 320] width 123 height 33
type input "2"
click at [661, 230] on input at bounding box center [655, 228] width 255 height 33
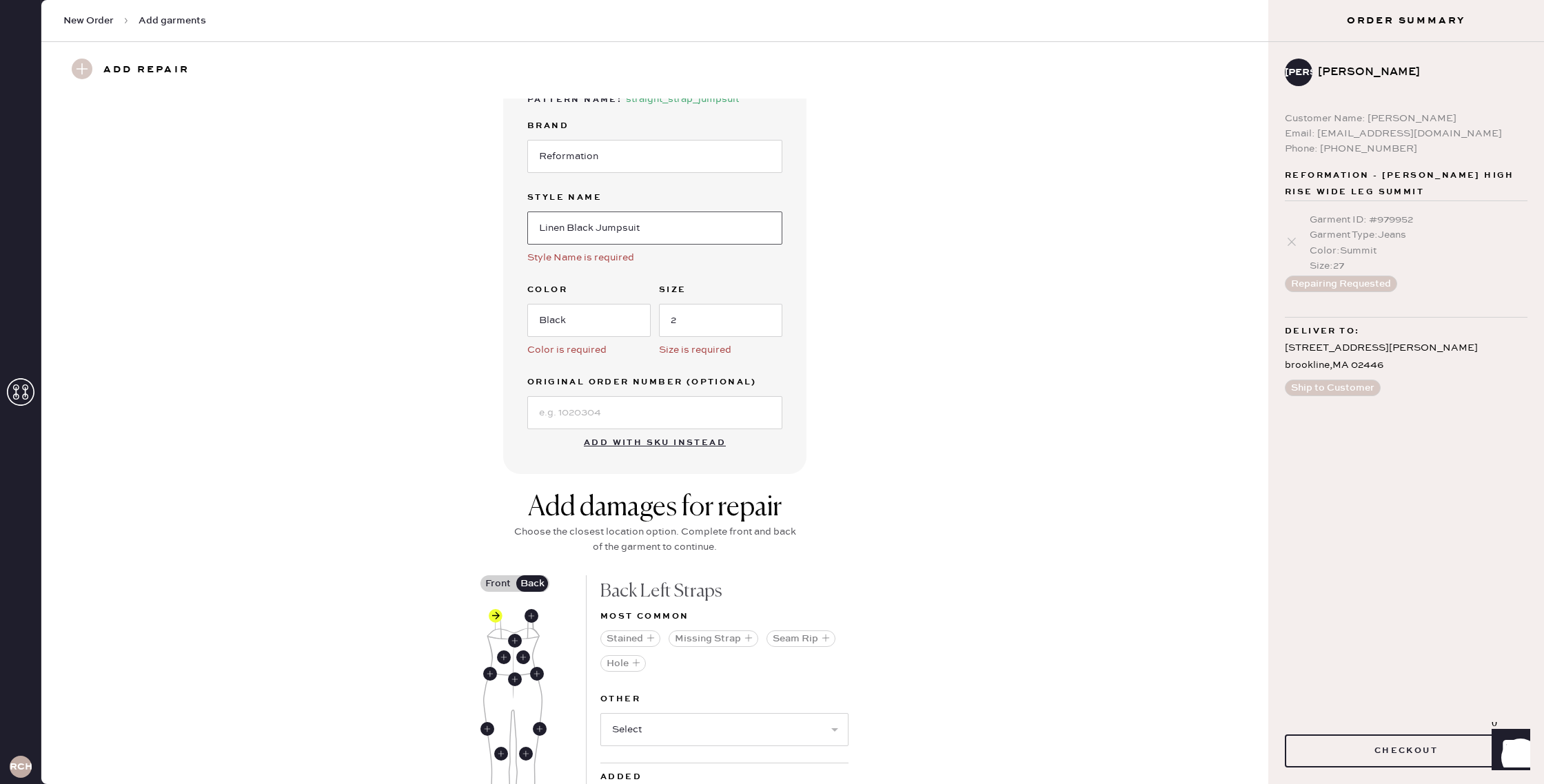
type input "Linen Black Jumpsuit"
click at [996, 206] on div "Garment details Garment Type Select Basic Skirt Jeans Leggings Pants Shorts Bas…" at bounding box center [655, 186] width 1177 height 576
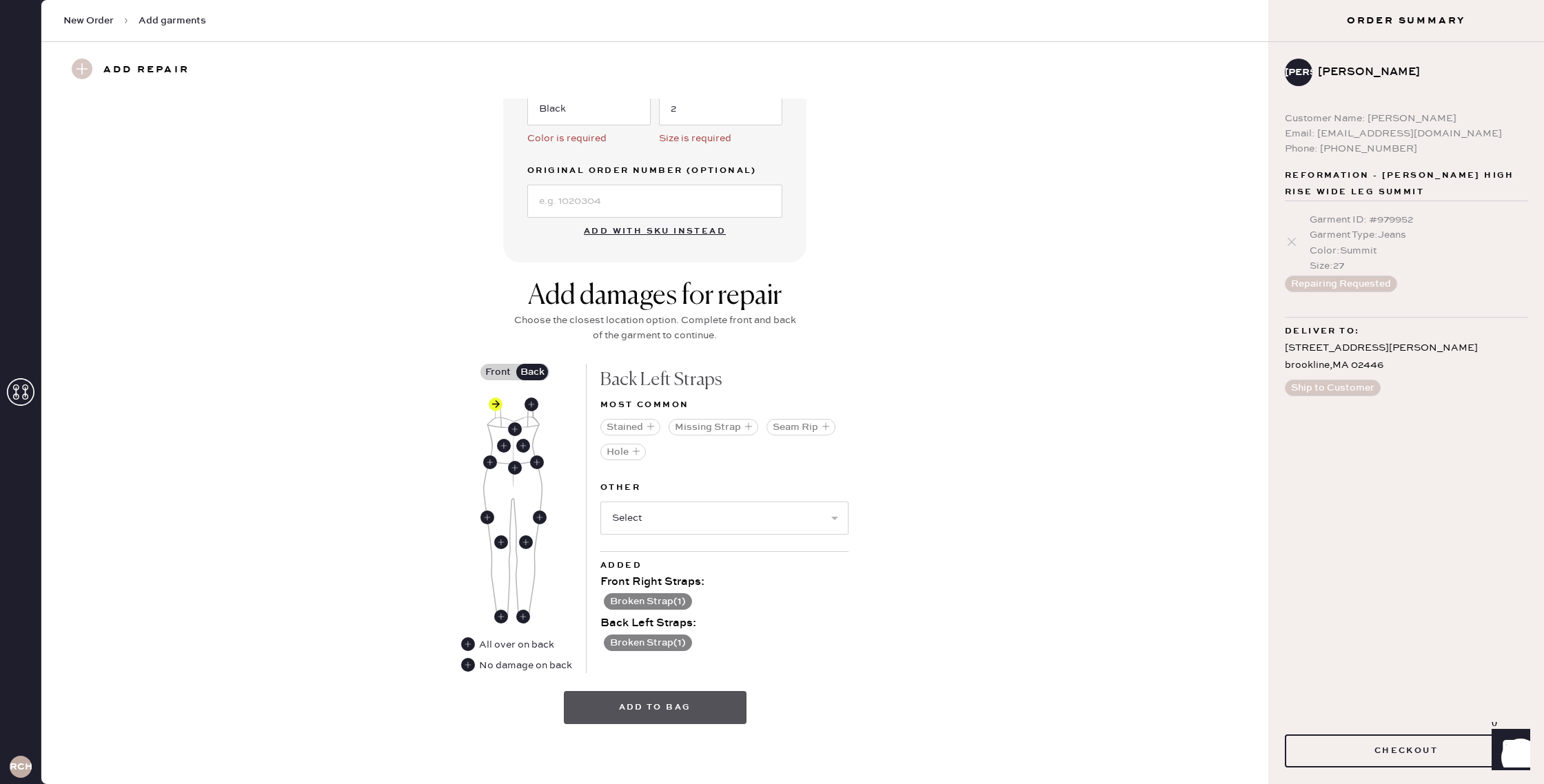
click at [640, 713] on button "Add to bag" at bounding box center [655, 708] width 183 height 33
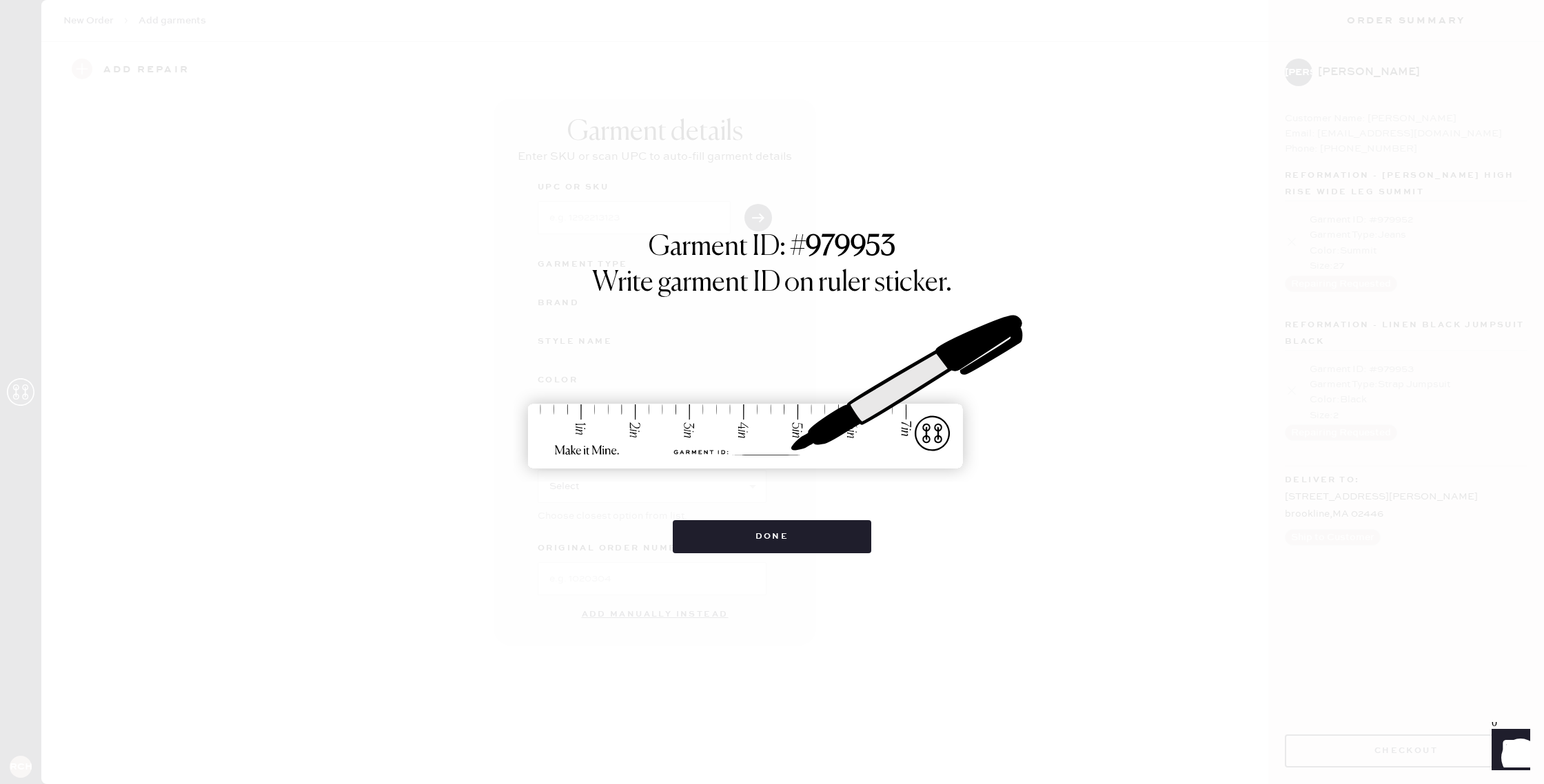
scroll to position [0, 0]
click at [797, 535] on button "Done" at bounding box center [772, 537] width 199 height 33
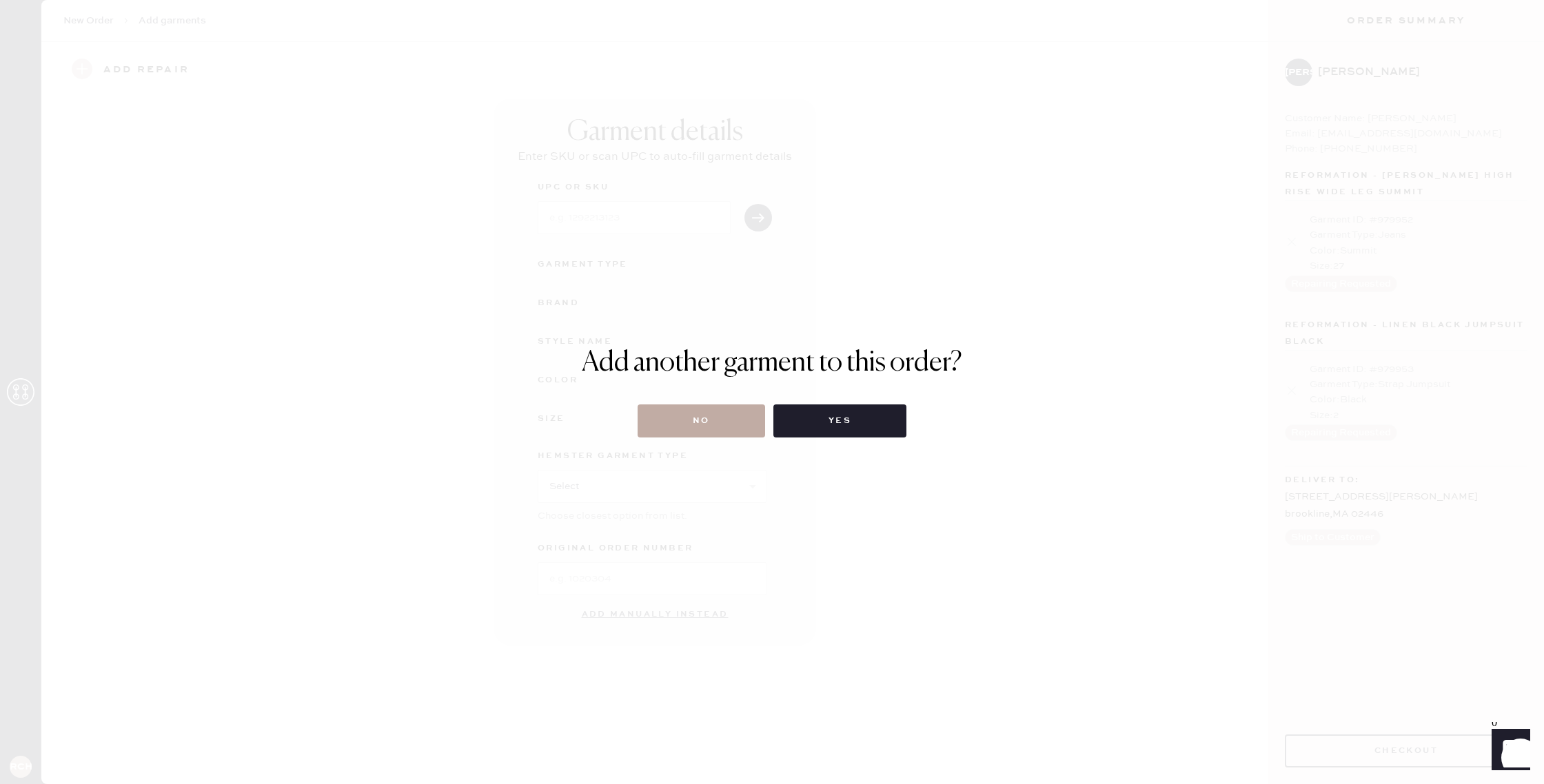
click at [715, 420] on button "No" at bounding box center [701, 421] width 128 height 33
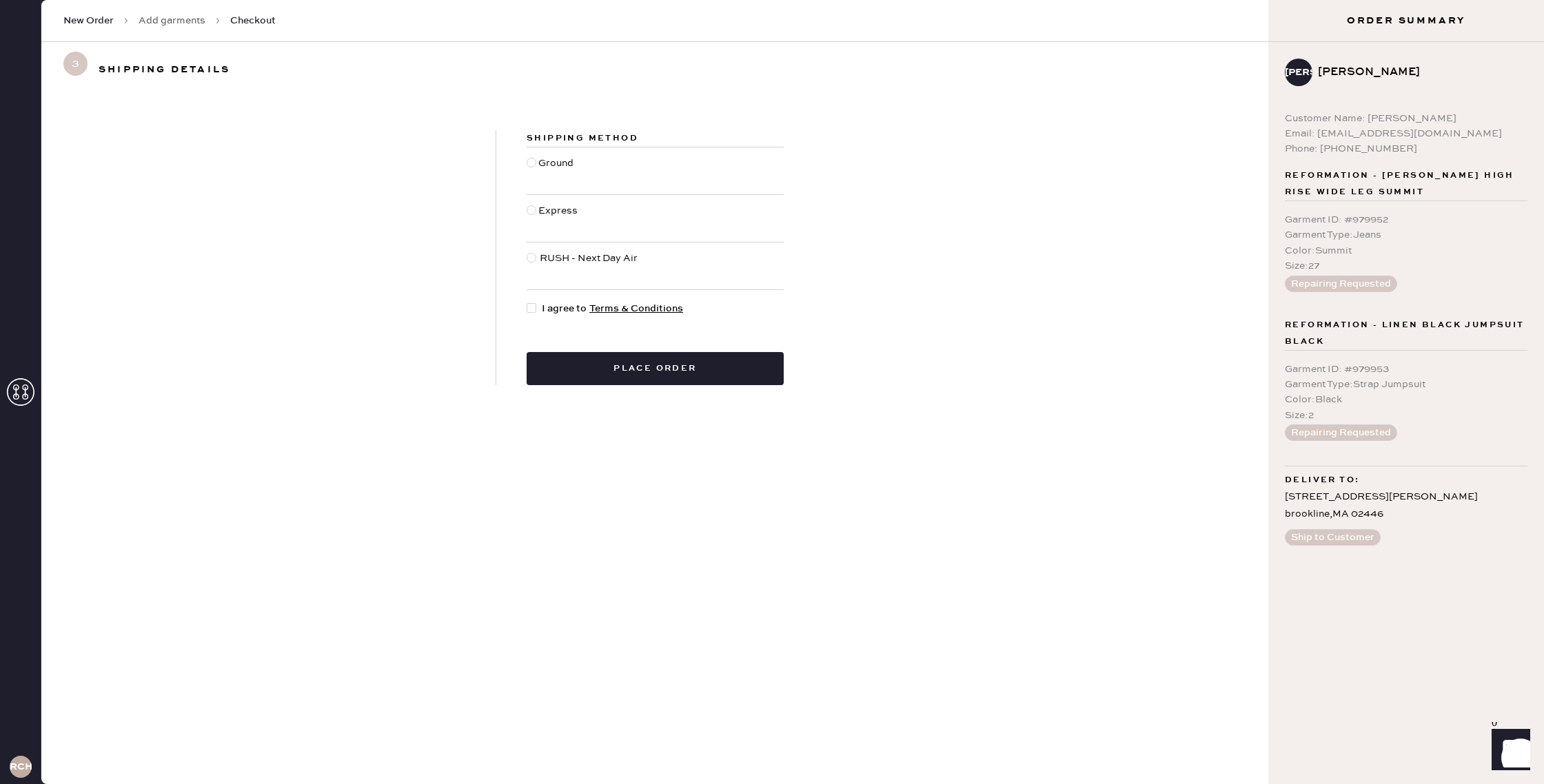
click at [529, 310] on div at bounding box center [531, 307] width 10 height 10
click at [527, 302] on input "I agree to Terms & Conditions" at bounding box center [527, 301] width 1 height 1
checkbox input "true"
click at [532, 161] on div at bounding box center [531, 162] width 10 height 10
click at [527, 156] on input "Ground" at bounding box center [527, 155] width 1 height 1
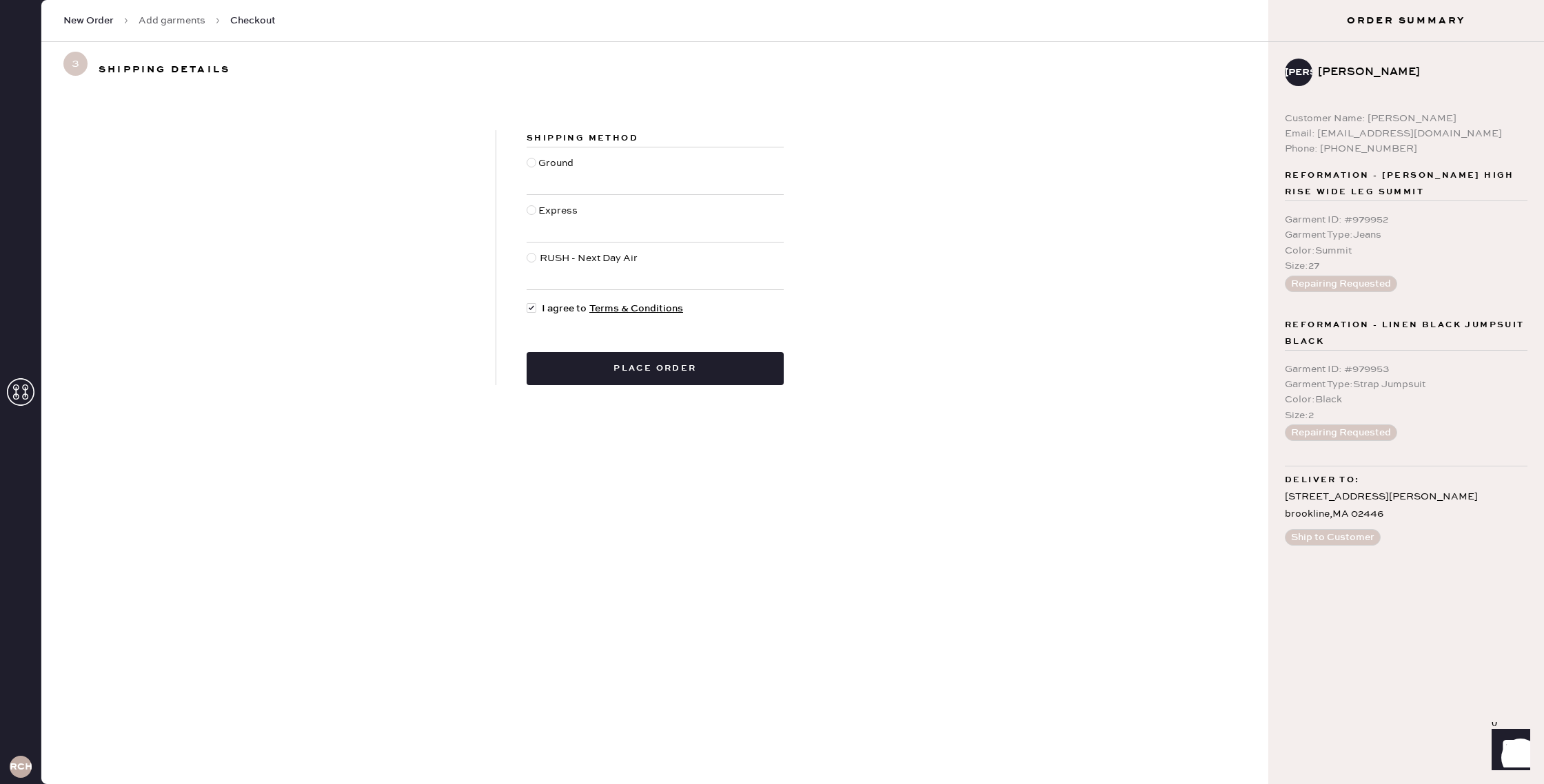
radio input "true"
click at [603, 374] on button "Place order" at bounding box center [655, 368] width 257 height 33
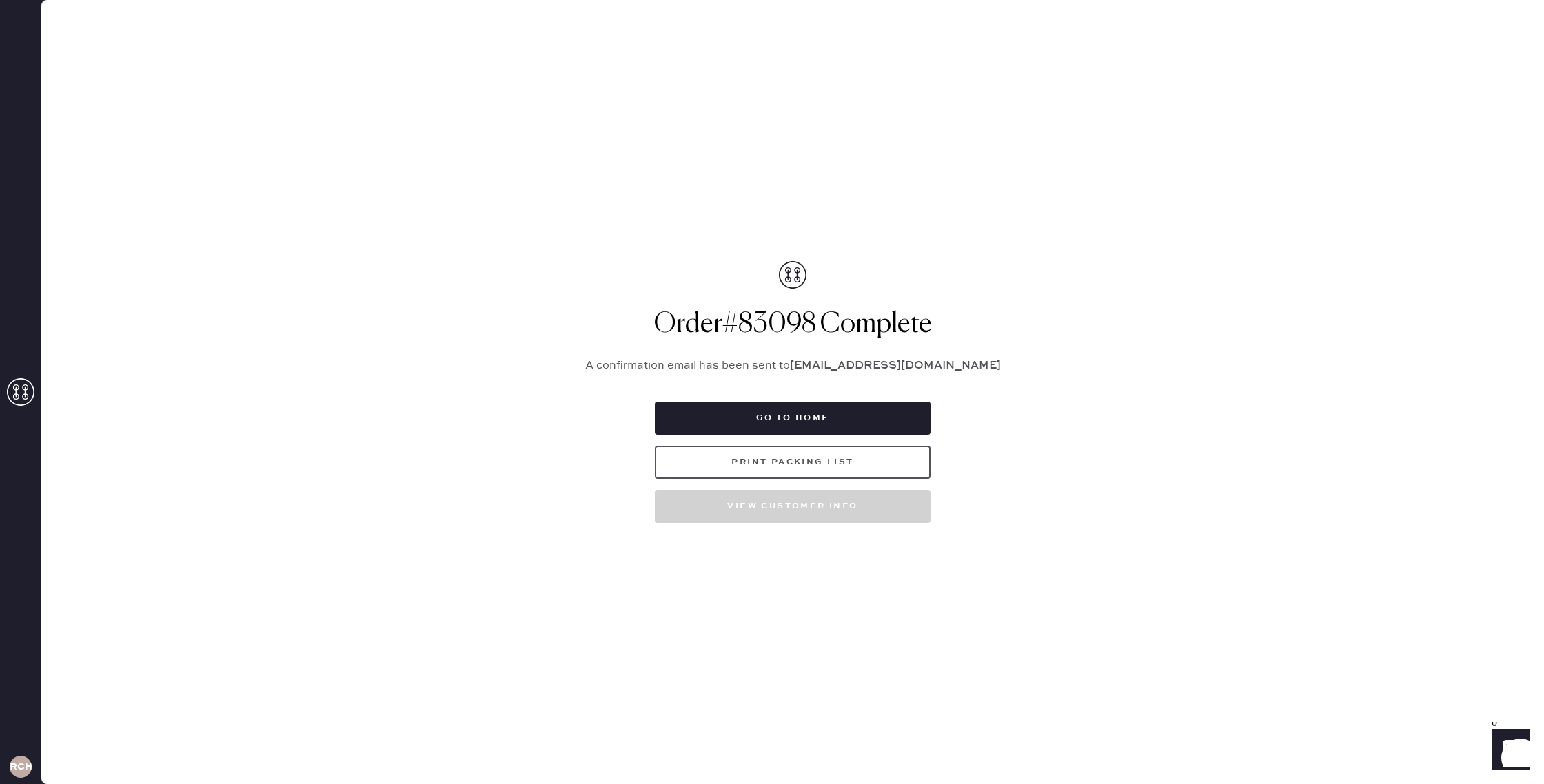
click at [795, 454] on button "Print Packing List" at bounding box center [793, 463] width 276 height 33
click at [849, 413] on button "Go to home" at bounding box center [793, 418] width 276 height 33
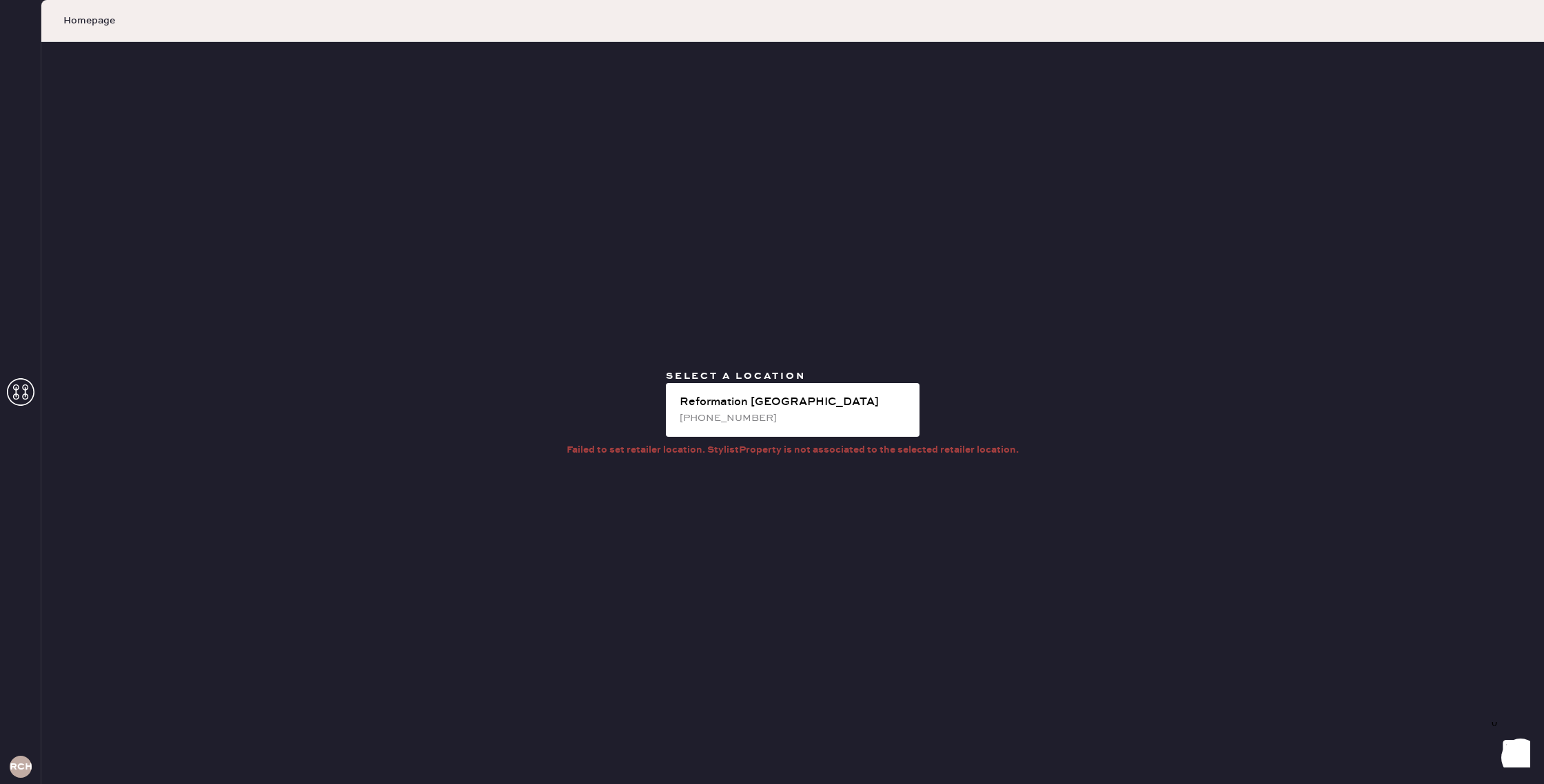
click at [800, 375] on span "Select a location" at bounding box center [736, 376] width 140 height 12
click at [794, 397] on div "Reformation [GEOGRAPHIC_DATA]" at bounding box center [794, 402] width 229 height 17
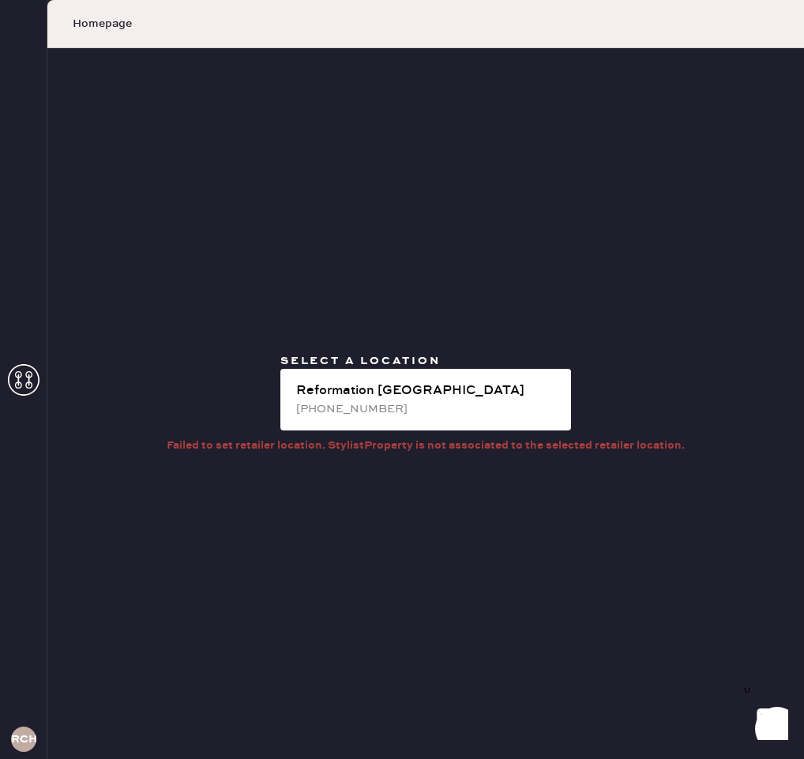
click at [445, 365] on div "Select a location Reformation Chestnut Hill 339-293-1138" at bounding box center [426, 395] width 316 height 84
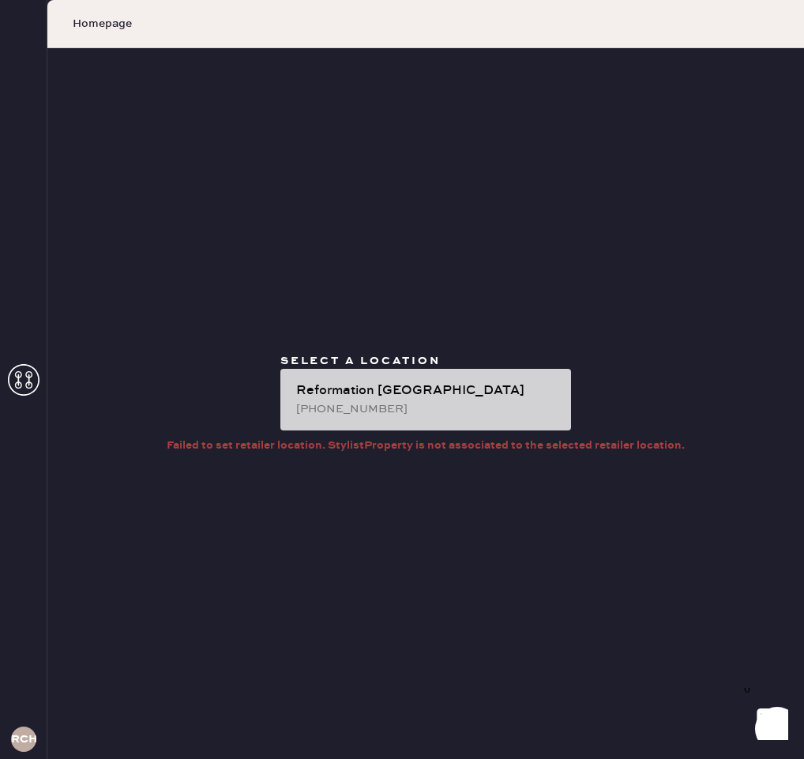
click at [440, 389] on div "Reformation [GEOGRAPHIC_DATA]" at bounding box center [427, 390] width 262 height 19
click at [486, 399] on div "Reformation [GEOGRAPHIC_DATA]" at bounding box center [427, 390] width 262 height 19
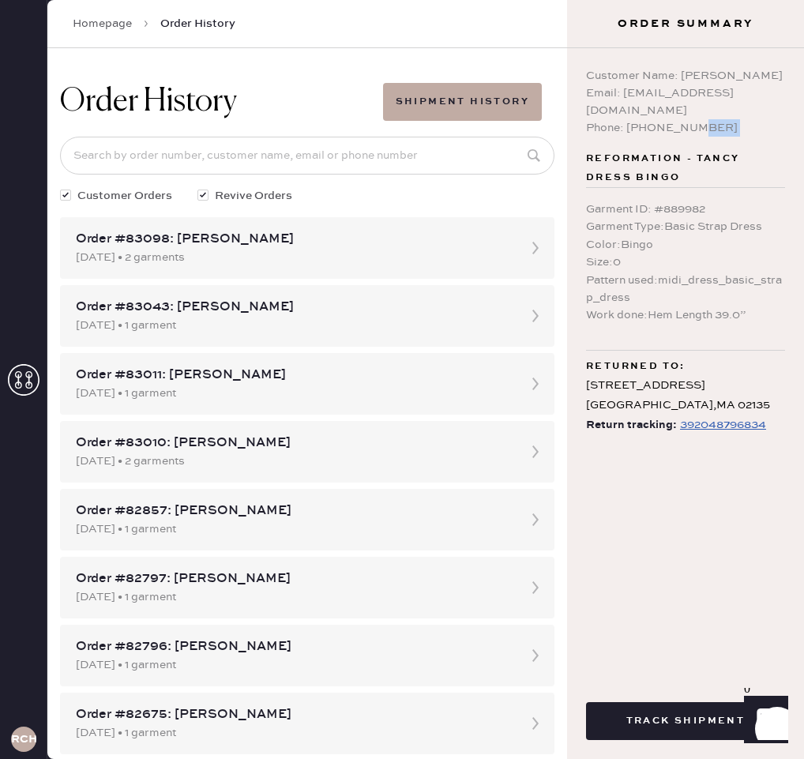
drag, startPoint x: 800, startPoint y: 121, endPoint x: 1121, endPoint y: 116, distance: 320.5
click at [803, 116] on html "Layer 1 Layer 1 RCHA Homepage Order History Order History Shipment History Cust…" at bounding box center [402, 379] width 804 height 759
click at [427, 228] on div "Order #83098: Jessica Anderson 09/28/2025 • 2 garments" at bounding box center [307, 248] width 494 height 62
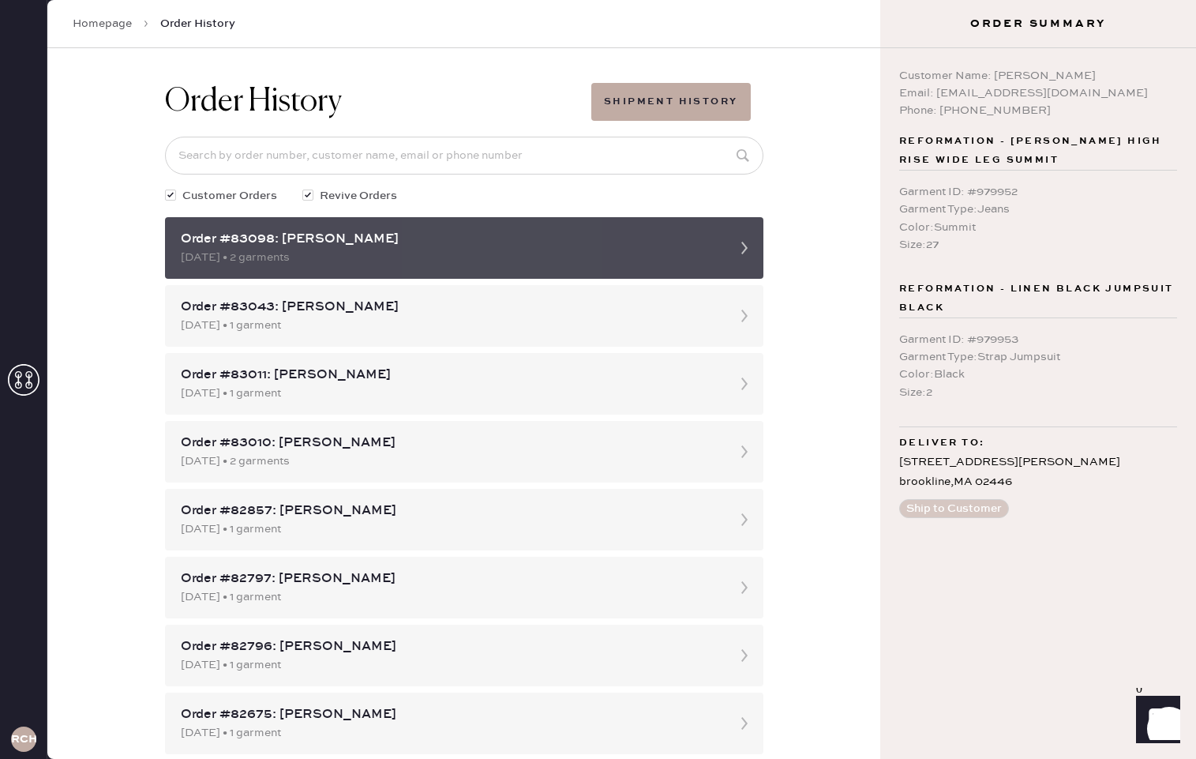
click at [747, 247] on icon at bounding box center [745, 248] width 32 height 32
click at [744, 246] on icon at bounding box center [745, 248] width 32 height 32
click at [654, 247] on div "Order #83098: [PERSON_NAME]" at bounding box center [450, 239] width 538 height 19
click at [654, 249] on div "Order #83098: Jessica Anderson 09/28/2025 • 2 garments" at bounding box center [450, 248] width 538 height 36
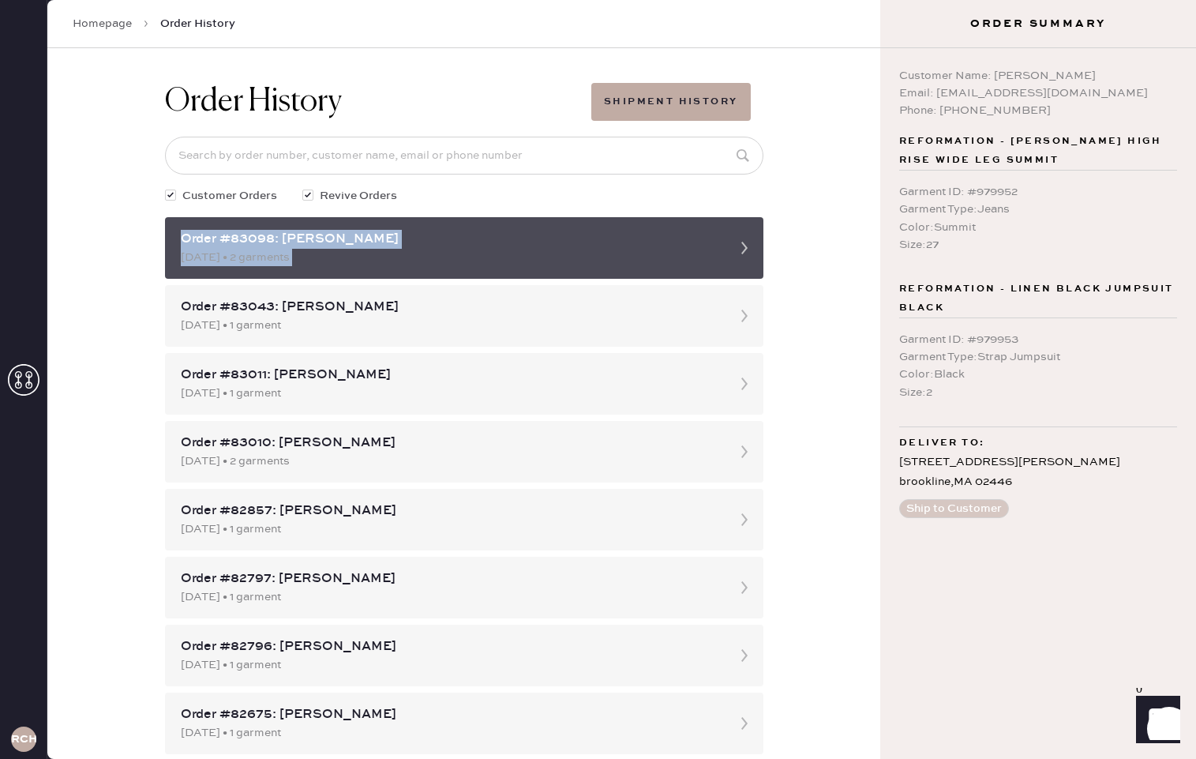
drag, startPoint x: 707, startPoint y: 250, endPoint x: 752, endPoint y: 249, distance: 45.0
click at [708, 250] on div "[DATE] • 2 garments" at bounding box center [450, 257] width 538 height 17
click at [734, 247] on icon at bounding box center [745, 248] width 32 height 32
click at [749, 246] on icon at bounding box center [745, 248] width 32 height 32
click at [748, 247] on icon at bounding box center [745, 248] width 32 height 32
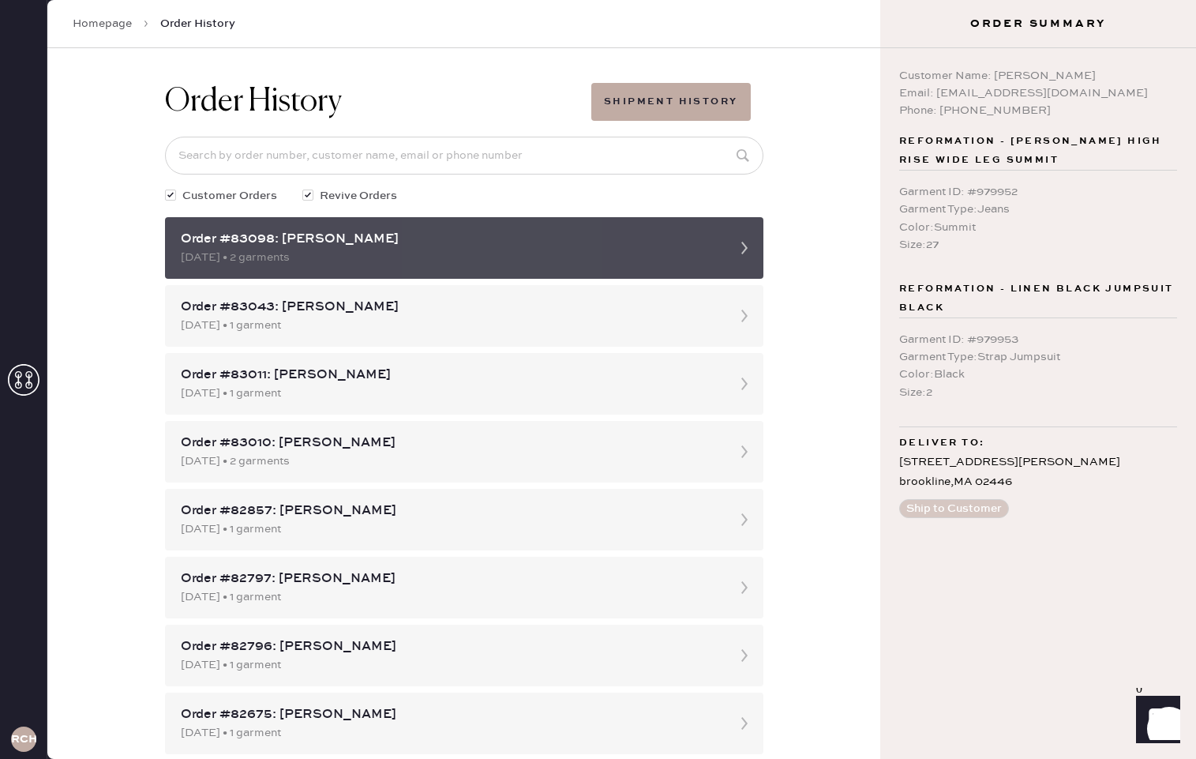
click at [748, 250] on icon at bounding box center [745, 248] width 32 height 32
click at [675, 242] on div "Order #83098: [PERSON_NAME]" at bounding box center [450, 239] width 538 height 19
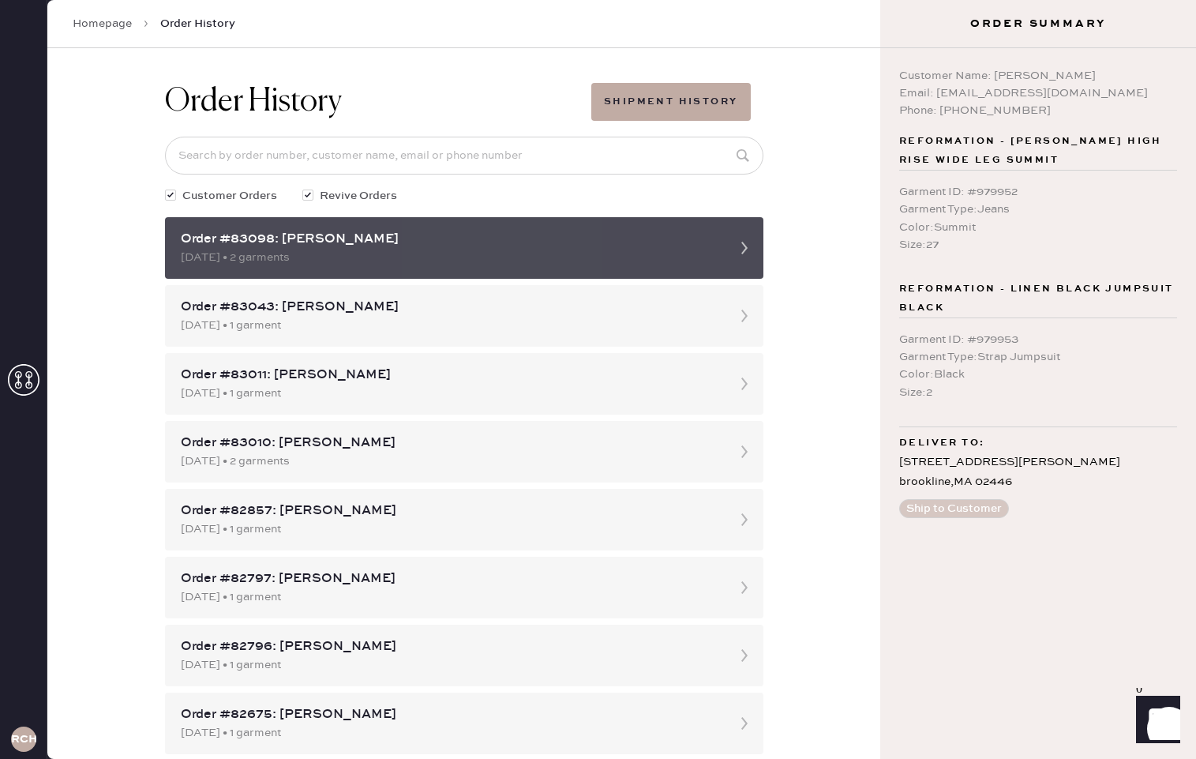
drag, startPoint x: 676, startPoint y: 242, endPoint x: 672, endPoint y: 249, distance: 8.1
click at [675, 242] on div "Order #83098: [PERSON_NAME]" at bounding box center [450, 239] width 538 height 19
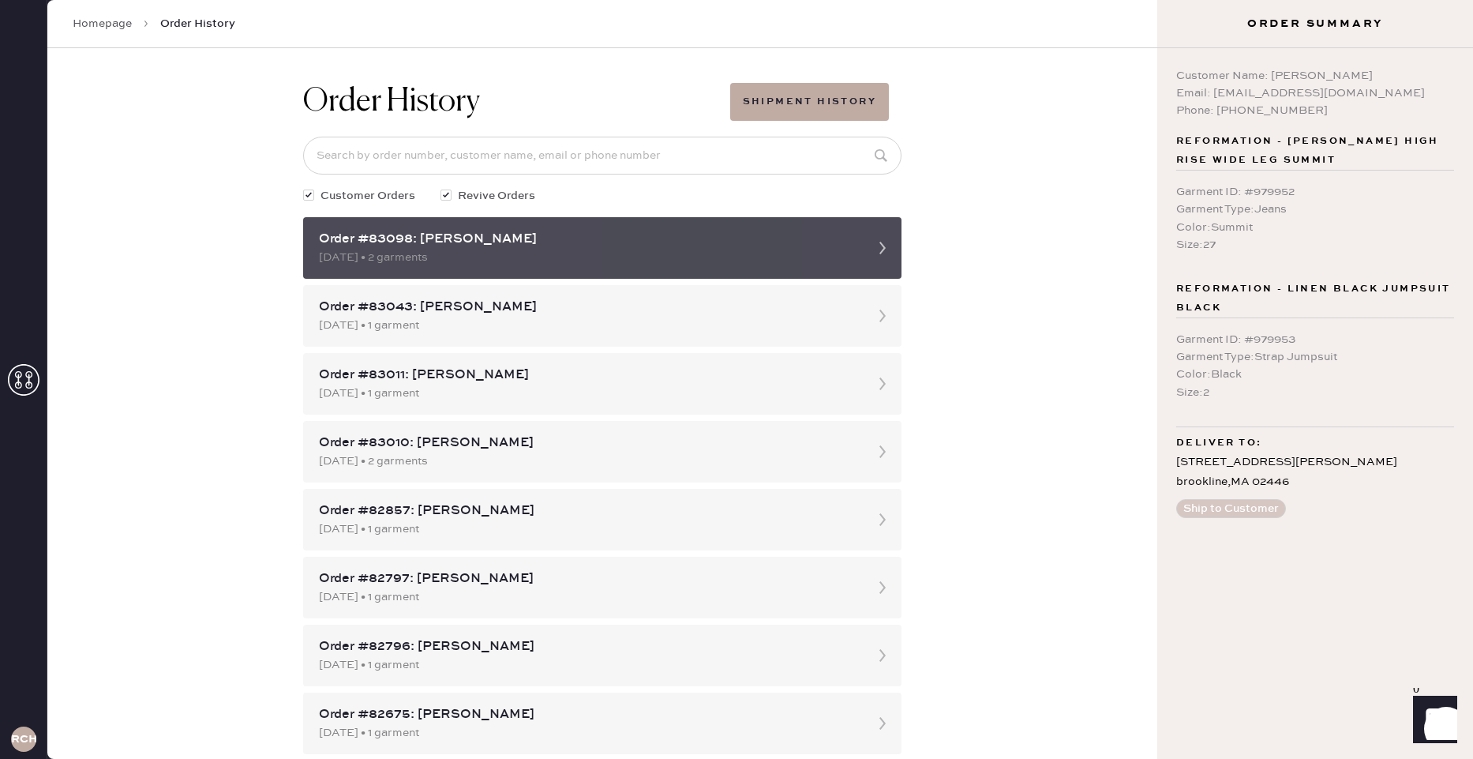
click at [673, 256] on div "[DATE] • 2 garments" at bounding box center [588, 257] width 538 height 17
click at [674, 256] on div "[DATE] • 2 garments" at bounding box center [588, 257] width 538 height 17
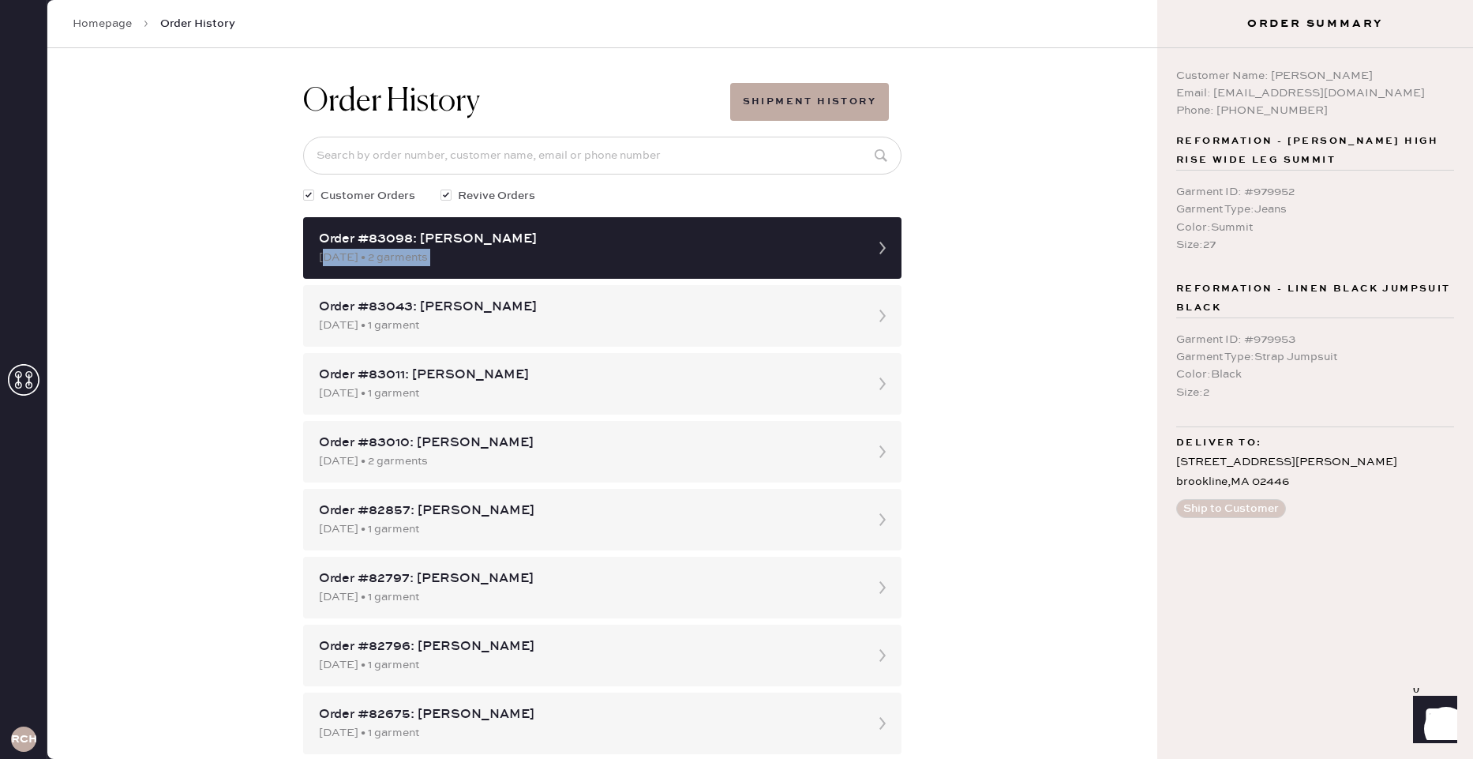
drag, startPoint x: 916, startPoint y: 243, endPoint x: 1355, endPoint y: 223, distance: 439.4
click at [803, 242] on div "Order History Shipment History Customer Orders Revive Orders Order #83098: Jess…" at bounding box center [602, 403] width 1110 height 710
click at [803, 298] on span "Reformation - Linen Black Jumpsuit Black" at bounding box center [1315, 298] width 278 height 38
drag, startPoint x: 1237, startPoint y: 493, endPoint x: 1242, endPoint y: 508, distance: 15.7
click at [803, 496] on div "Customer Name: Jessica Anderson Email: jmarkhamanderson@gmail.com Phone: 906282…" at bounding box center [1315, 403] width 316 height 710
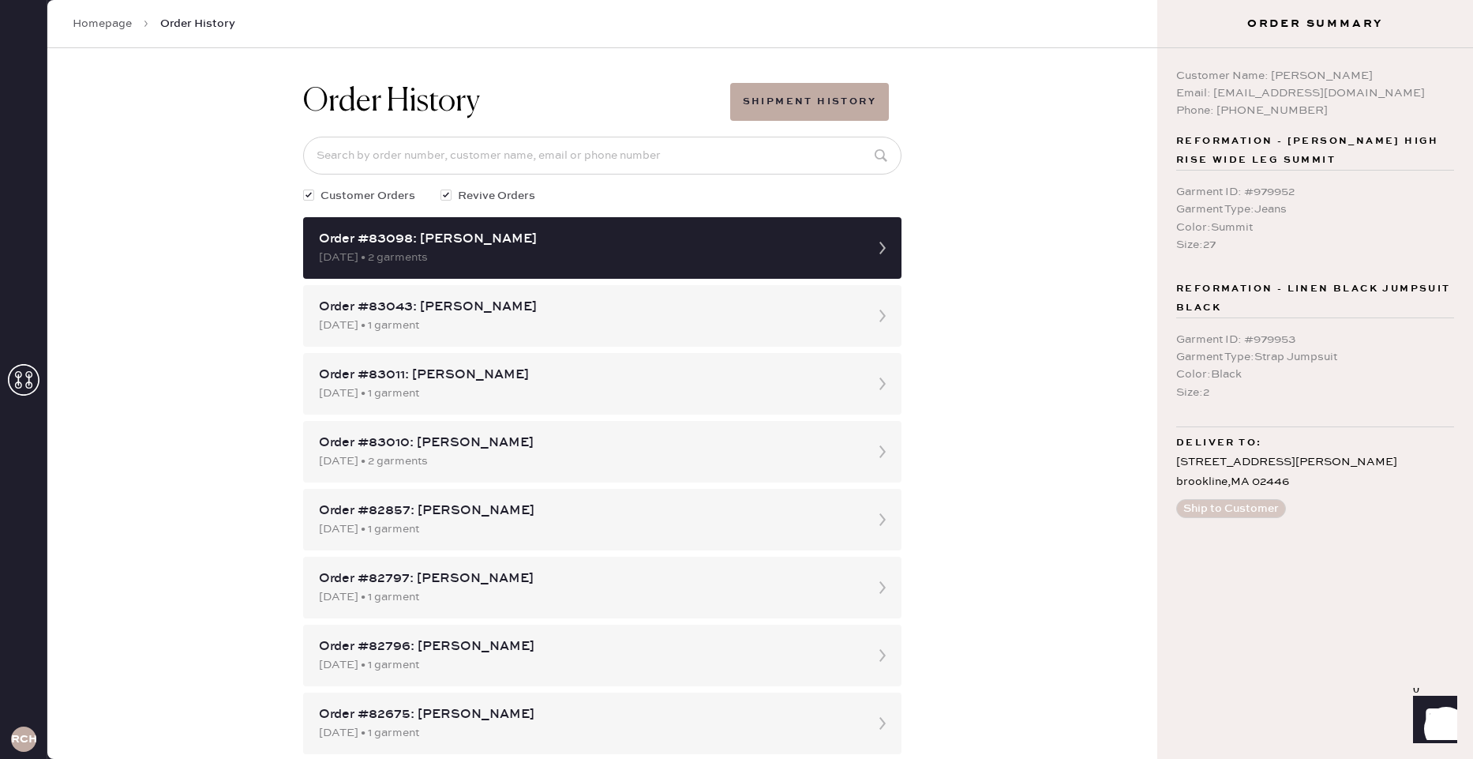
drag, startPoint x: 1242, startPoint y: 509, endPoint x: 1219, endPoint y: 493, distance: 28.3
click at [803, 509] on button "Ship to Customer" at bounding box center [1231, 508] width 110 height 19
click at [795, 102] on button "Shipment History" at bounding box center [809, 102] width 159 height 38
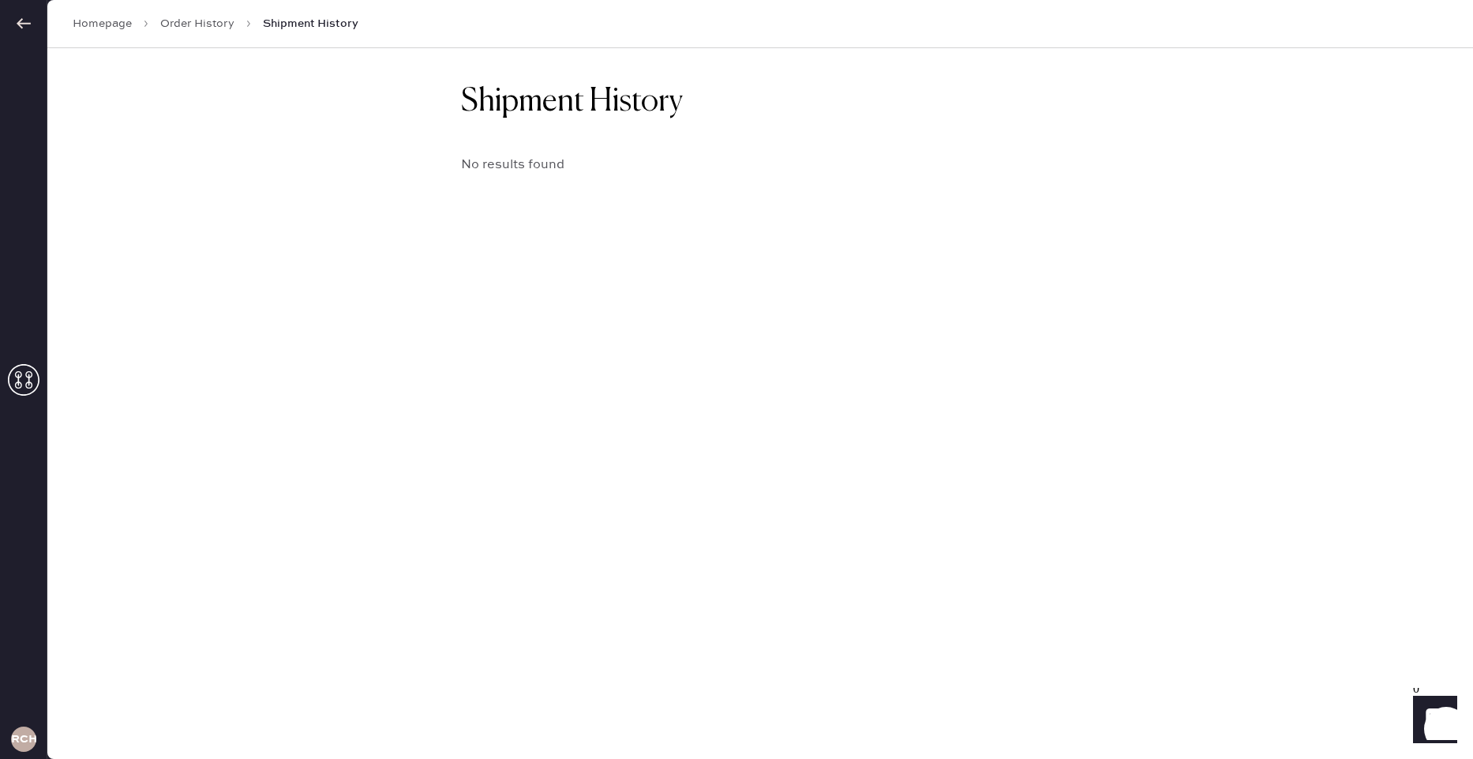
click at [192, 20] on link "Order History" at bounding box center [197, 24] width 74 height 16
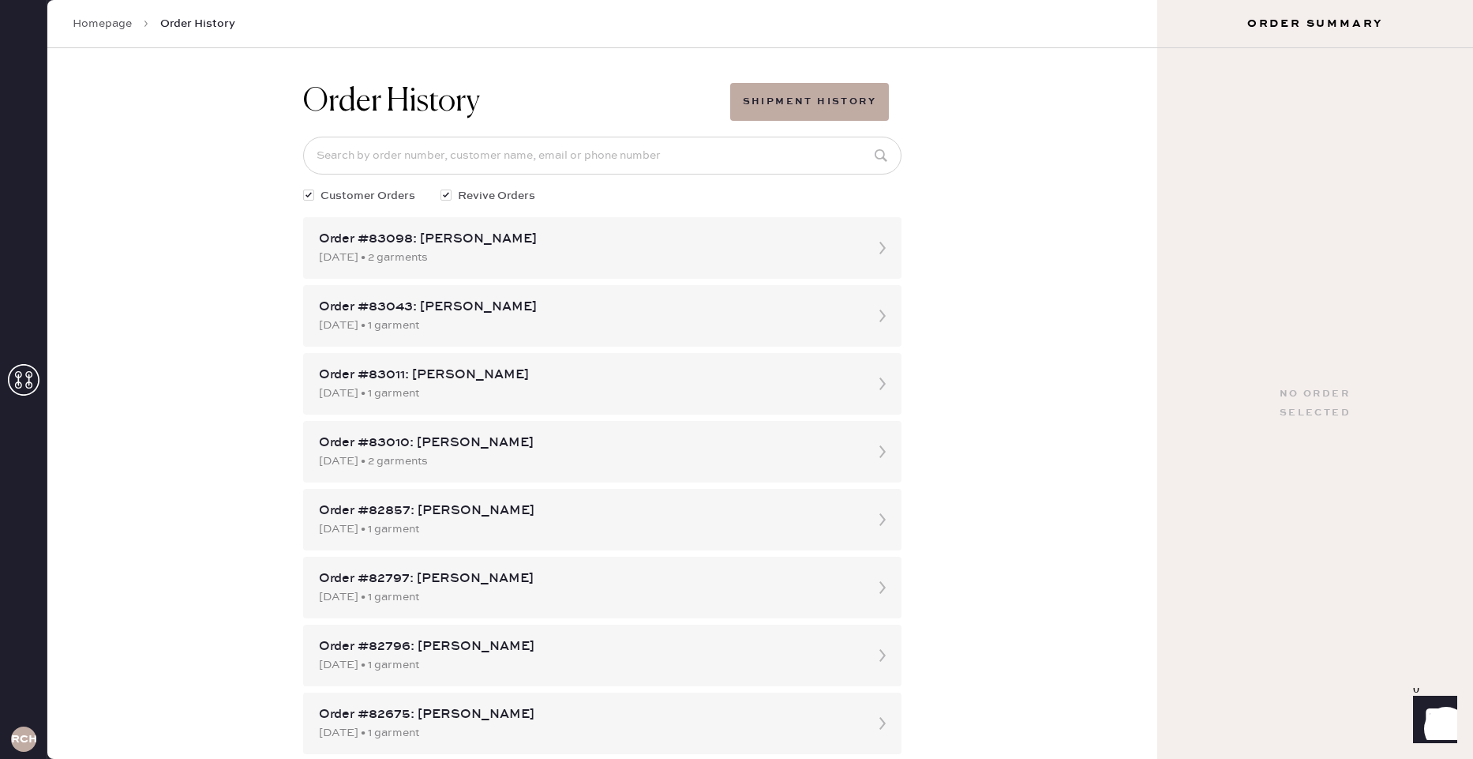
click at [122, 22] on link "Homepage" at bounding box center [102, 24] width 59 height 16
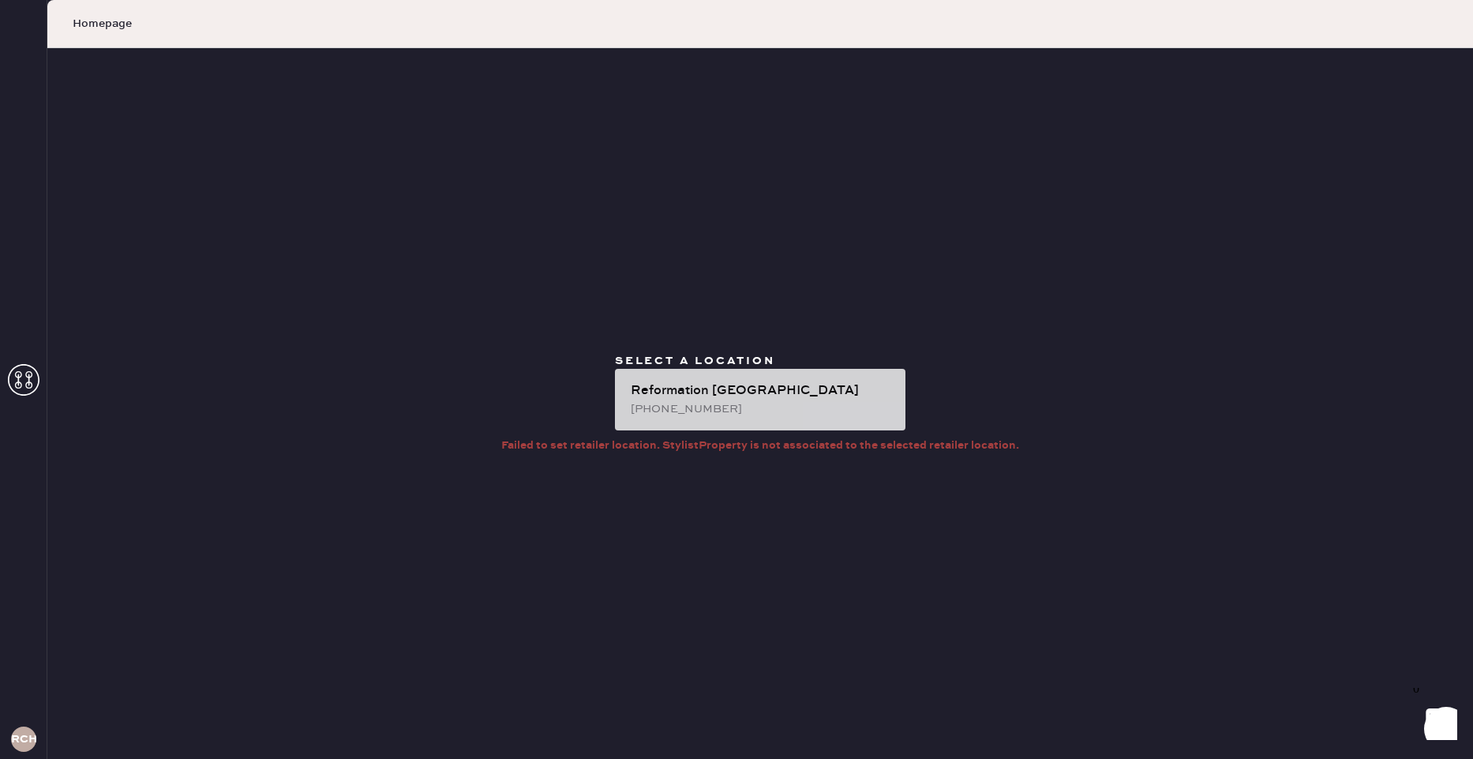
click at [803, 397] on div "Reformation [GEOGRAPHIC_DATA]" at bounding box center [762, 390] width 262 height 19
click at [745, 374] on div "Reformation Chestnut Hill 339-293-1138" at bounding box center [760, 400] width 290 height 62
drag, startPoint x: 744, startPoint y: 399, endPoint x: 736, endPoint y: 402, distance: 8.2
click at [744, 399] on div "Reformation [GEOGRAPHIC_DATA]" at bounding box center [762, 390] width 262 height 19
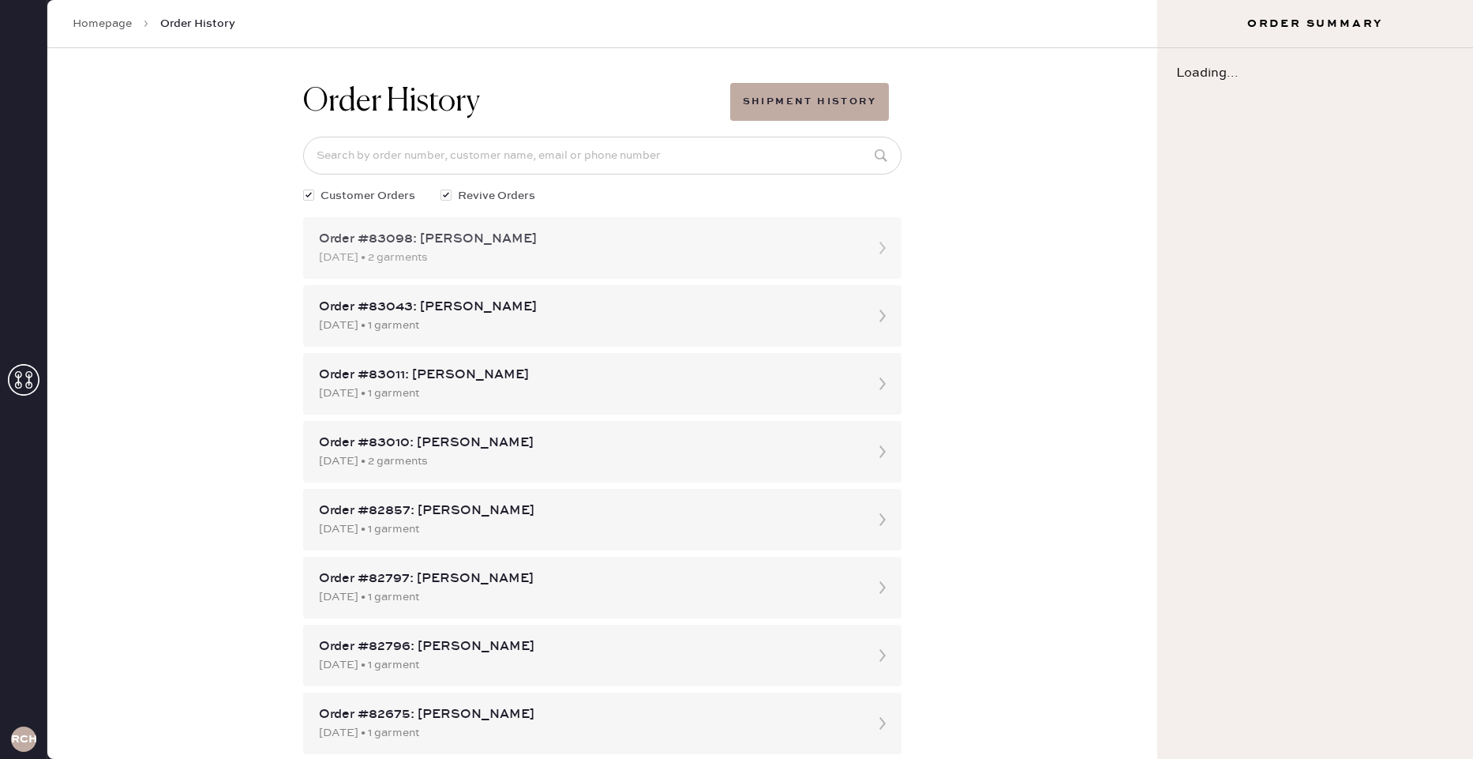
scroll to position [1, 0]
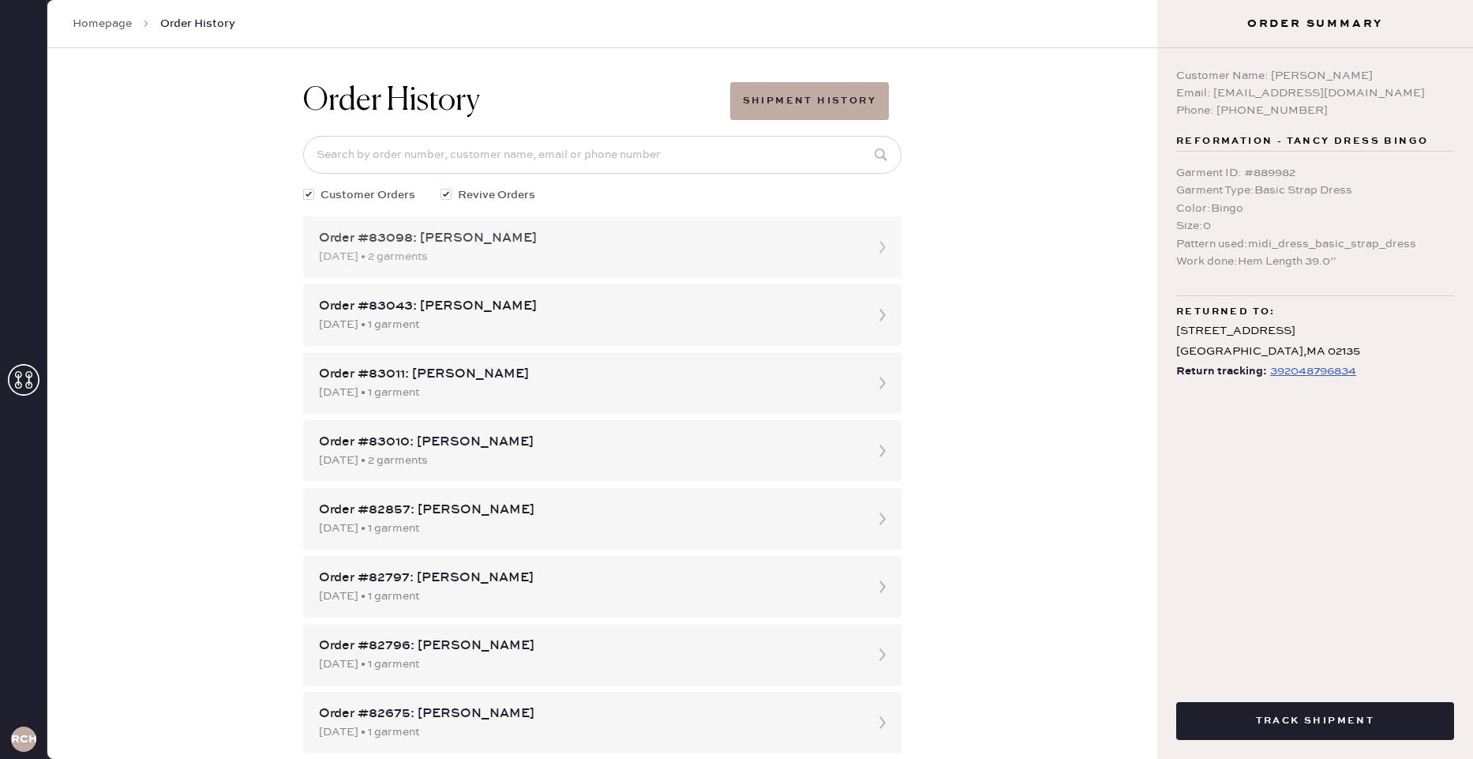
click at [629, 251] on div "09/28/2025 • 2 garments" at bounding box center [588, 256] width 538 height 17
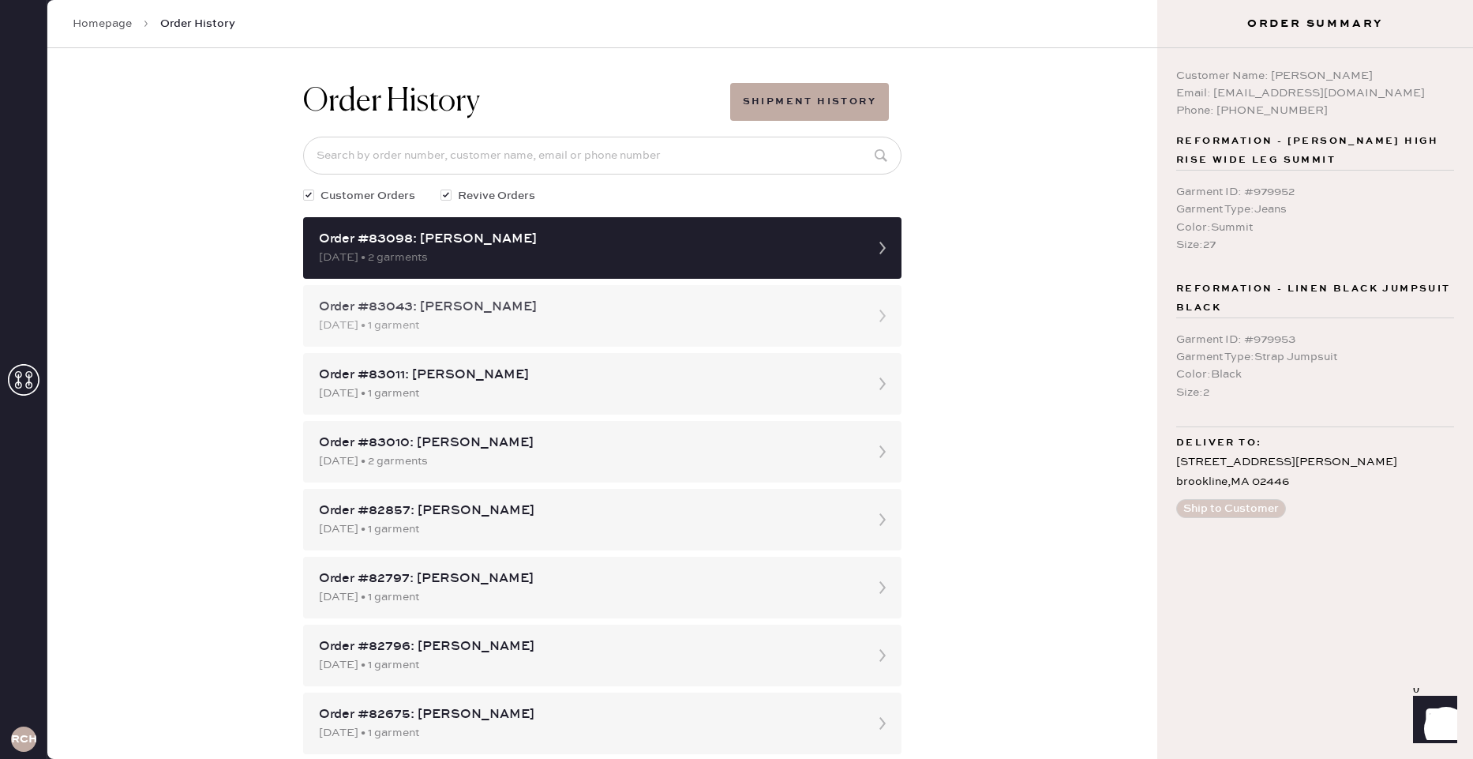
click at [773, 314] on div "Order #83043: Scarlett Cai" at bounding box center [588, 307] width 538 height 19
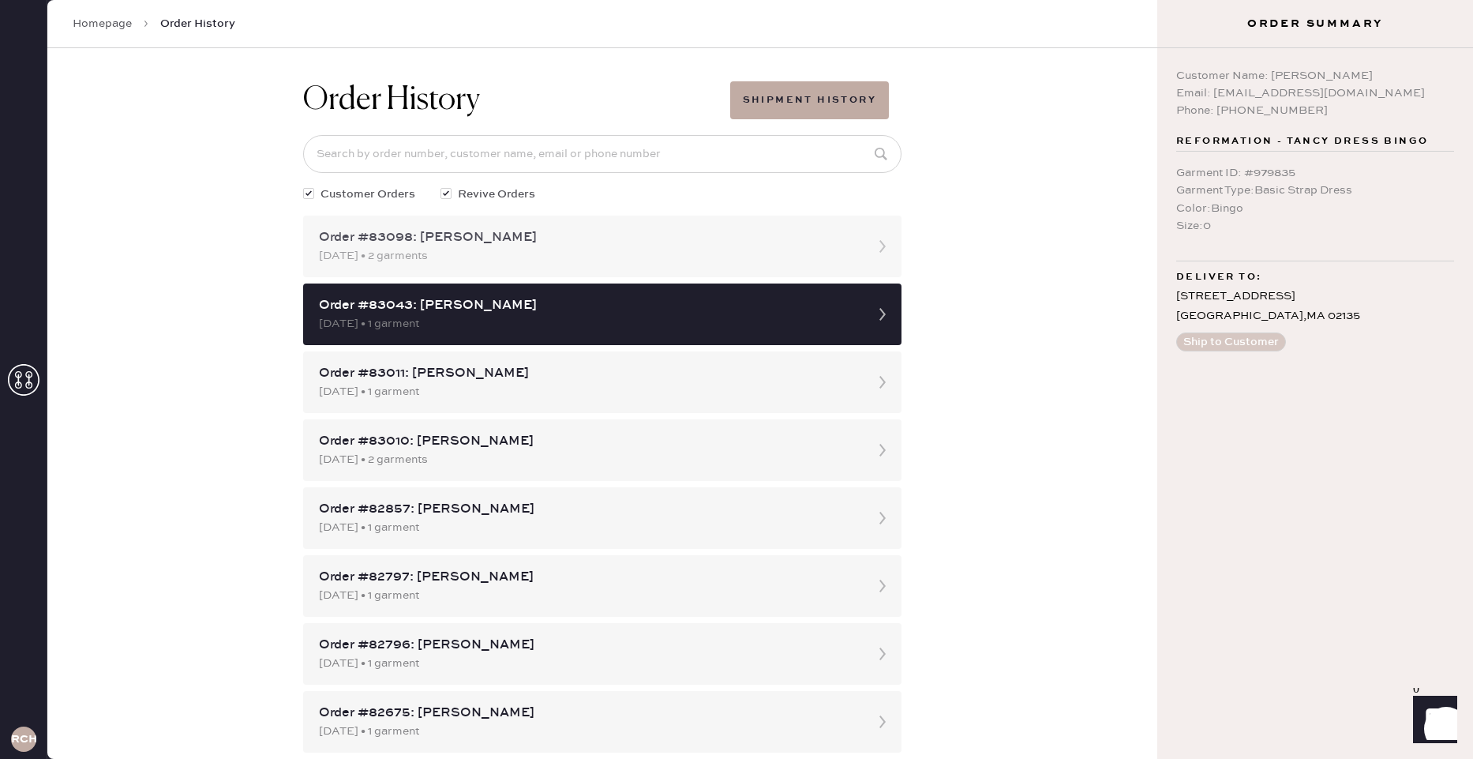
scroll to position [3, 0]
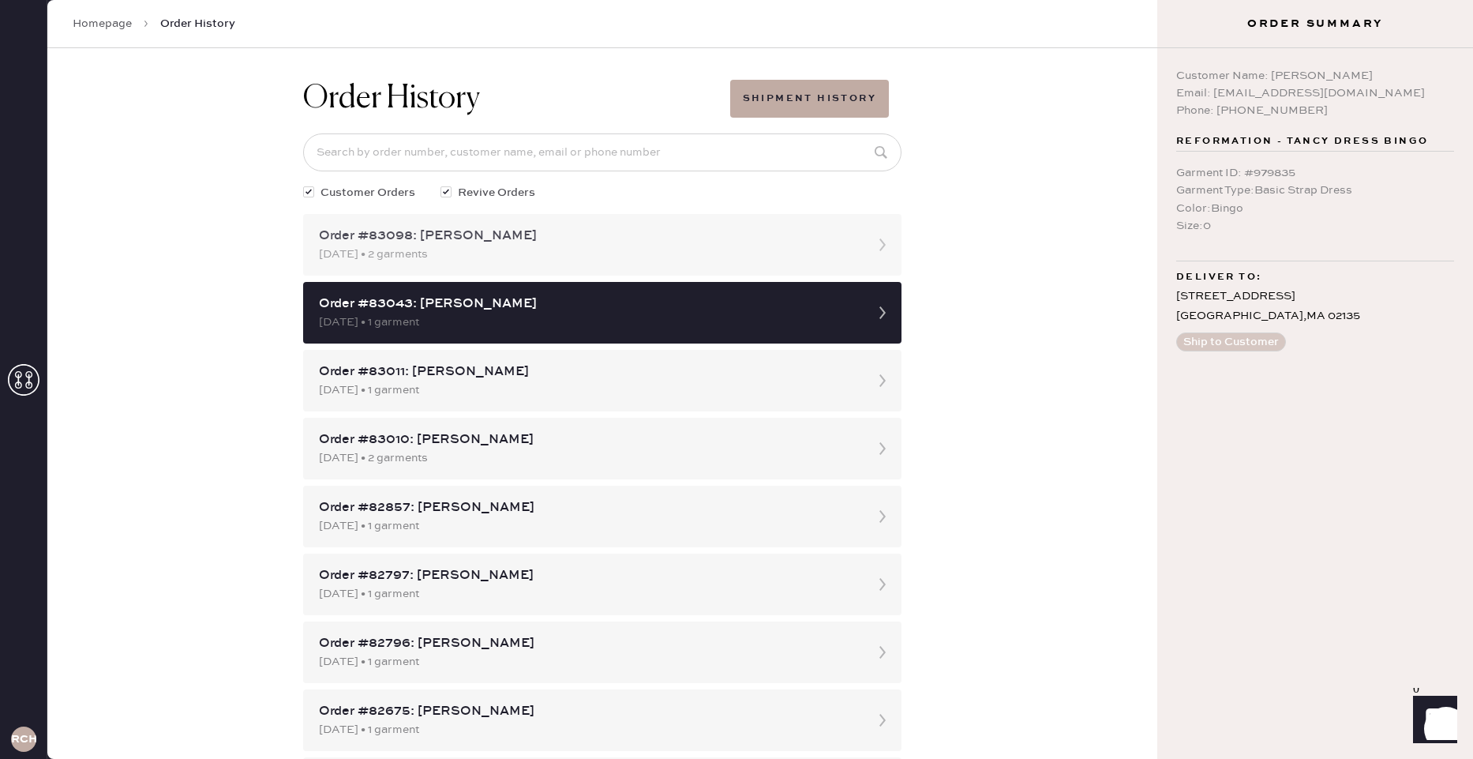
click at [750, 268] on div "Order #83098: Jessica Anderson 09/28/2025 • 2 garments" at bounding box center [602, 245] width 598 height 62
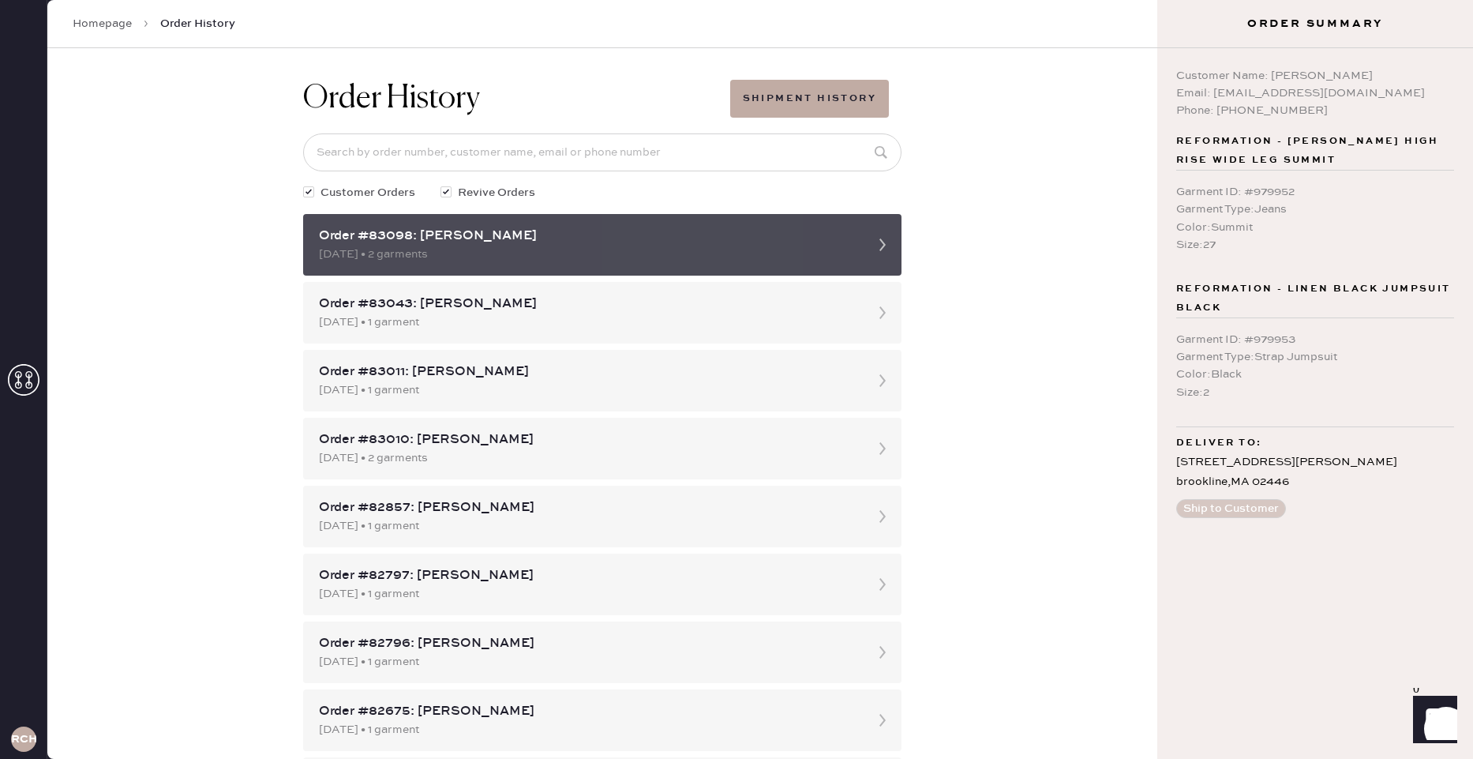
scroll to position [6, 0]
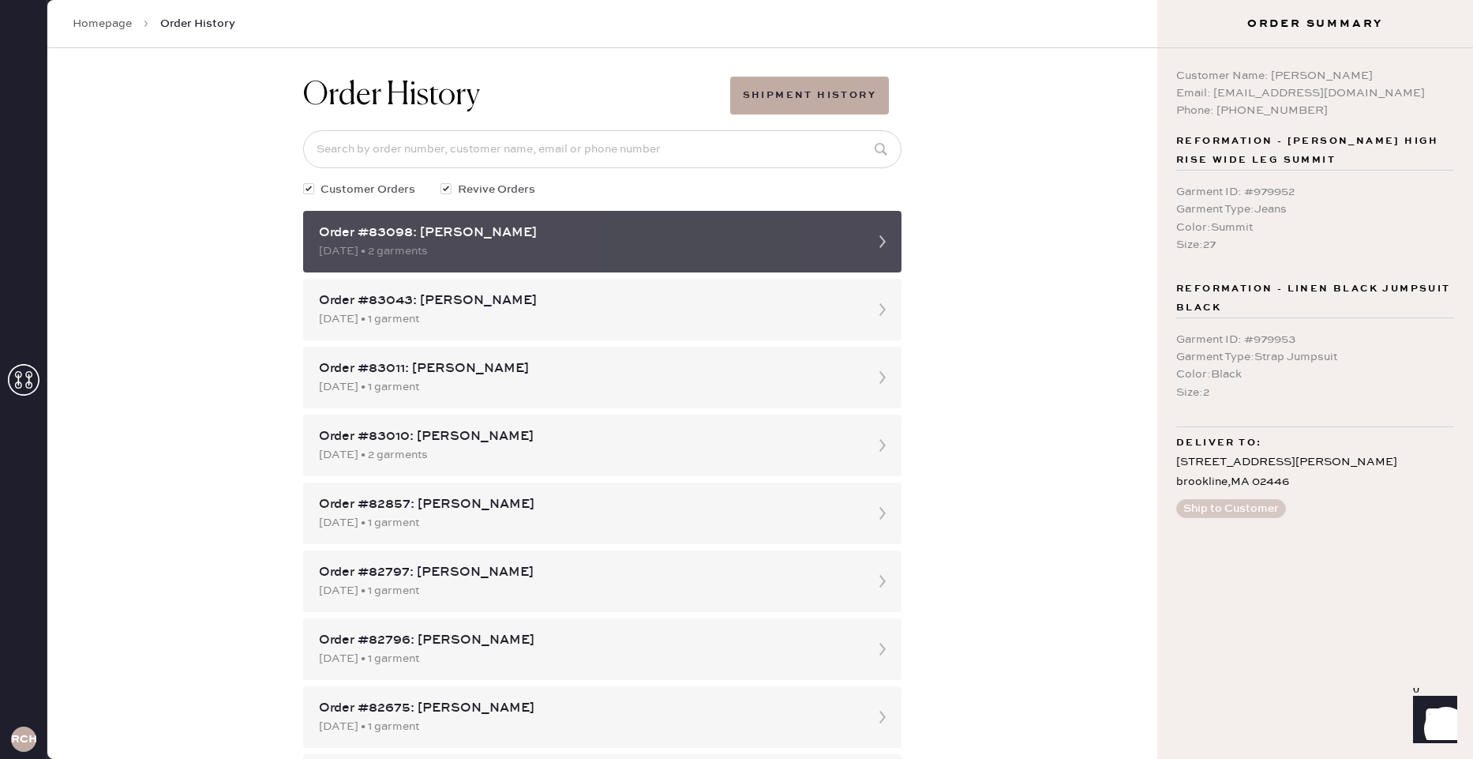
click at [872, 235] on icon at bounding box center [883, 242] width 32 height 32
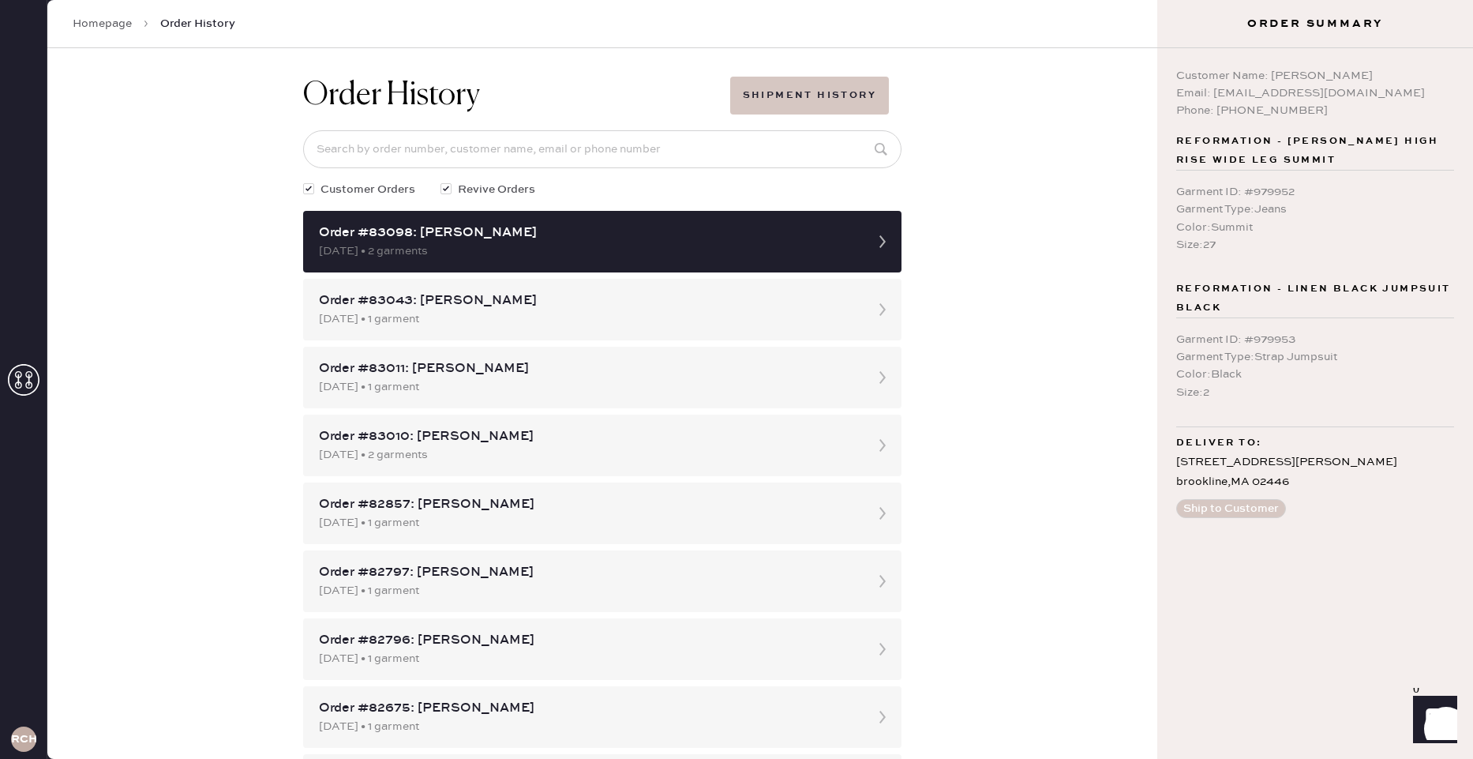
click at [801, 92] on button "Shipment History" at bounding box center [809, 96] width 159 height 38
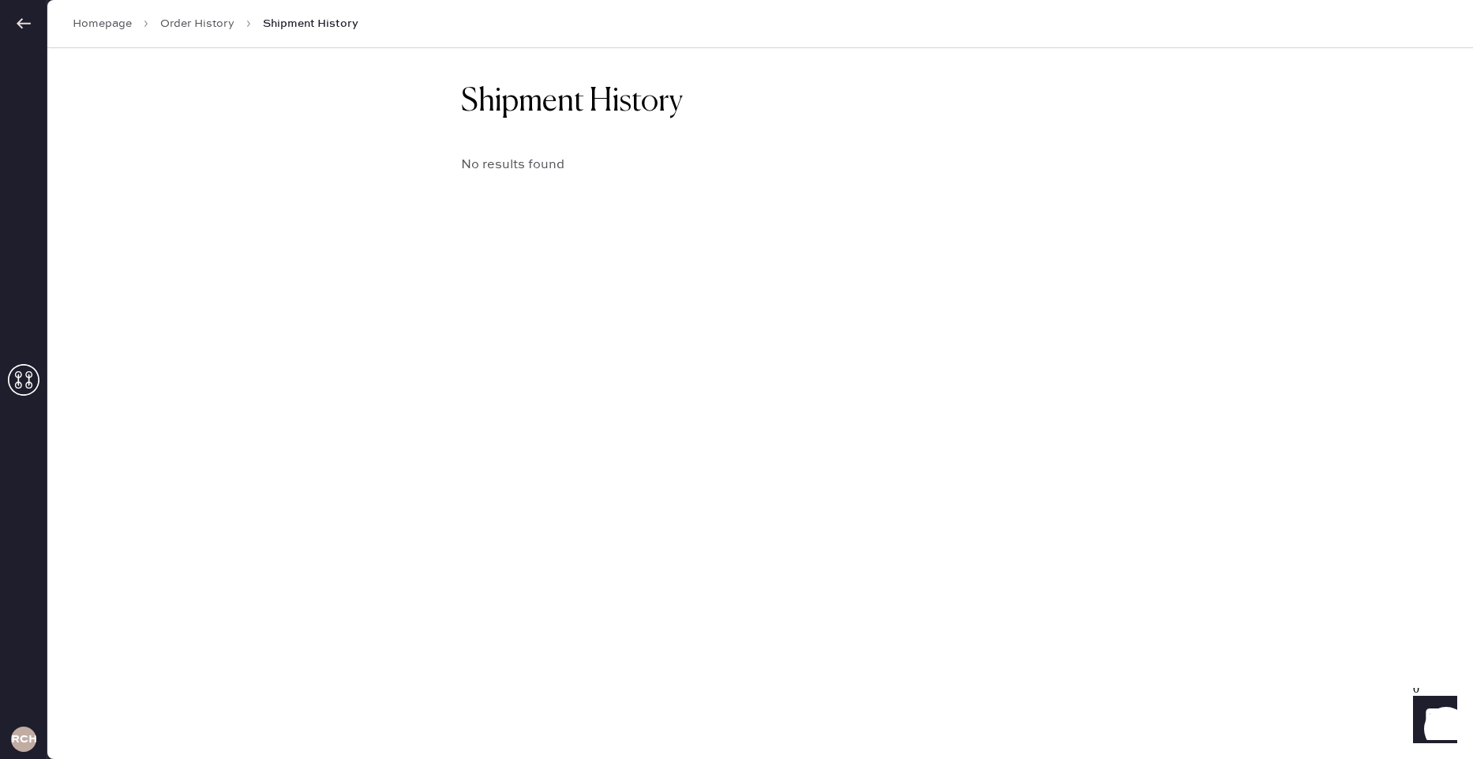
click at [99, 17] on link "Homepage" at bounding box center [102, 24] width 59 height 16
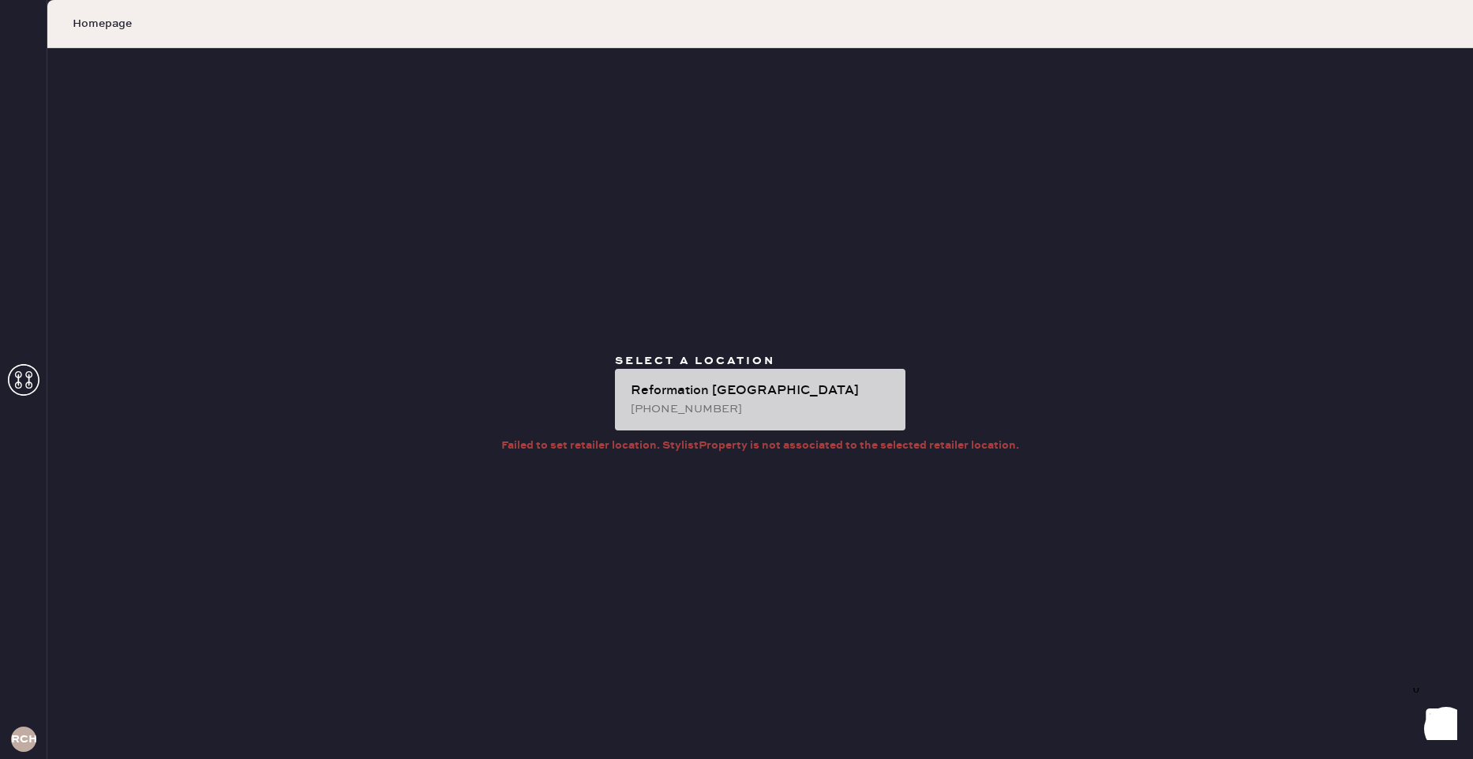
click at [755, 406] on div "339-293-1138" at bounding box center [762, 408] width 262 height 17
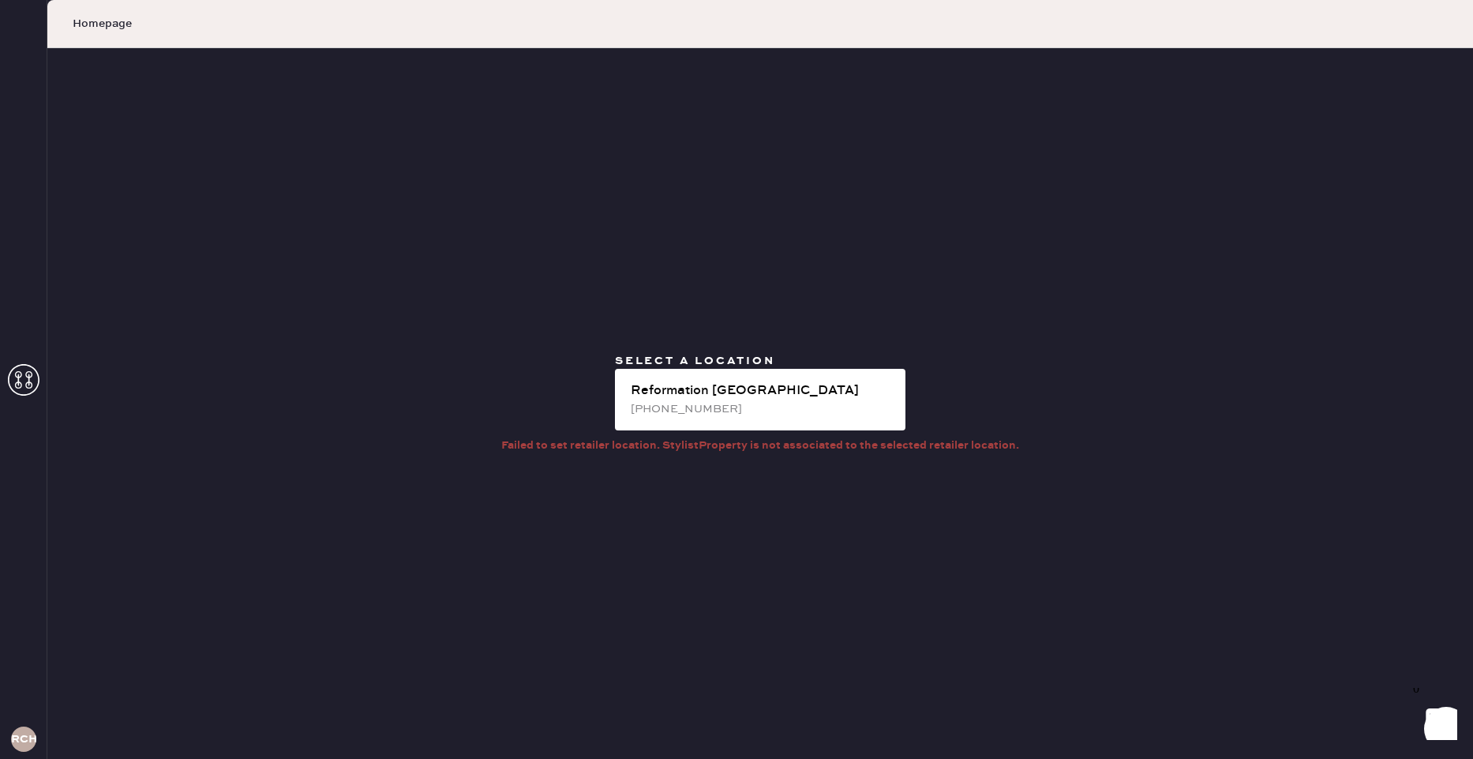
click at [17, 384] on use at bounding box center [24, 380] width 32 height 32
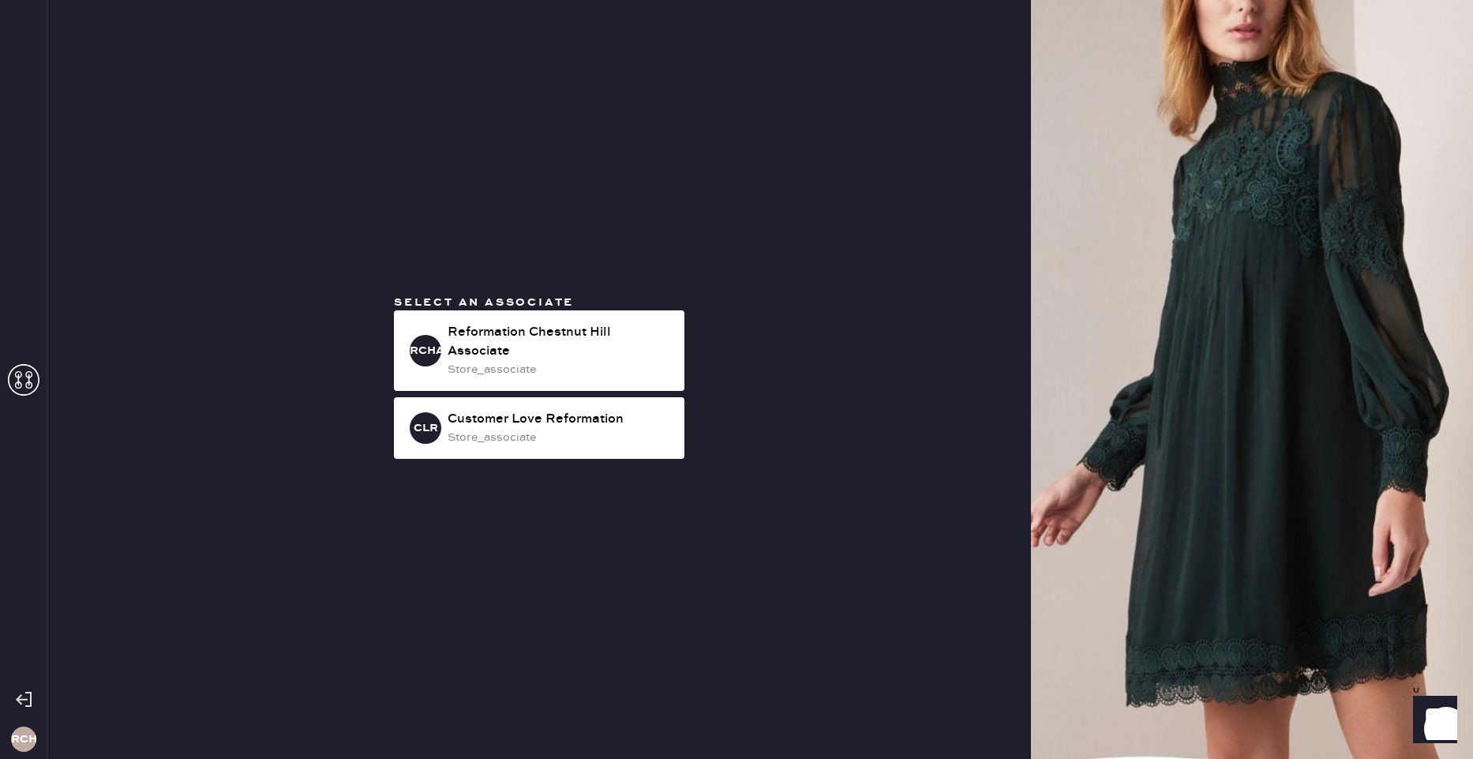
click at [17, 384] on use at bounding box center [24, 380] width 32 height 32
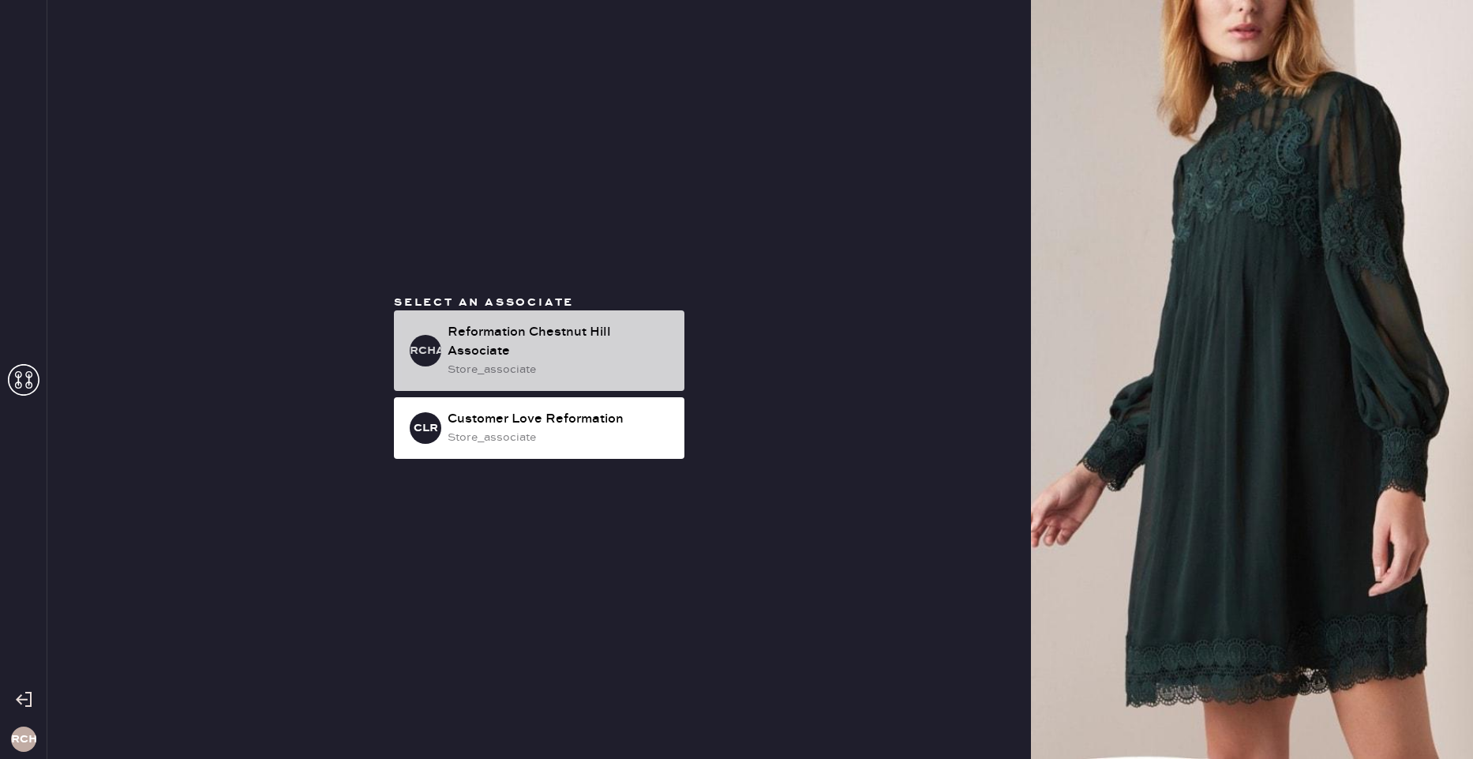
click at [486, 339] on div "Reformation Chestnut Hill Associate" at bounding box center [560, 342] width 224 height 38
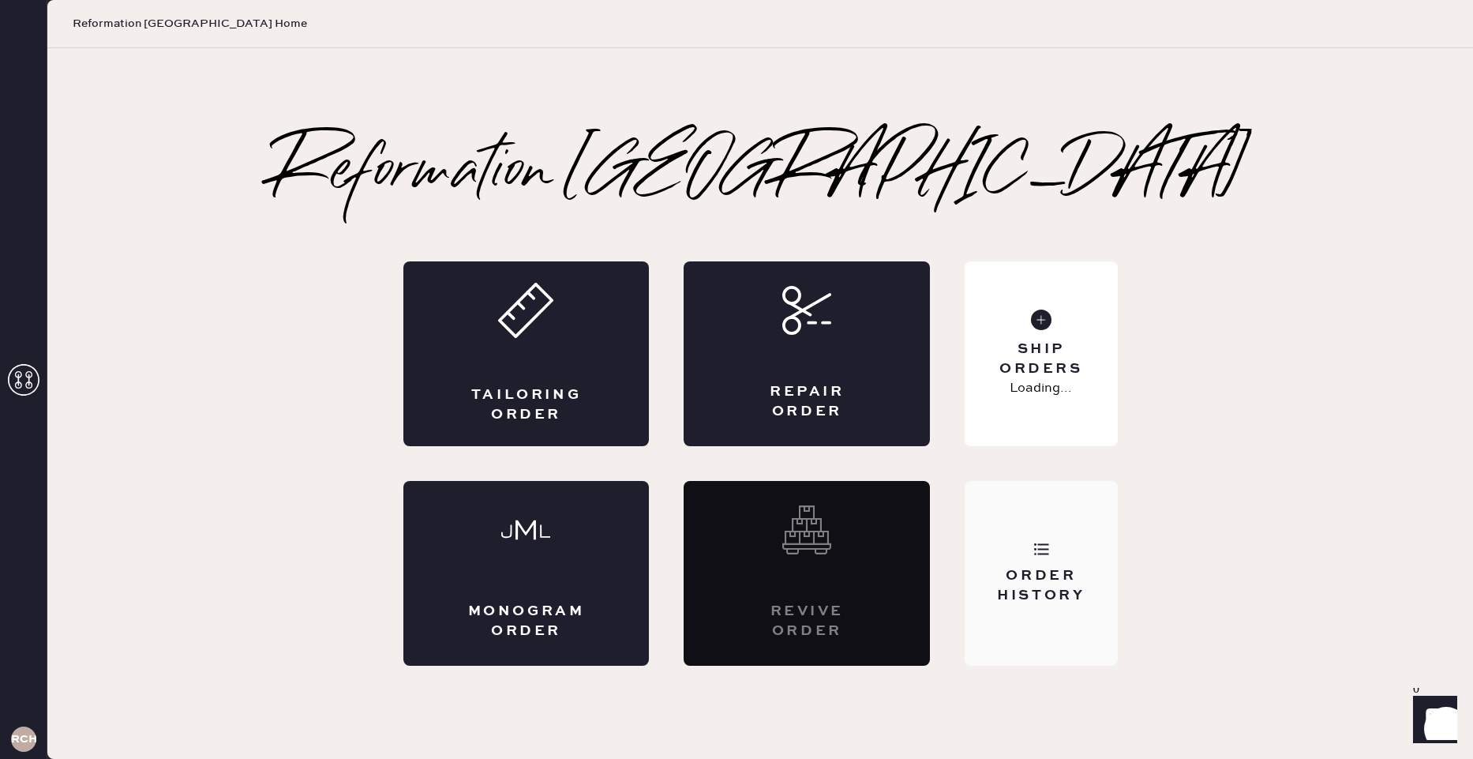
click at [1059, 568] on div "Order History" at bounding box center [1040, 585] width 127 height 39
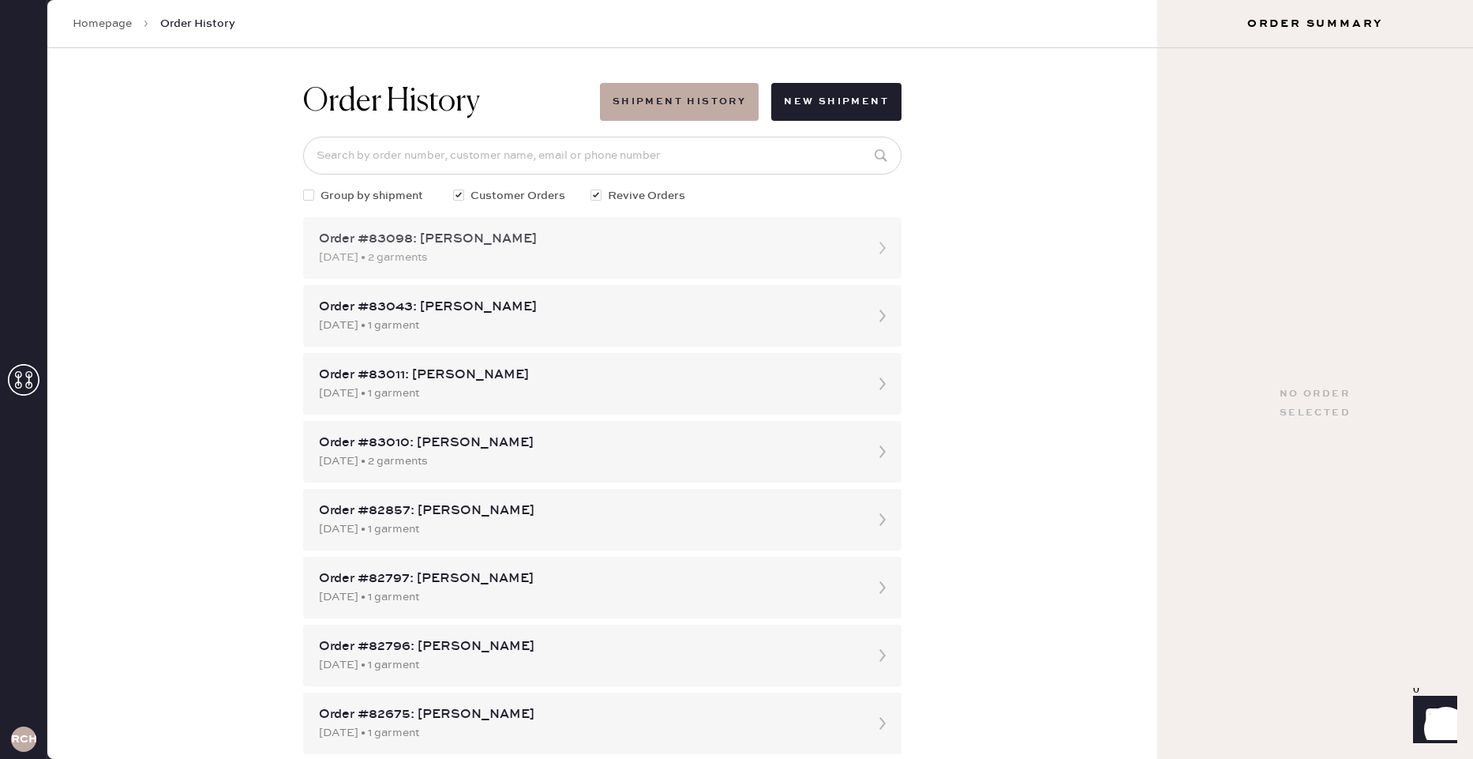
click at [619, 255] on div "[DATE] • 2 garments" at bounding box center [588, 257] width 538 height 17
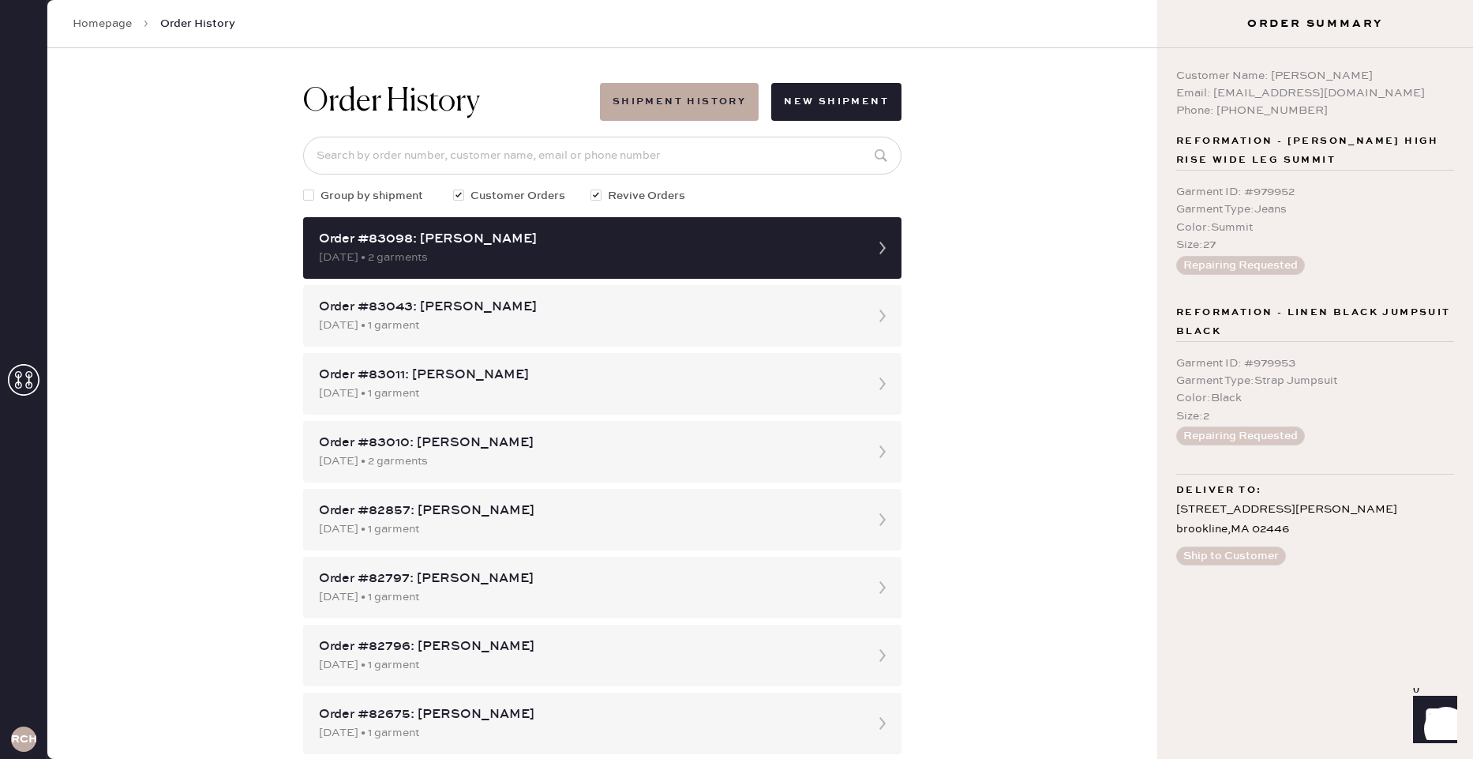
click at [1229, 256] on button "Repairing Requested" at bounding box center [1240, 265] width 129 height 19
click at [1368, 111] on div "Phone: [PHONE_NUMBER]" at bounding box center [1315, 110] width 278 height 17
